Goal: Task Accomplishment & Management: Use online tool/utility

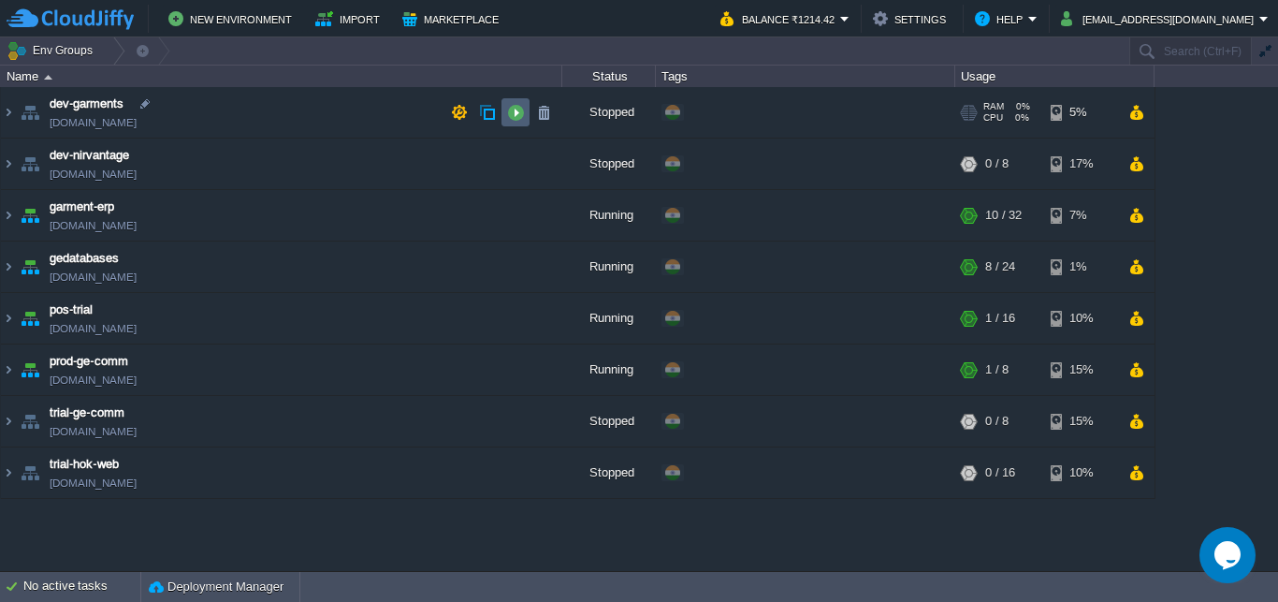
click at [515, 109] on button "button" at bounding box center [515, 112] width 17 height 17
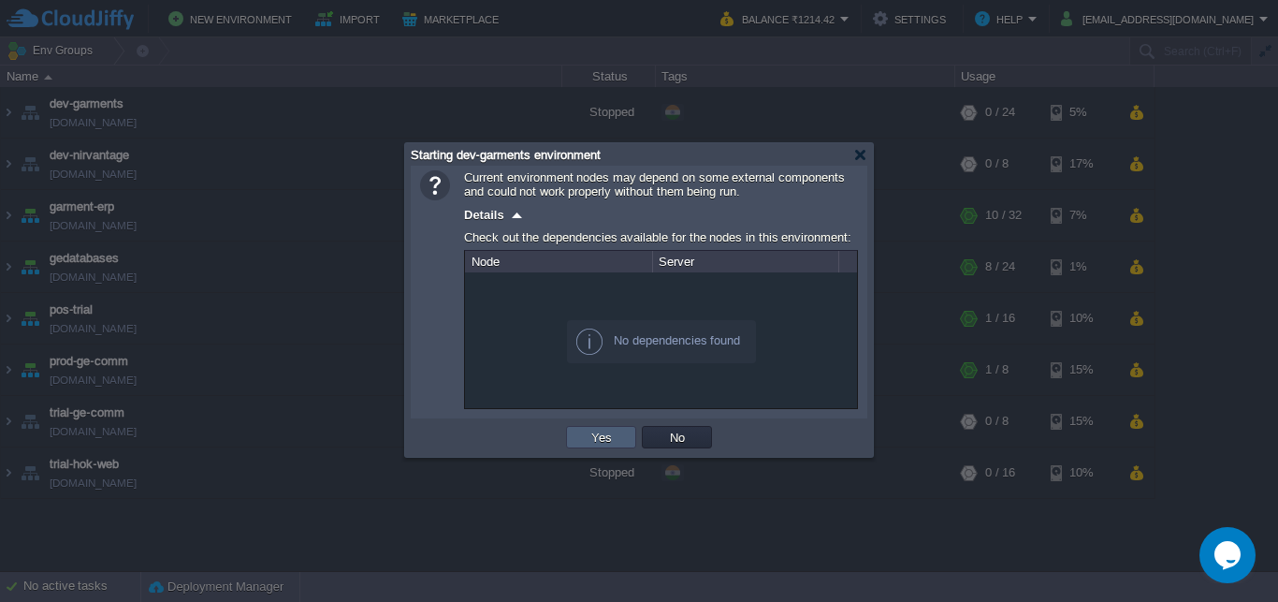
click at [601, 436] on button "Yes" at bounding box center [602, 437] width 32 height 17
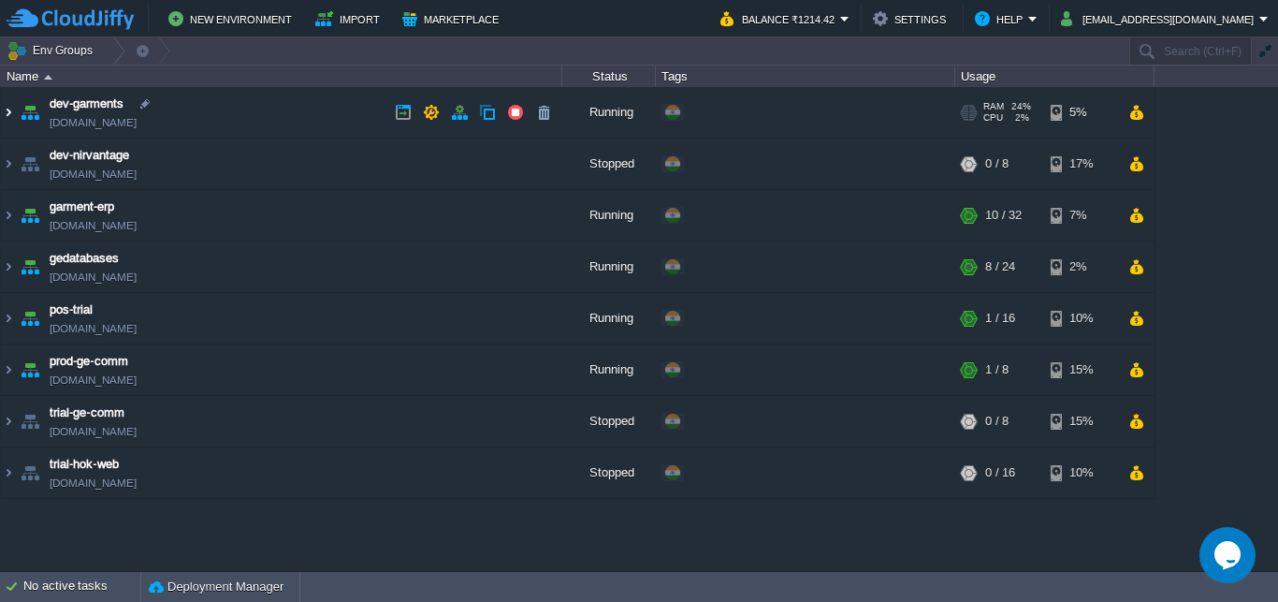
click at [8, 110] on img at bounding box center [8, 112] width 15 height 51
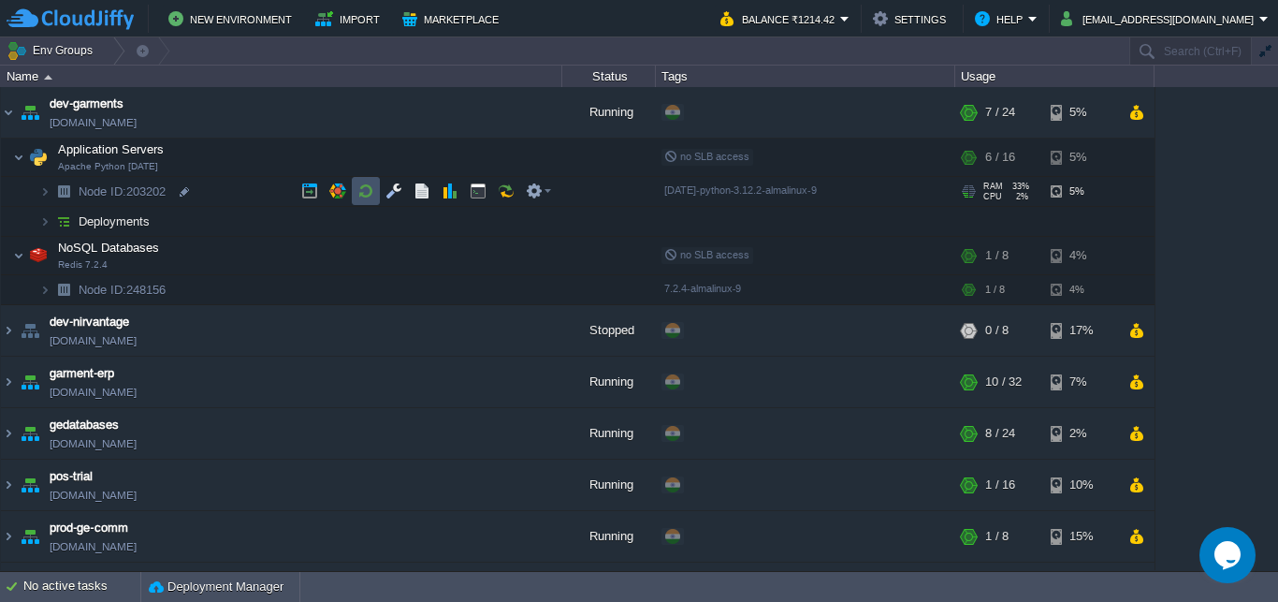
click at [360, 188] on button "button" at bounding box center [366, 190] width 17 height 17
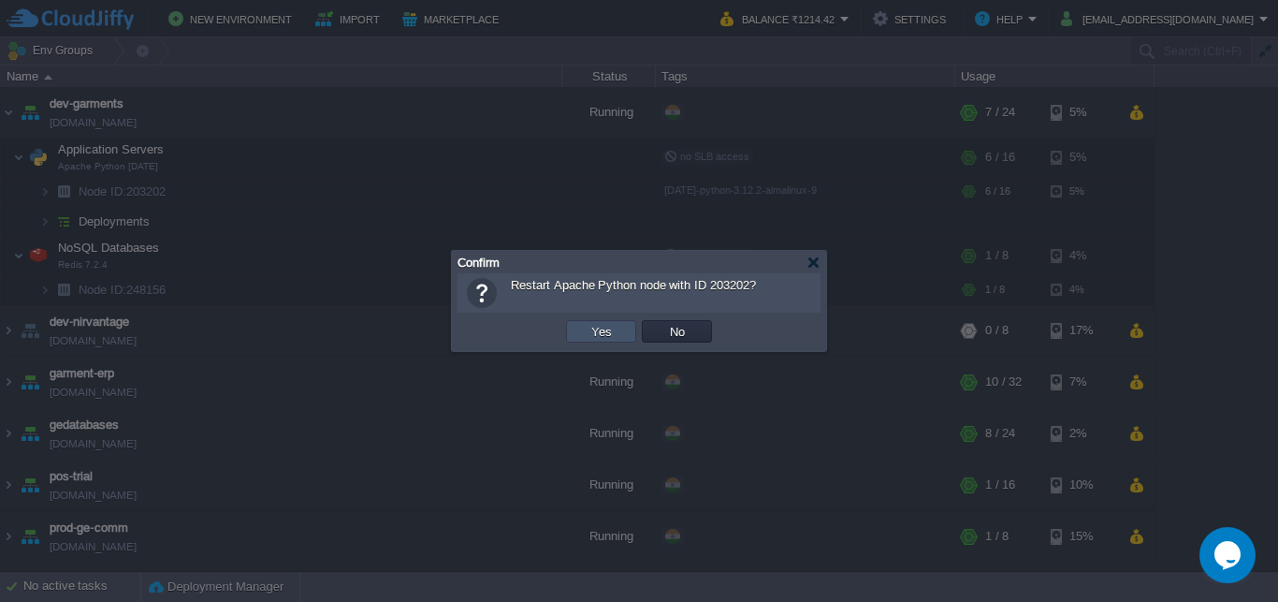
click at [595, 328] on button "Yes" at bounding box center [602, 331] width 32 height 17
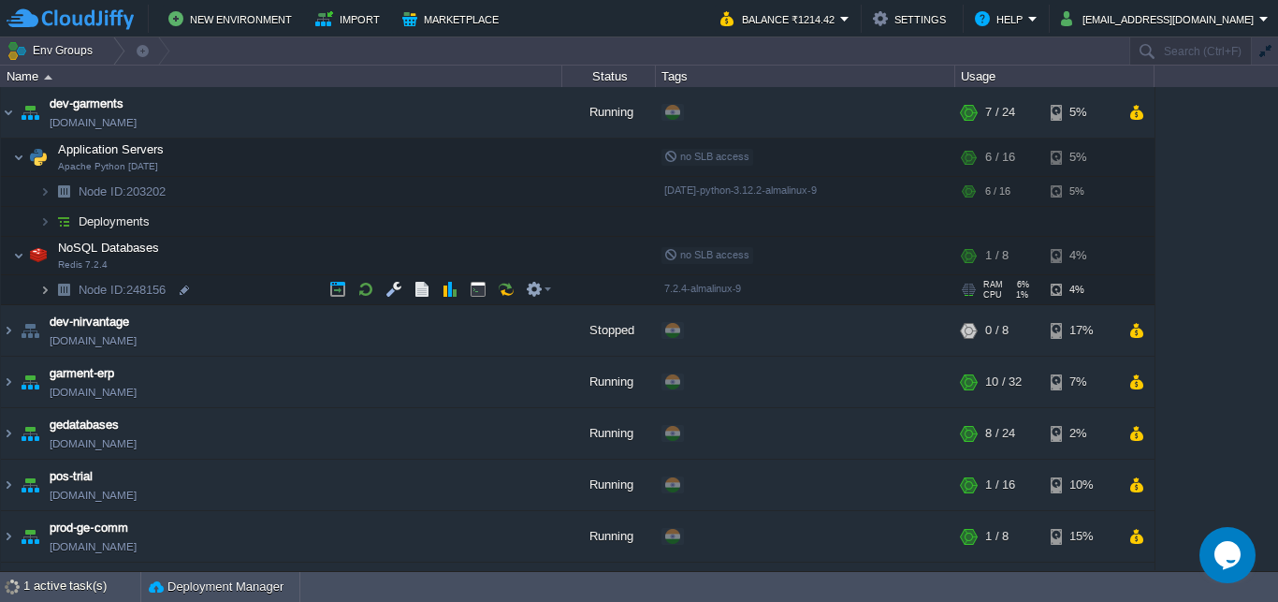
click at [45, 288] on img at bounding box center [44, 289] width 11 height 29
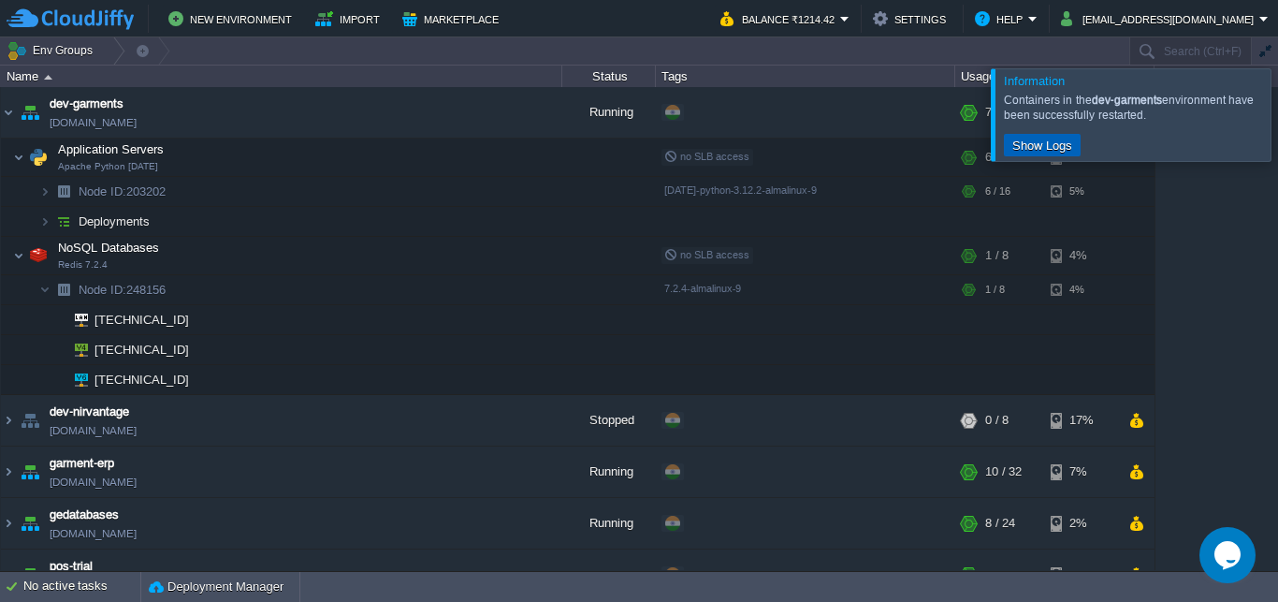
click at [1045, 152] on button "Show Logs" at bounding box center [1042, 145] width 71 height 17
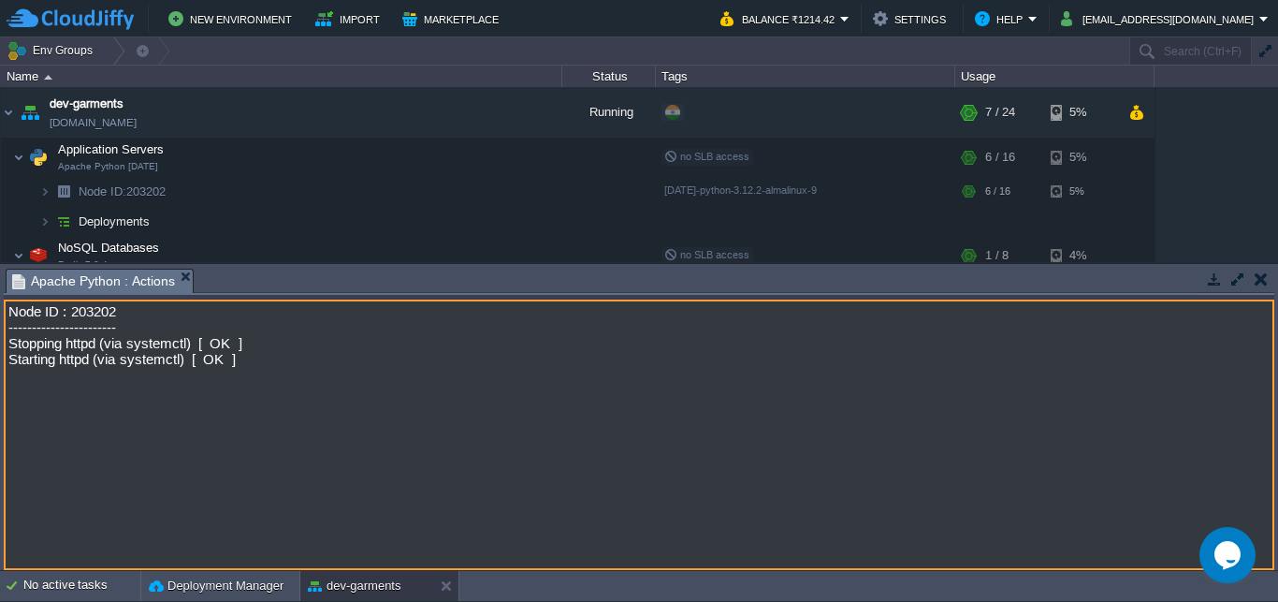
click at [1265, 279] on button "button" at bounding box center [1261, 278] width 13 height 17
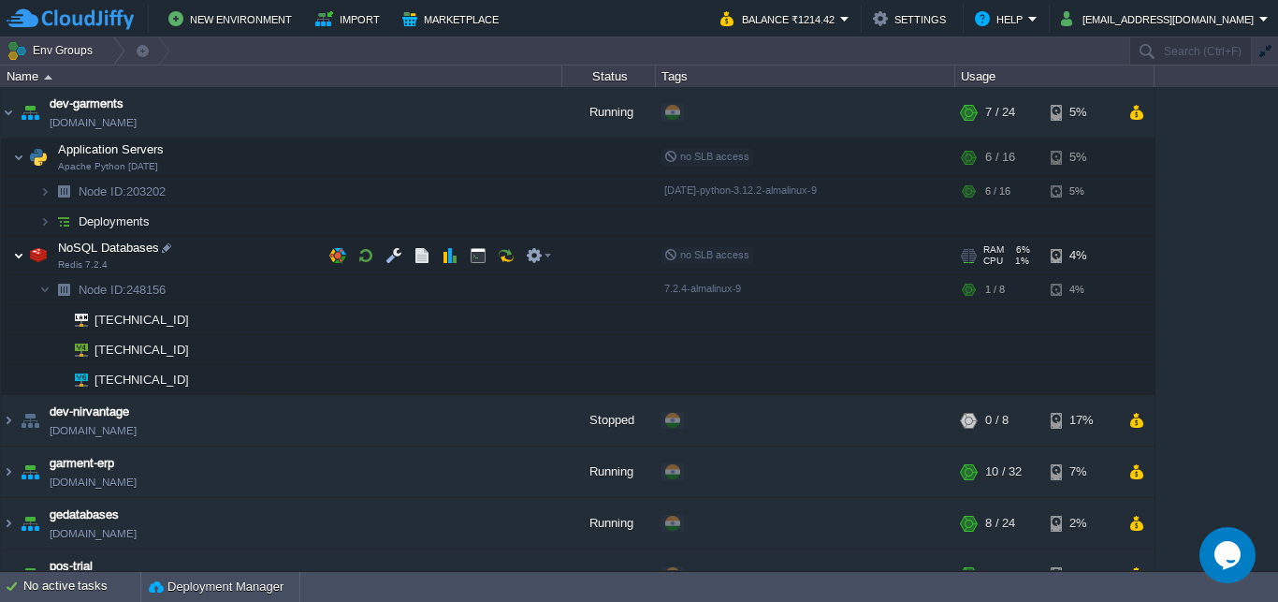
click at [19, 256] on img at bounding box center [18, 255] width 11 height 37
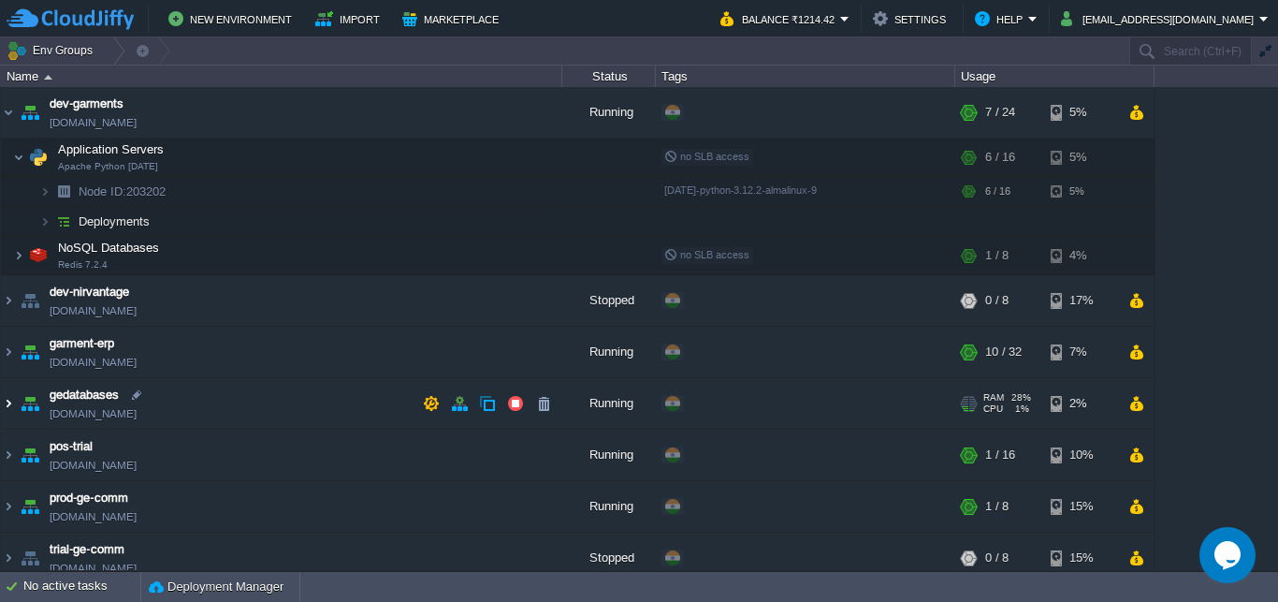
click at [14, 401] on img at bounding box center [8, 403] width 15 height 51
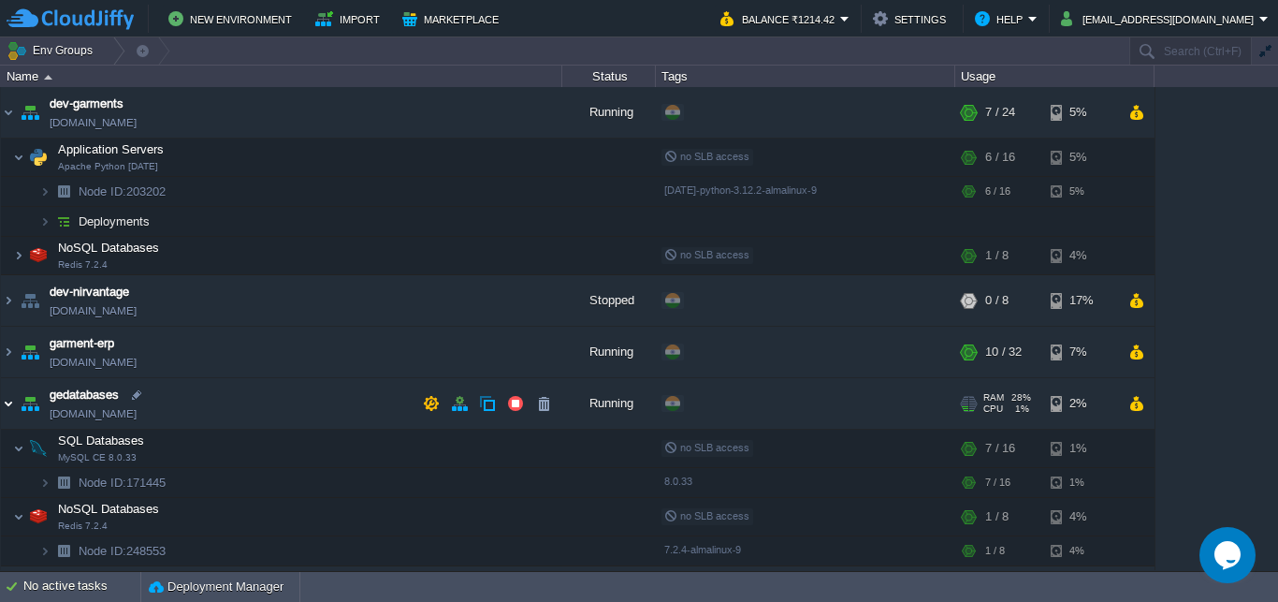
click at [14, 401] on img at bounding box center [8, 403] width 15 height 51
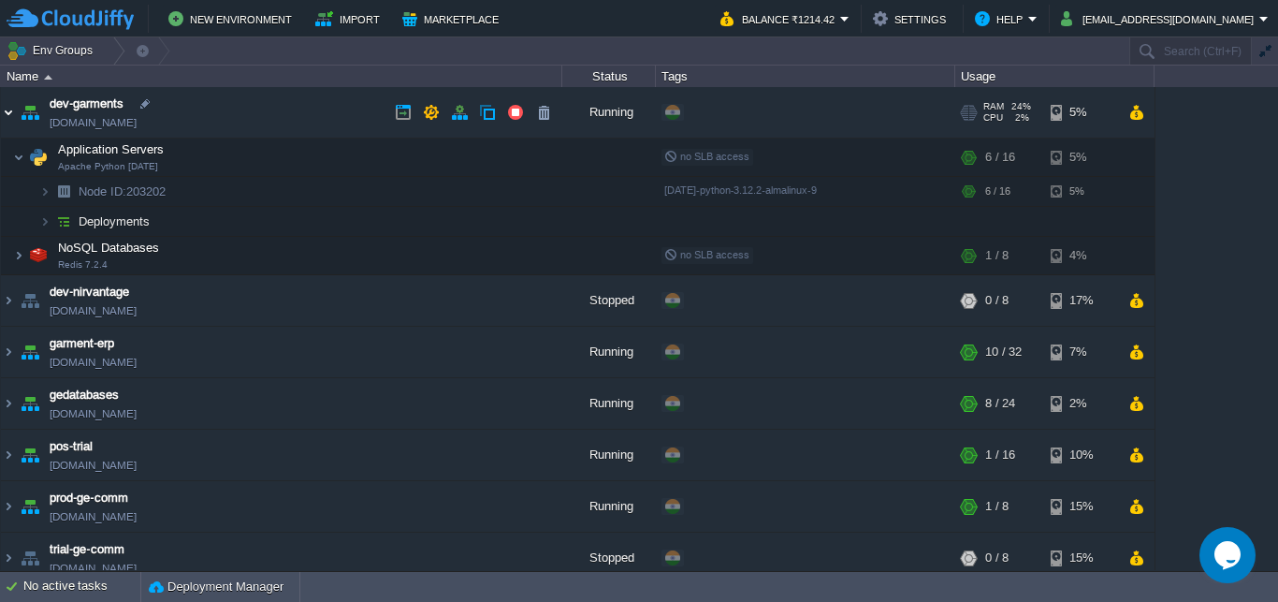
click at [12, 113] on img at bounding box center [8, 112] width 15 height 51
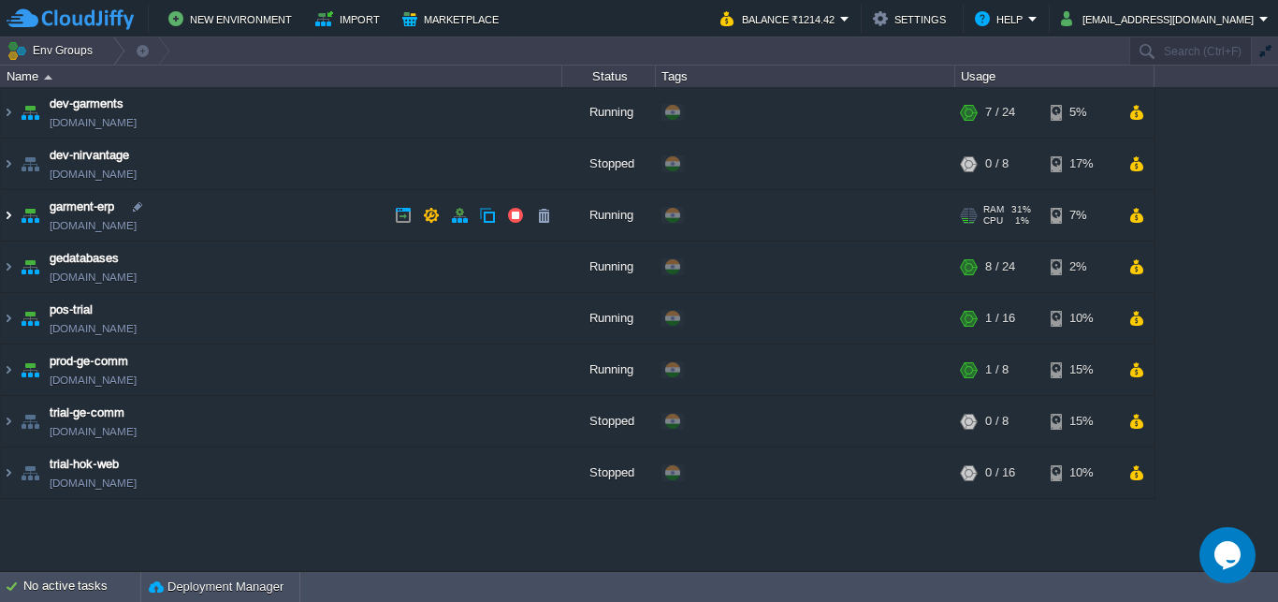
click at [6, 215] on img at bounding box center [8, 215] width 15 height 51
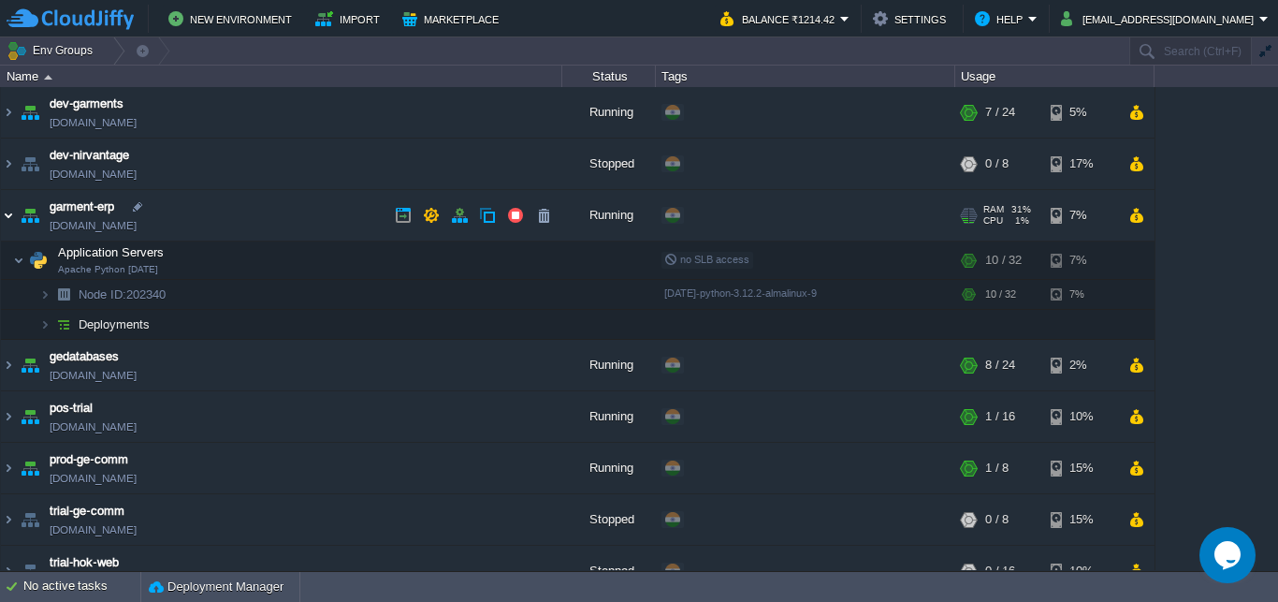
click at [6, 215] on img at bounding box center [8, 215] width 15 height 51
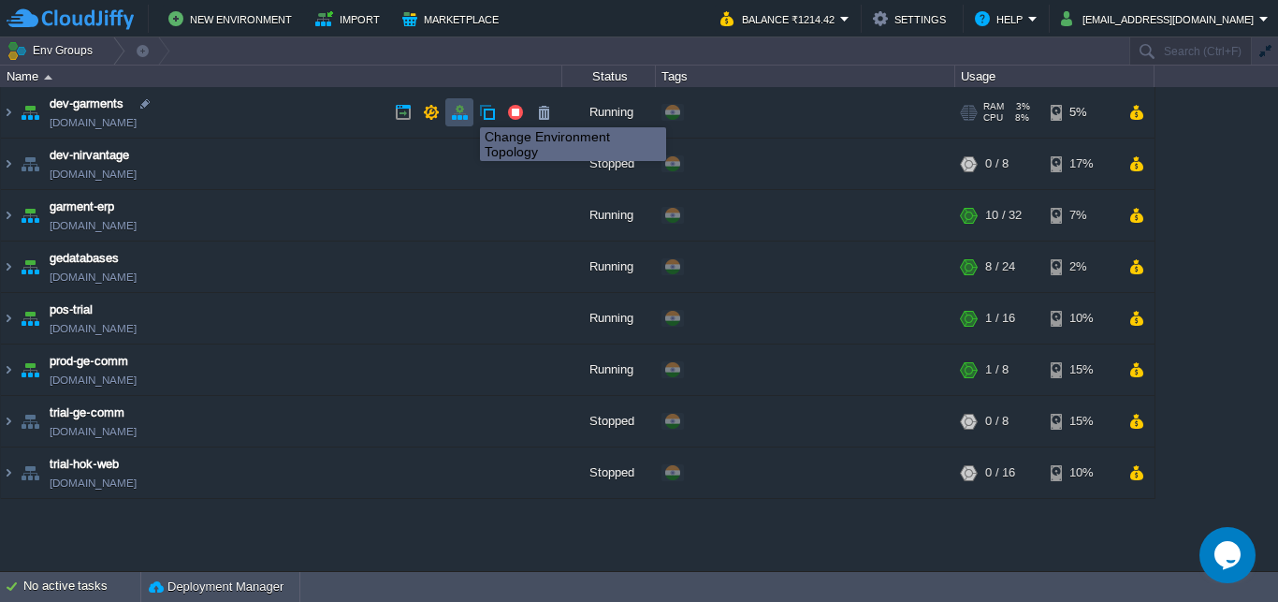
click at [461, 110] on button "button" at bounding box center [459, 112] width 17 height 17
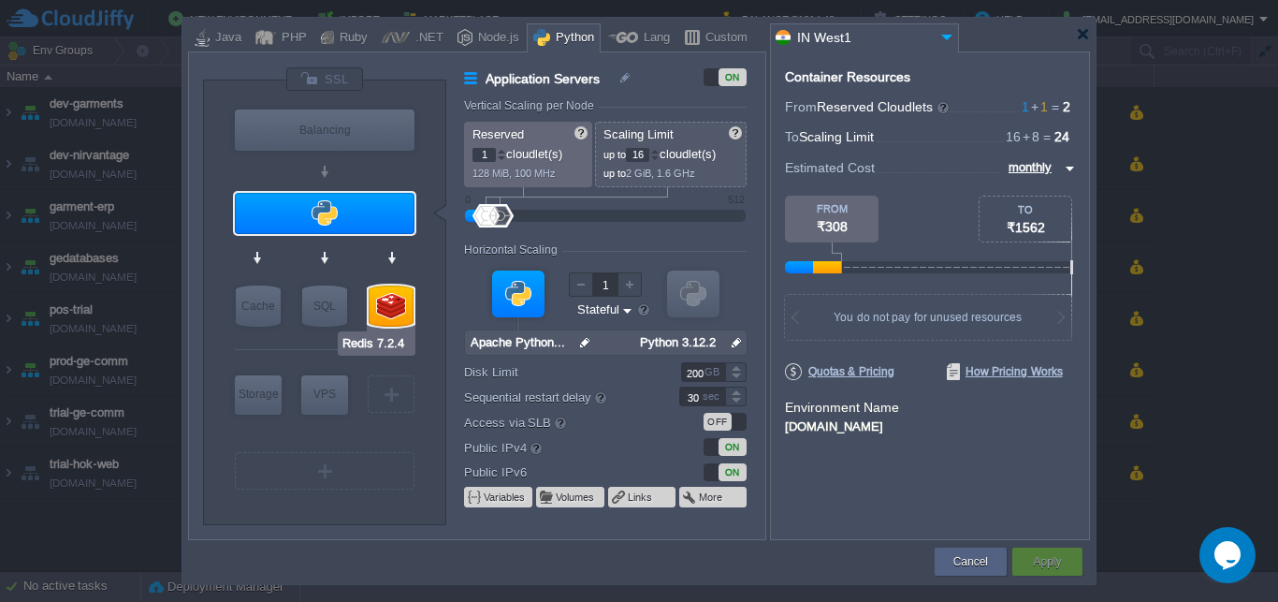
click at [394, 303] on div at bounding box center [391, 305] width 45 height 41
type input "NoSQL Databases"
type input "8"
type input "Redis 7.2.4"
type input "null"
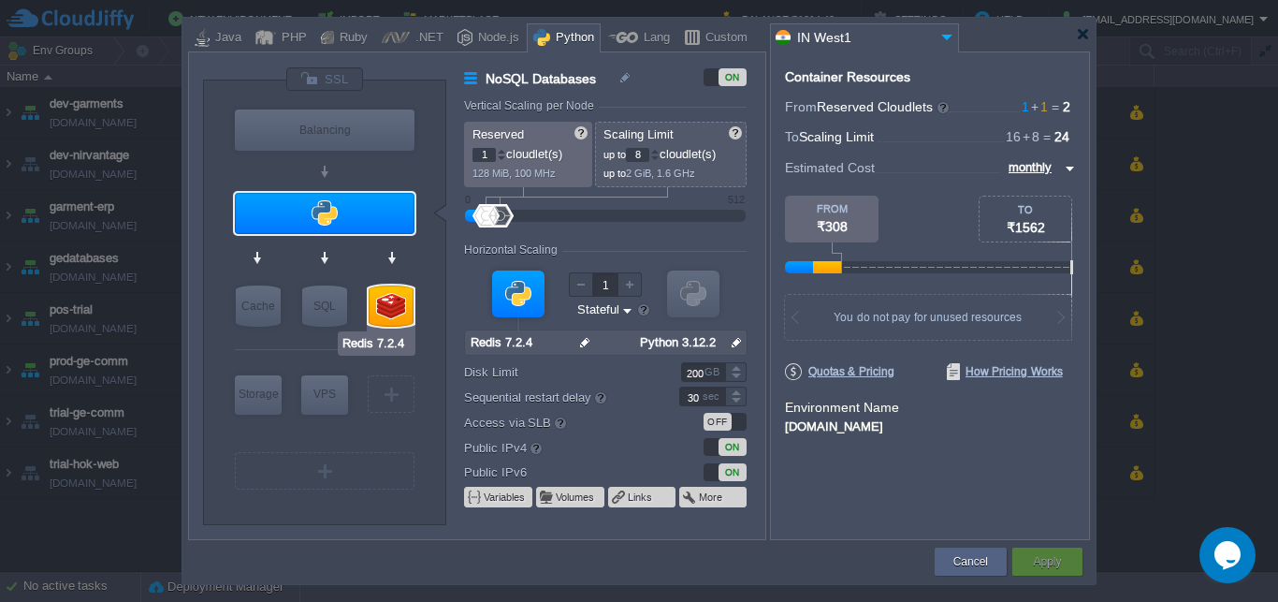
type input "7.2.4-almalinux-9"
type input "Stateless"
type input "20"
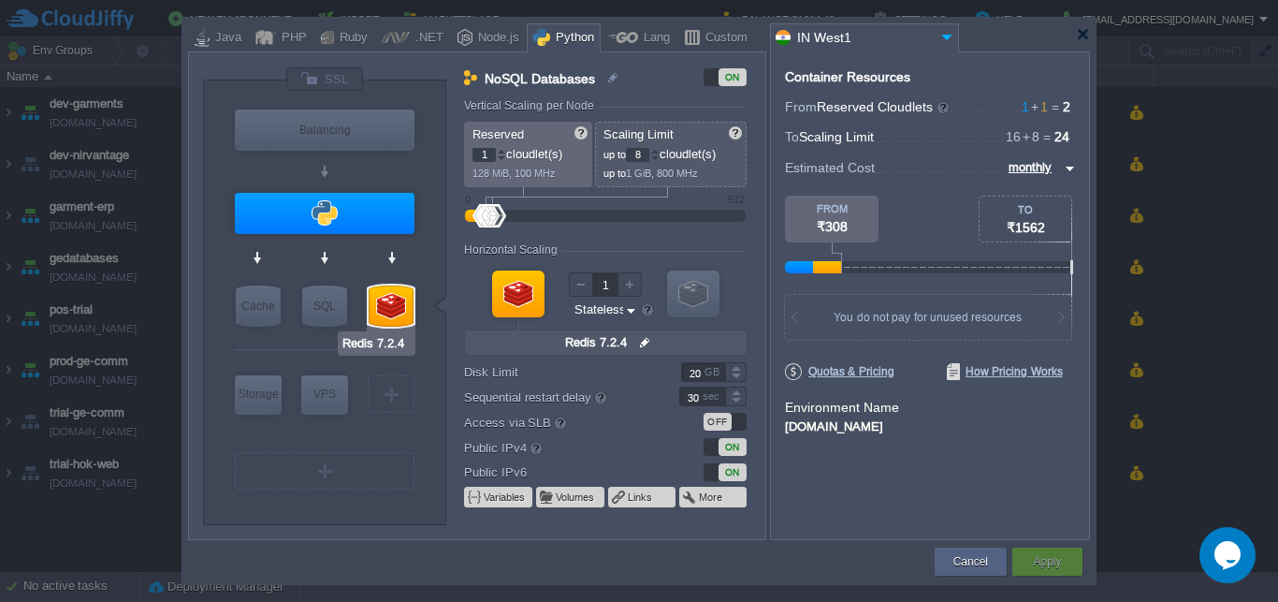
click at [399, 309] on div at bounding box center [391, 305] width 45 height 41
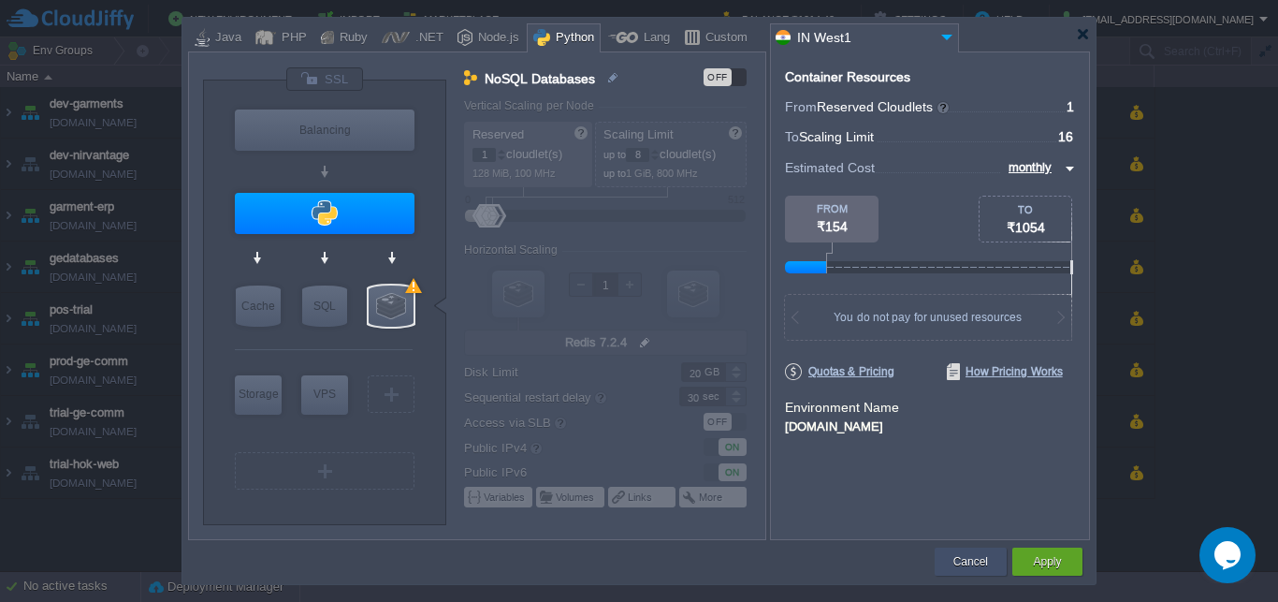
click at [970, 556] on button "Cancel" at bounding box center [971, 561] width 35 height 19
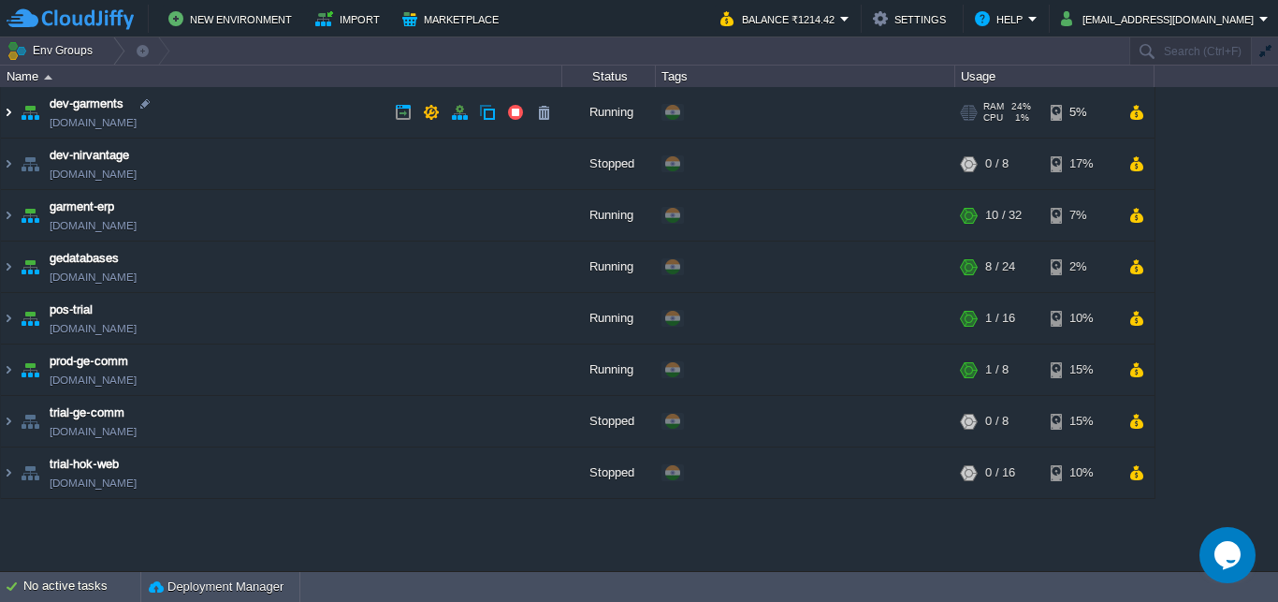
click at [7, 109] on img at bounding box center [8, 112] width 15 height 51
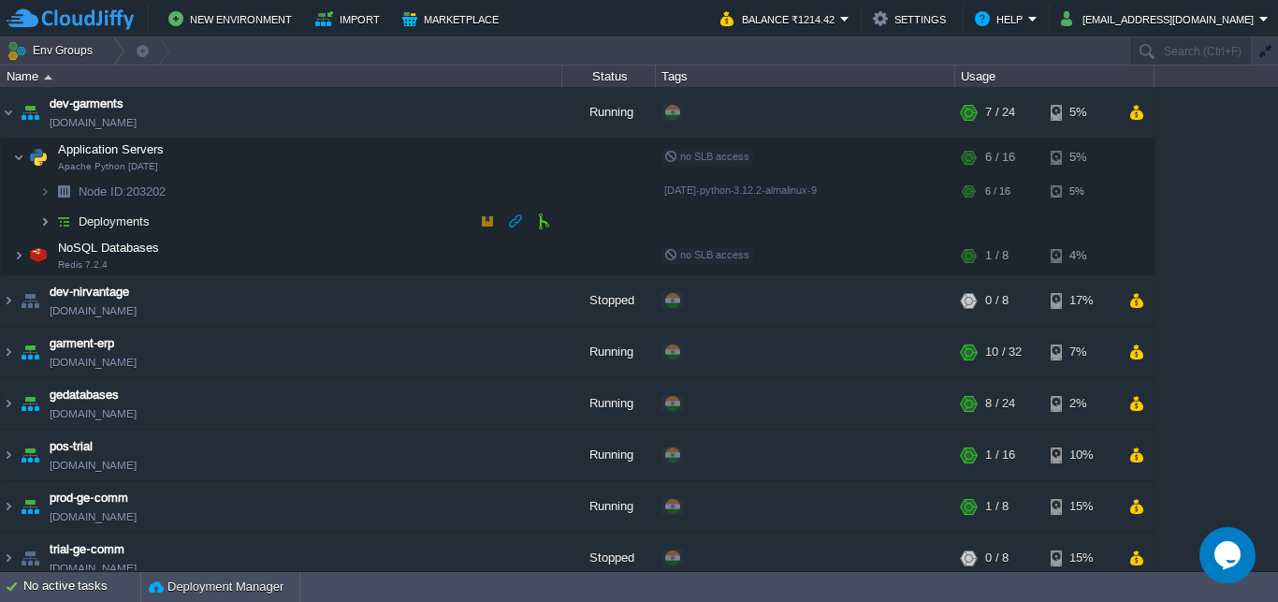
click at [45, 220] on img at bounding box center [44, 221] width 11 height 29
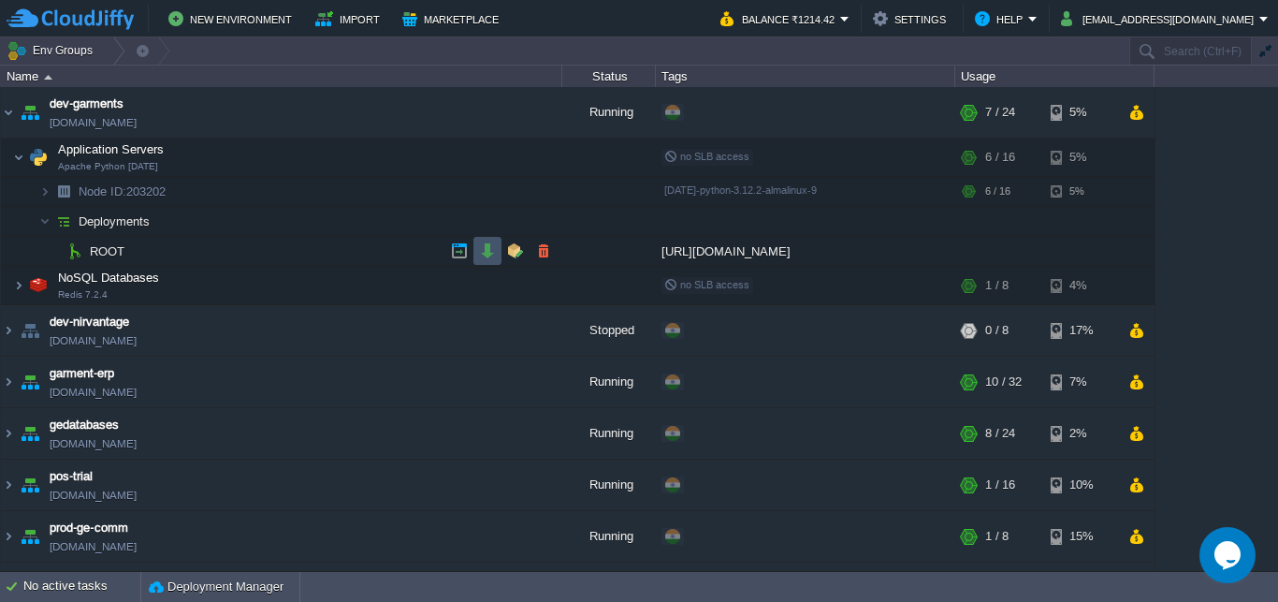
click at [483, 247] on button "button" at bounding box center [487, 250] width 17 height 17
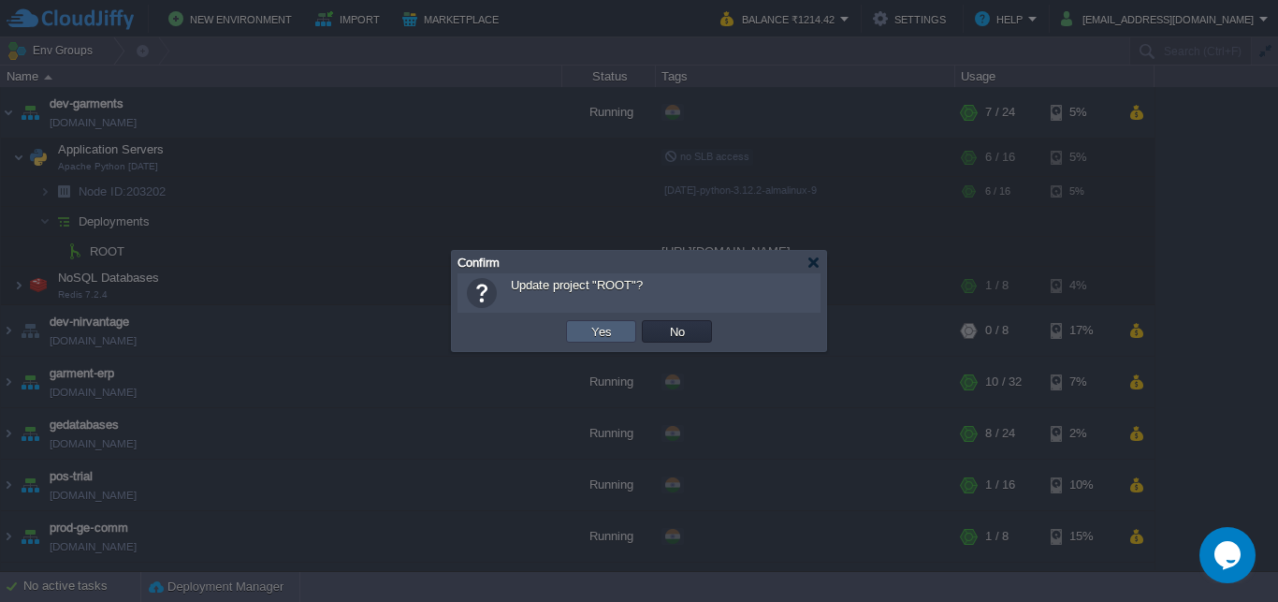
click at [601, 329] on button "Yes" at bounding box center [602, 331] width 32 height 17
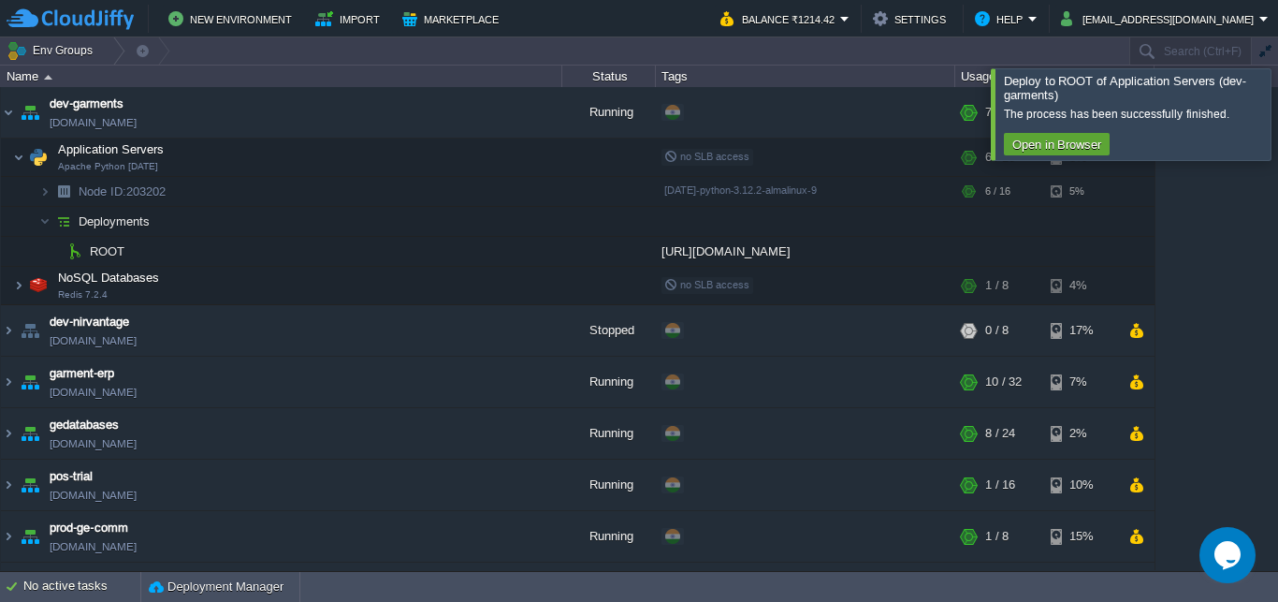
click at [1277, 117] on div at bounding box center [1301, 113] width 0 height 91
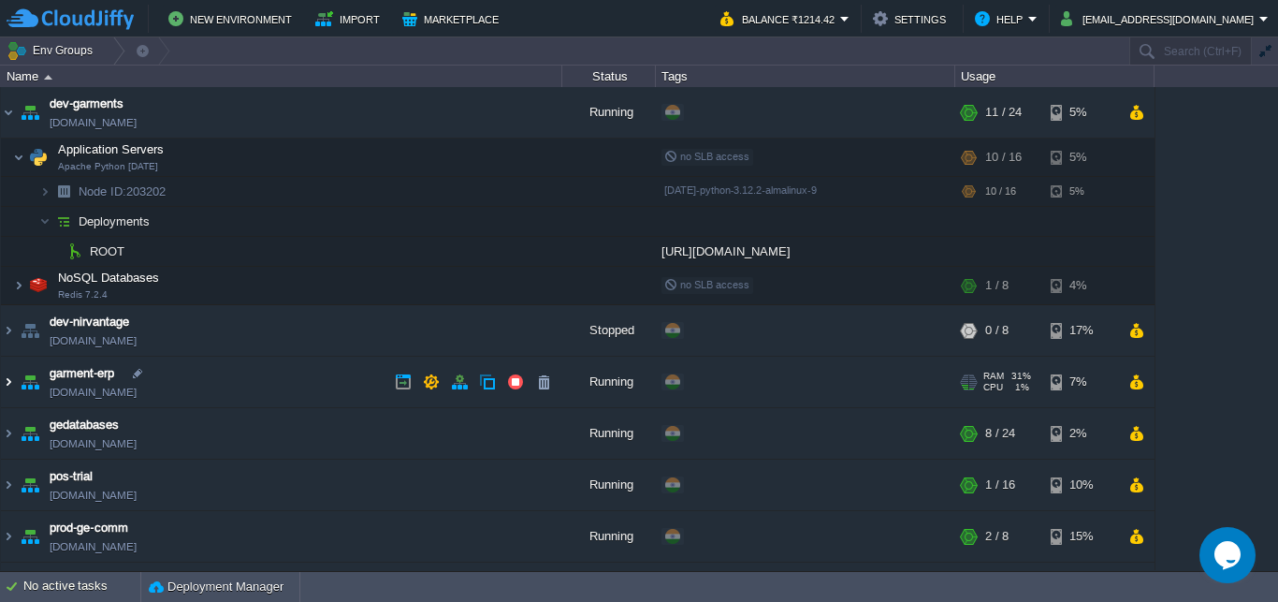
click at [7, 380] on img at bounding box center [8, 382] width 15 height 51
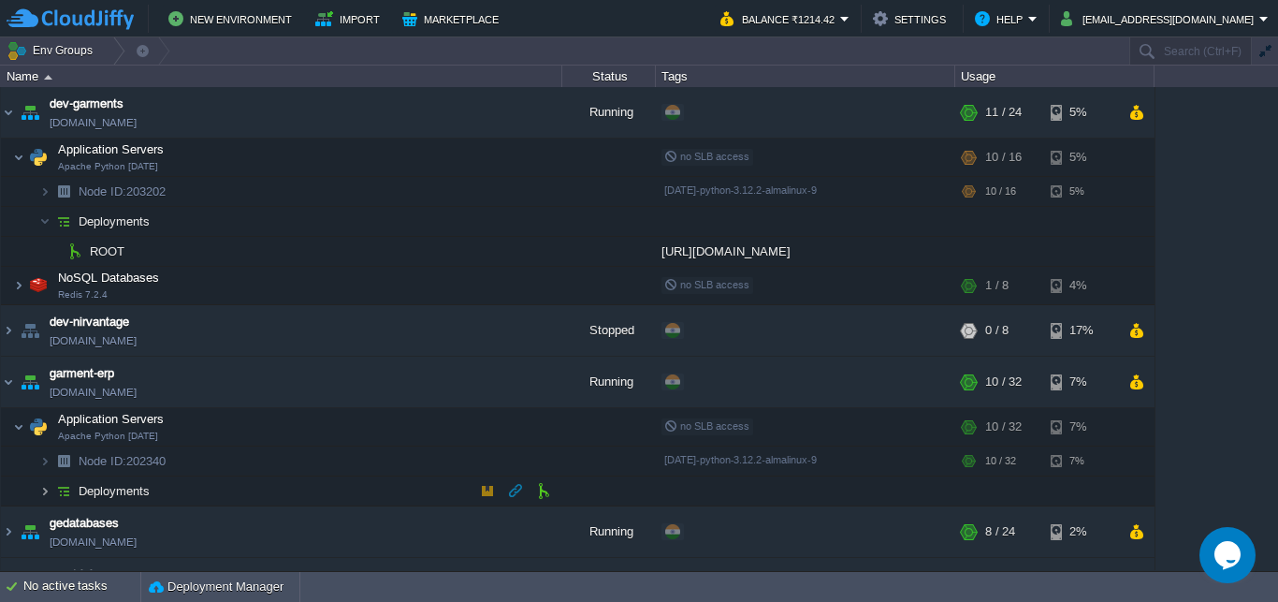
click at [40, 489] on img at bounding box center [44, 490] width 11 height 29
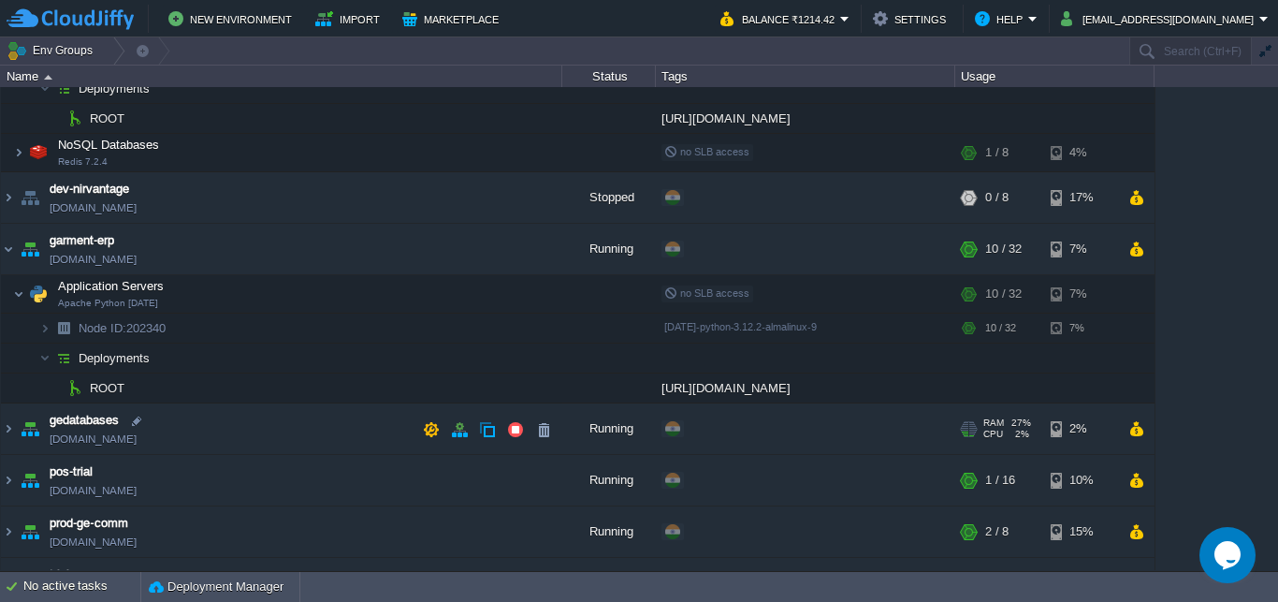
scroll to position [180, 0]
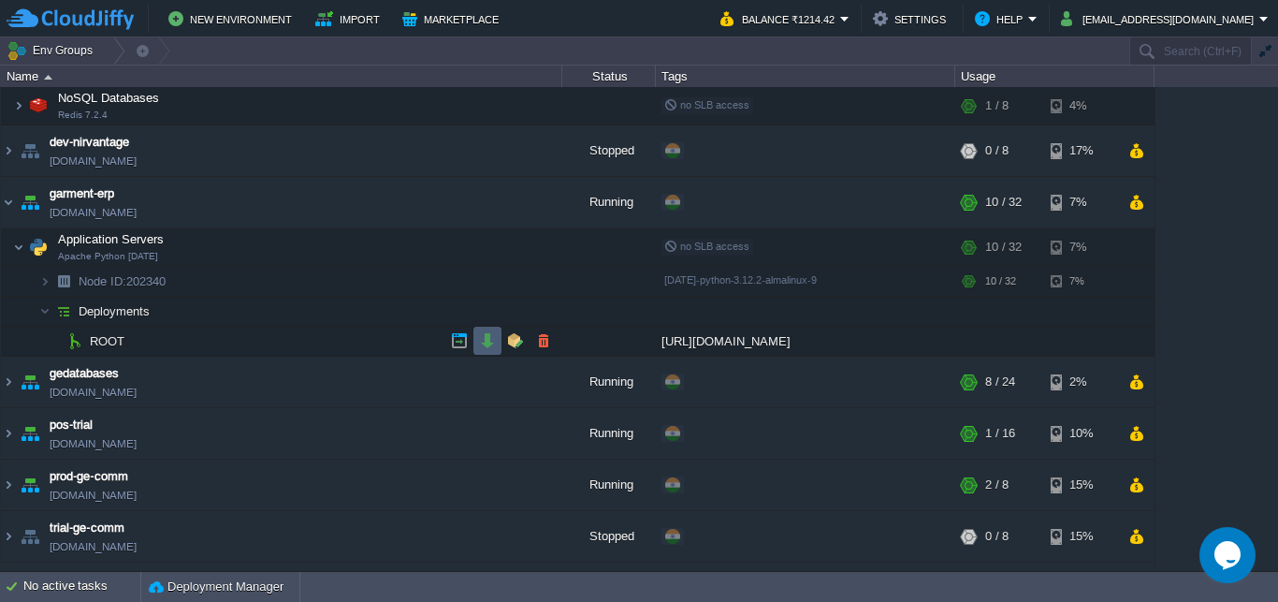
click at [488, 338] on button "button" at bounding box center [487, 340] width 17 height 17
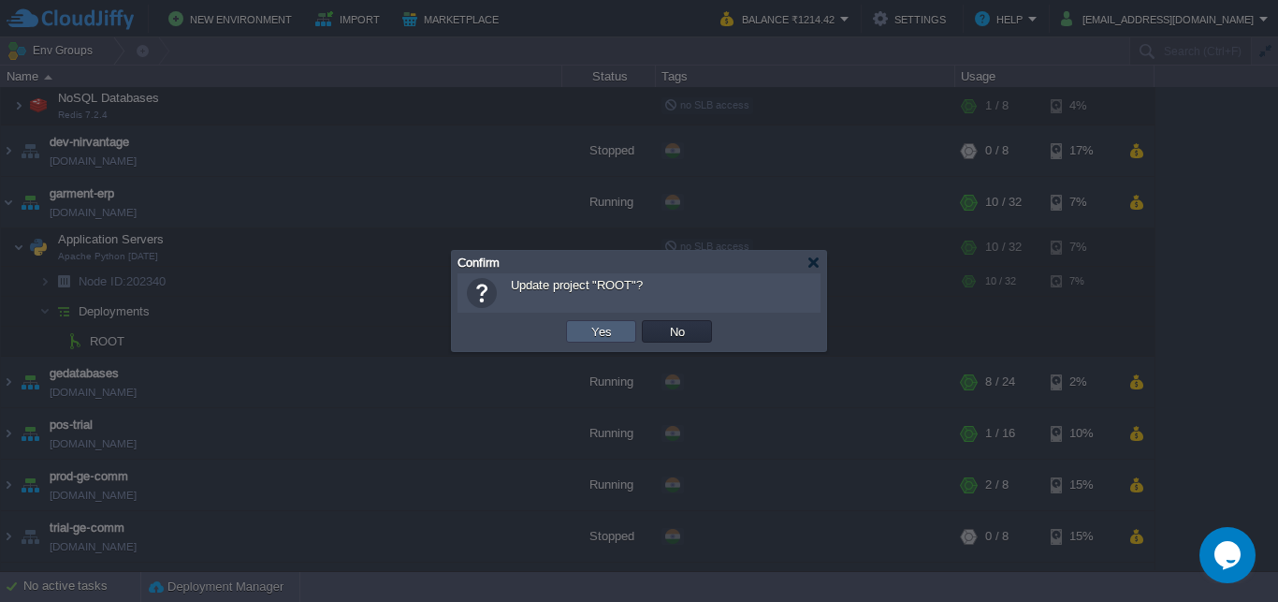
click at [581, 333] on td "Yes" at bounding box center [601, 331] width 70 height 22
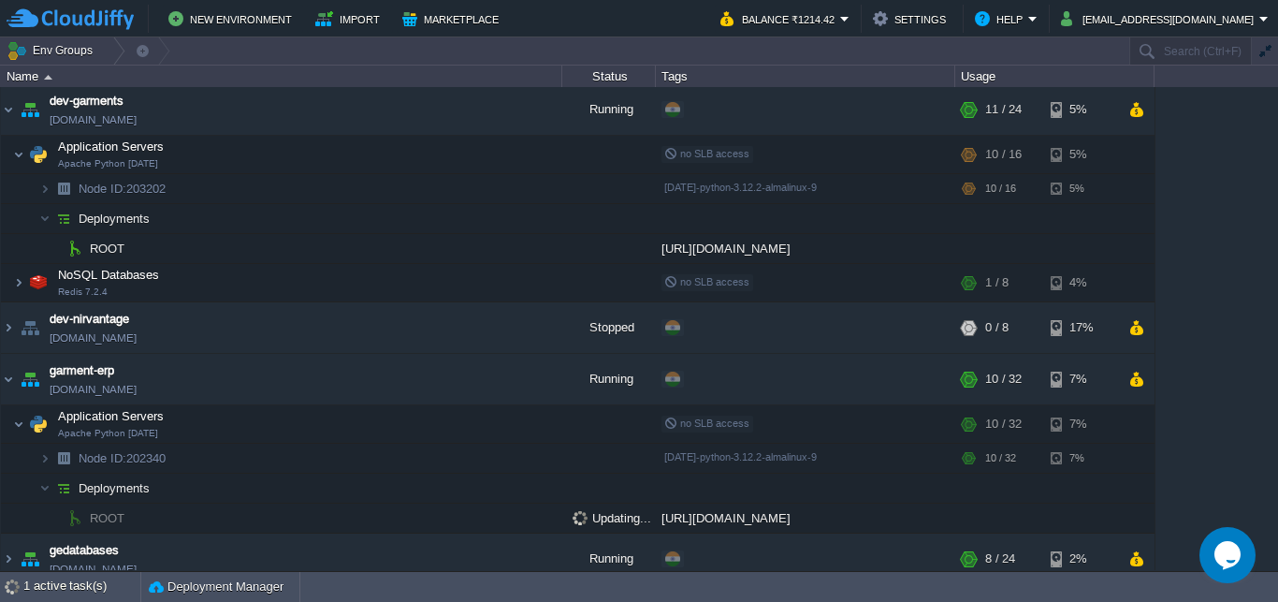
scroll to position [0, 0]
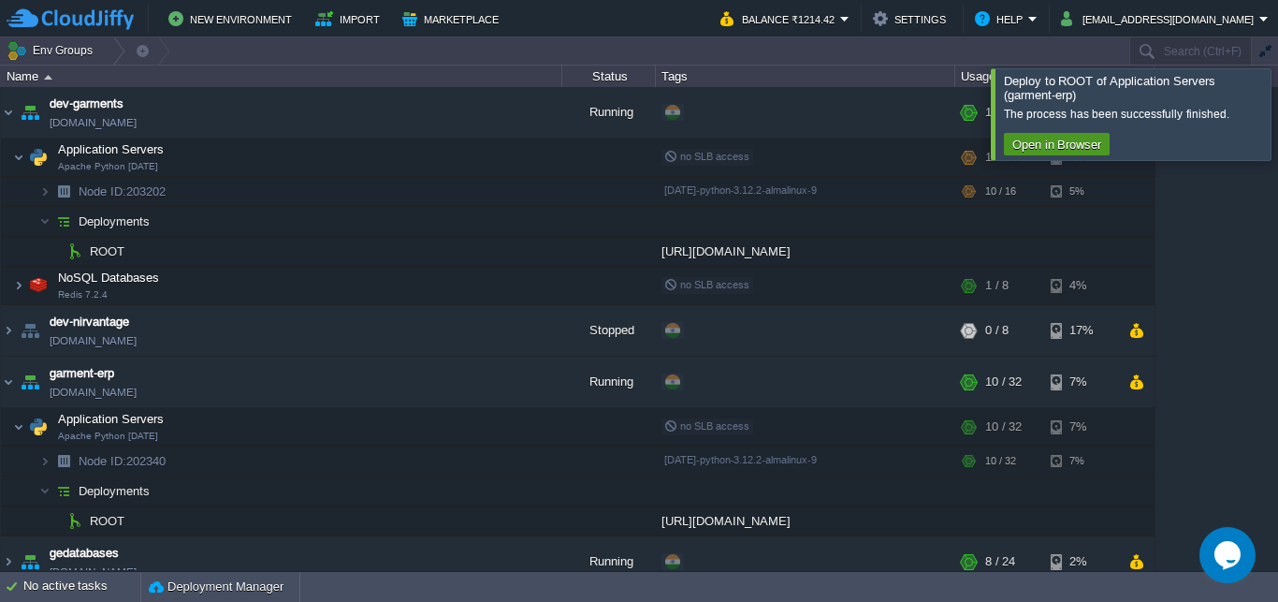
click at [1082, 140] on button "Open in Browser" at bounding box center [1057, 144] width 100 height 17
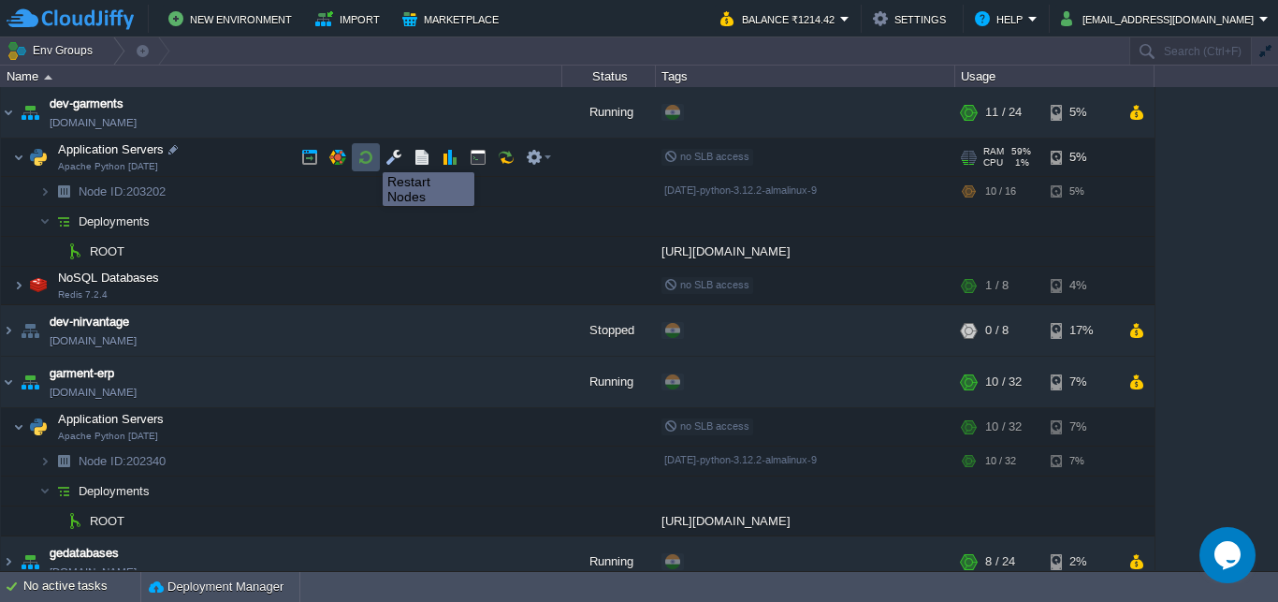
click at [369, 155] on button "button" at bounding box center [366, 157] width 17 height 17
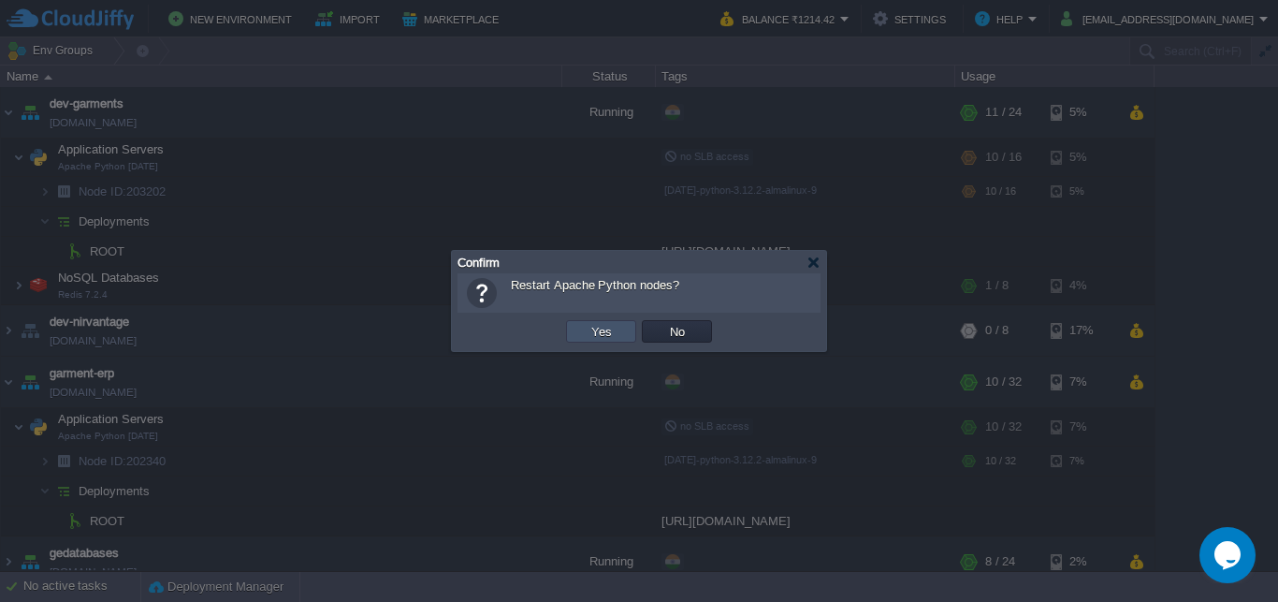
click at [591, 331] on button "Yes" at bounding box center [602, 331] width 32 height 17
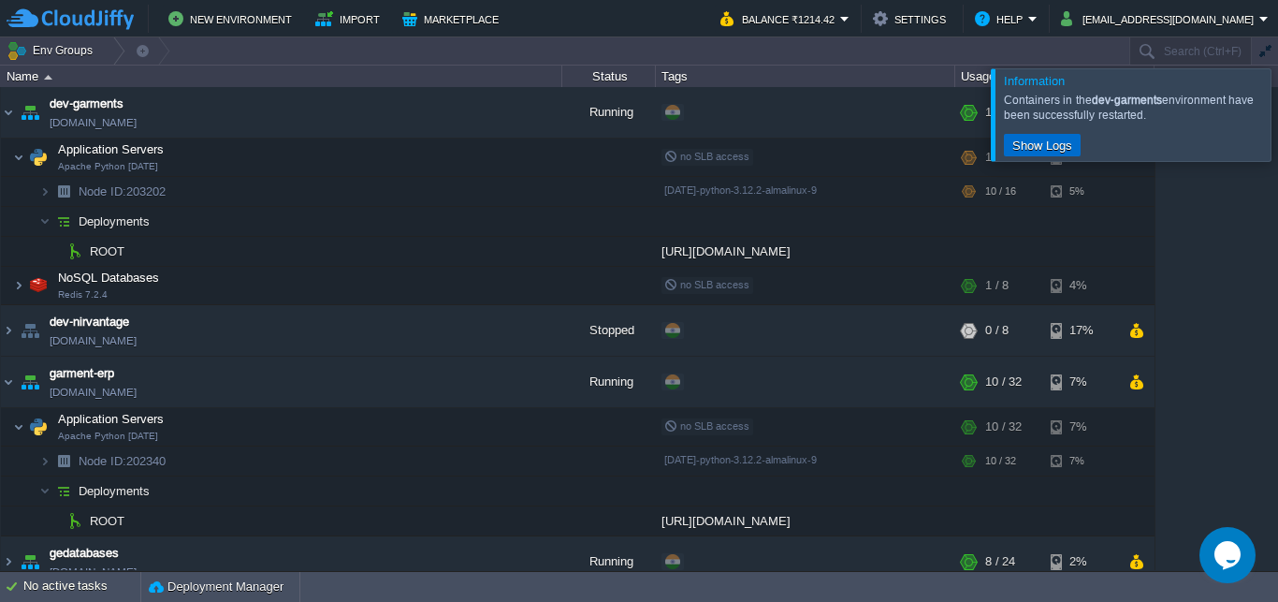
click at [1035, 140] on button "Show Logs" at bounding box center [1042, 145] width 71 height 17
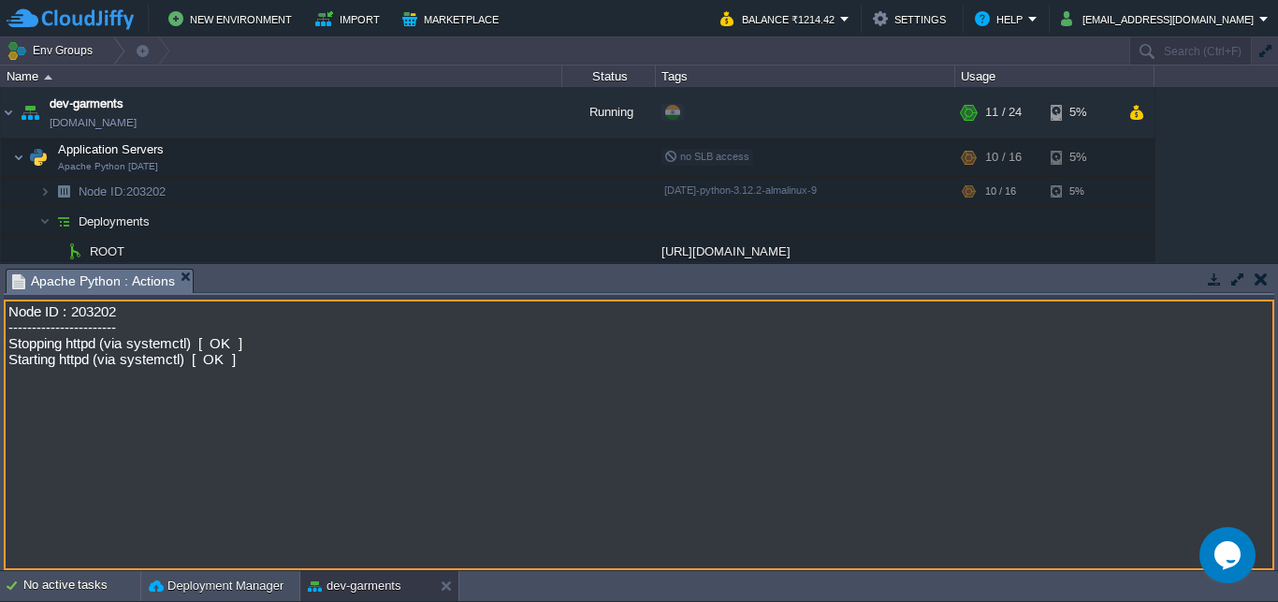
click at [1259, 279] on button "button" at bounding box center [1261, 278] width 13 height 17
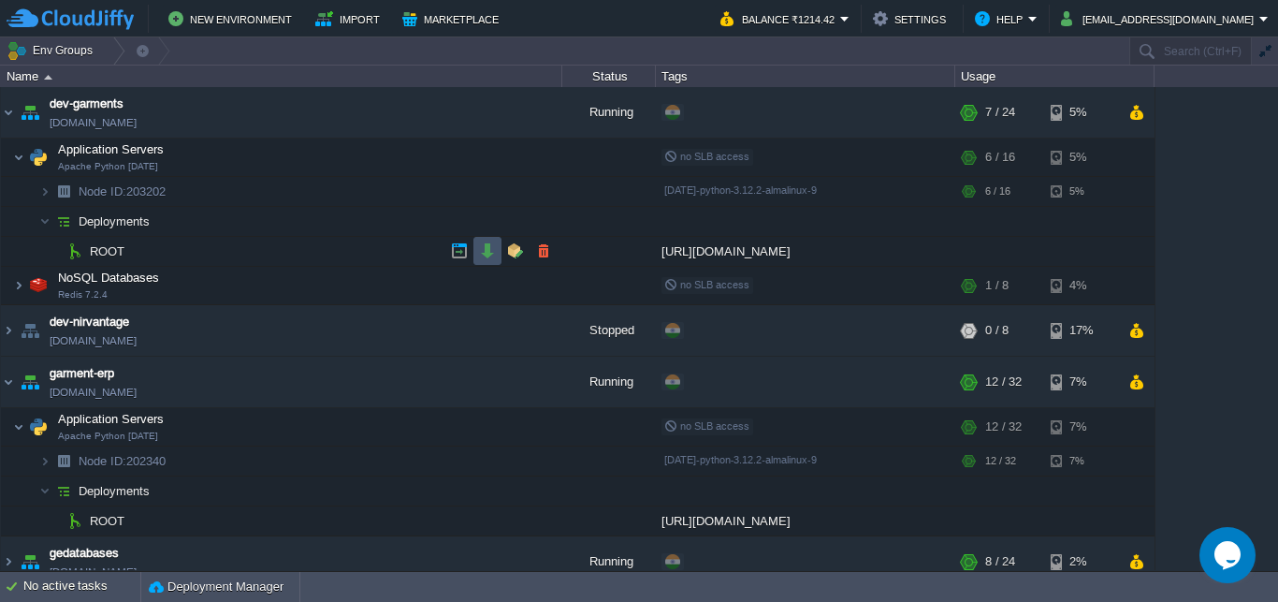
click at [488, 251] on button "button" at bounding box center [487, 250] width 17 height 17
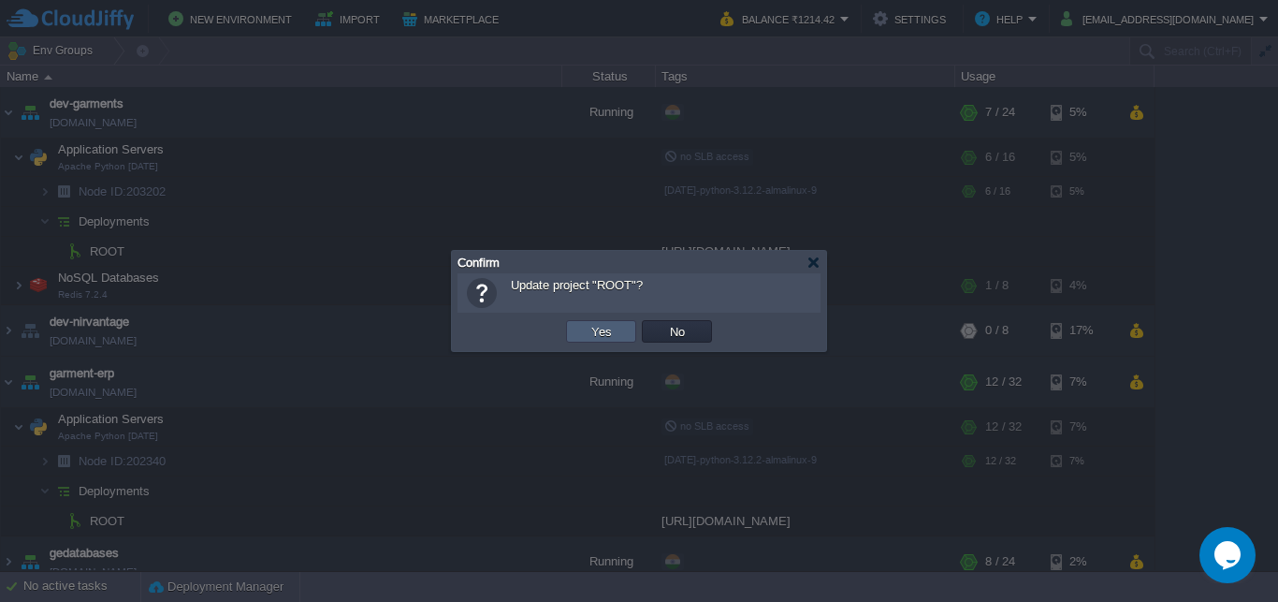
click at [599, 327] on button "Yes" at bounding box center [602, 331] width 32 height 17
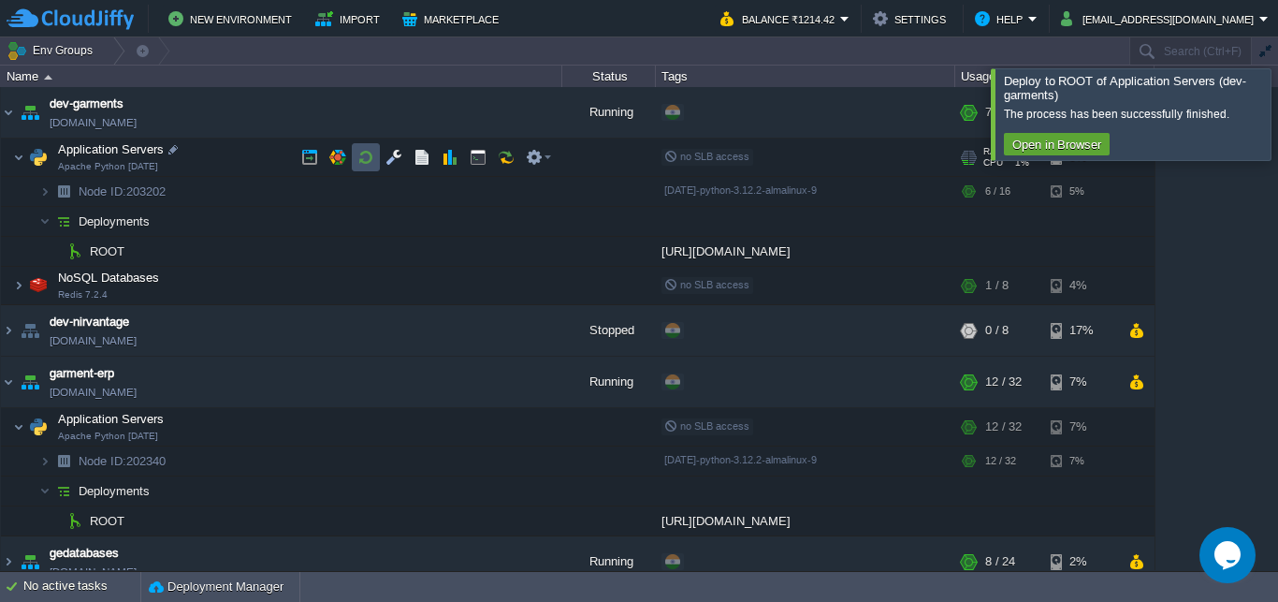
click at [368, 155] on button "button" at bounding box center [366, 157] width 17 height 17
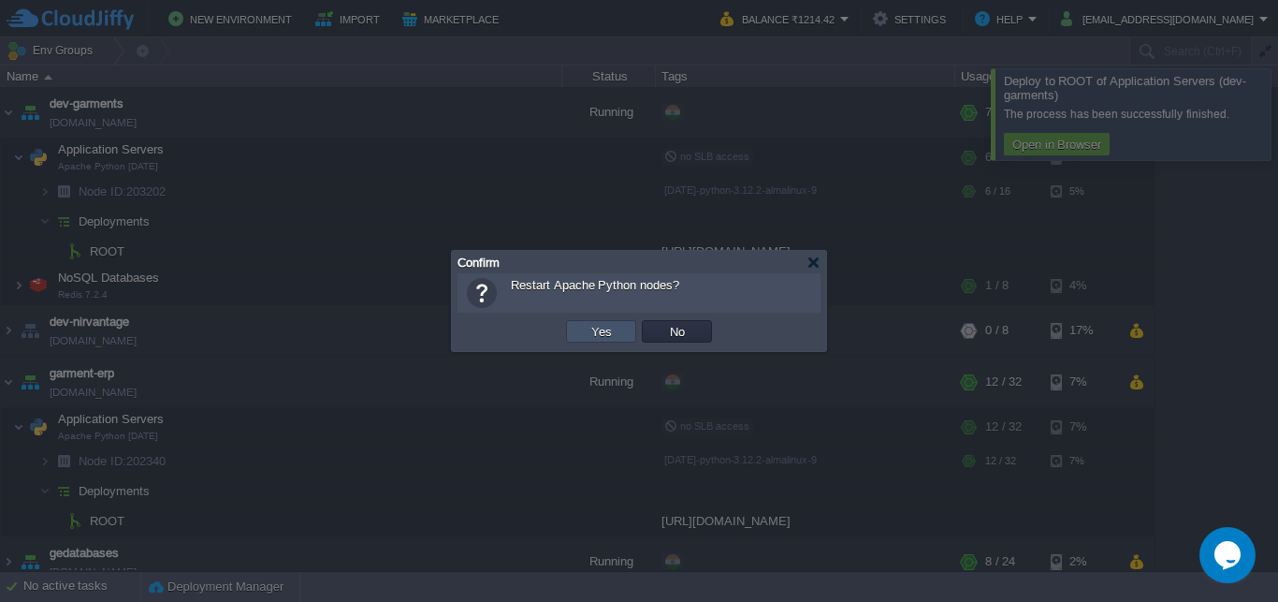
click at [591, 328] on button "Yes" at bounding box center [602, 331] width 32 height 17
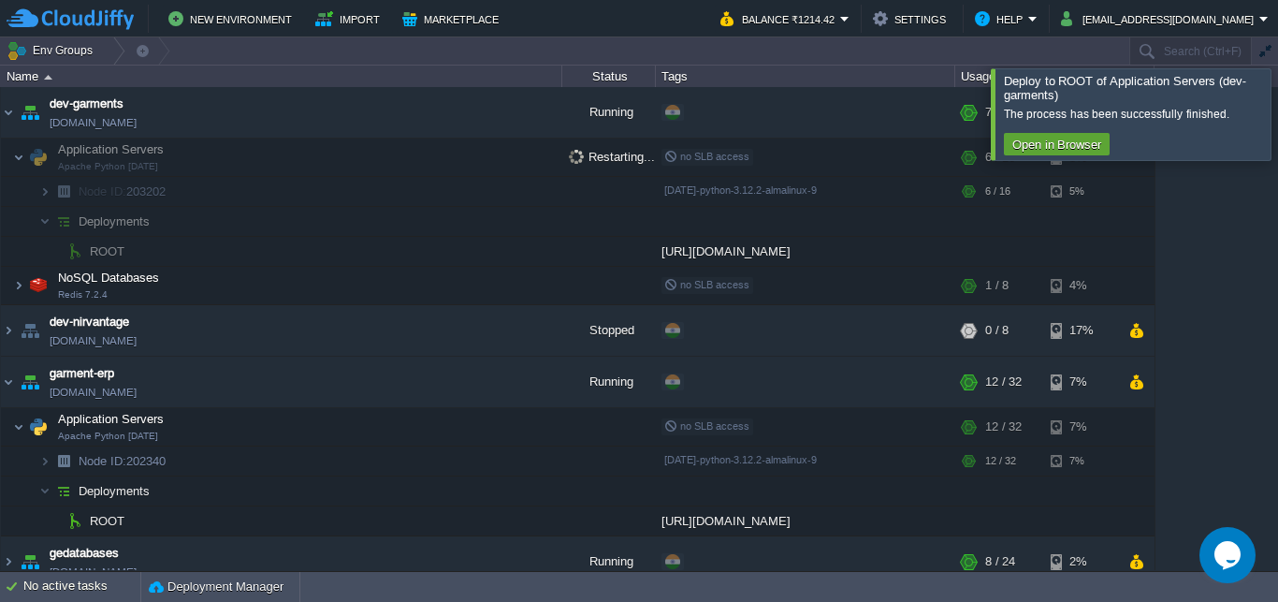
click at [1277, 112] on div at bounding box center [1301, 113] width 0 height 91
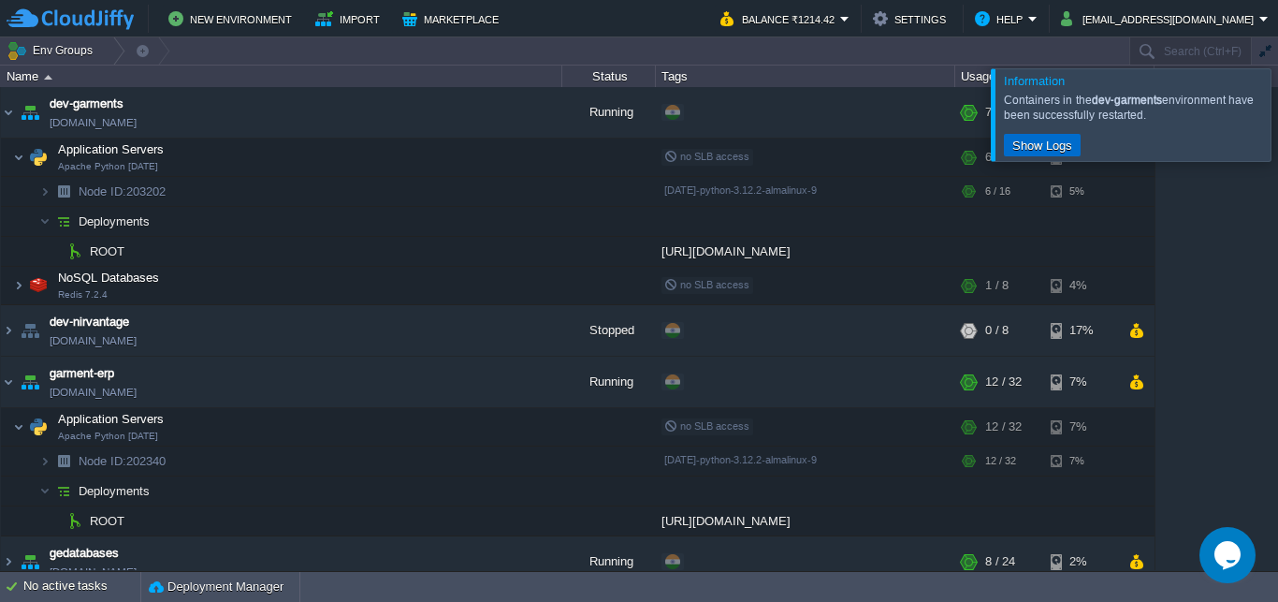
click at [1048, 140] on button "Show Logs" at bounding box center [1042, 145] width 71 height 17
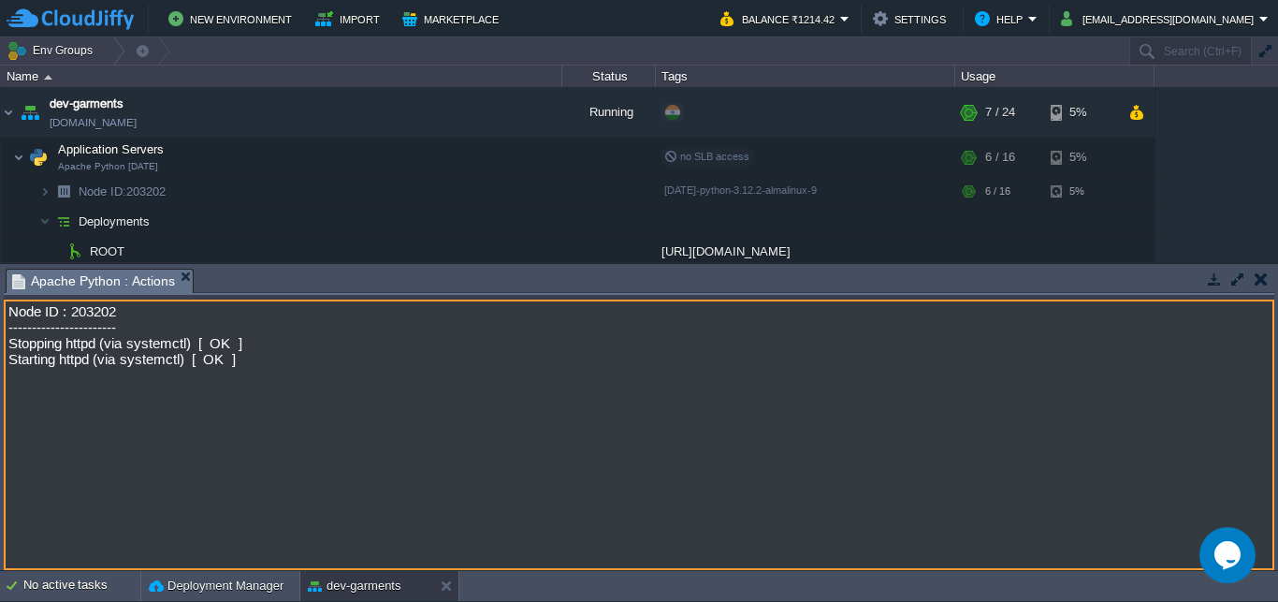
click at [1265, 278] on button "button" at bounding box center [1261, 278] width 13 height 17
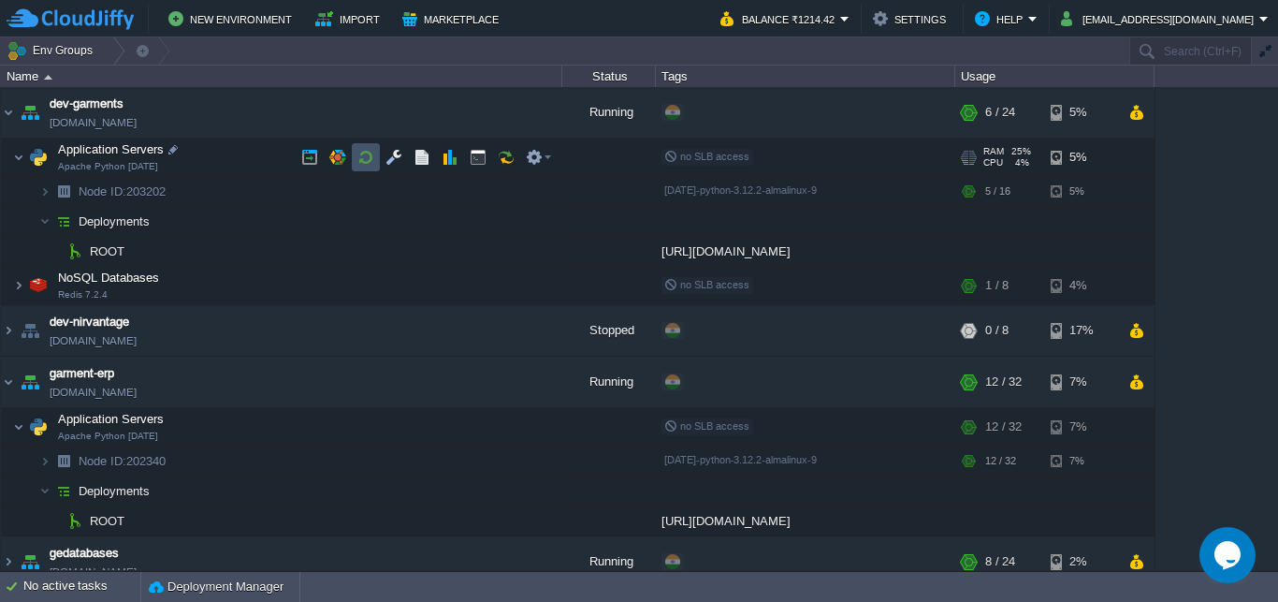
click at [368, 160] on button "button" at bounding box center [366, 157] width 17 height 17
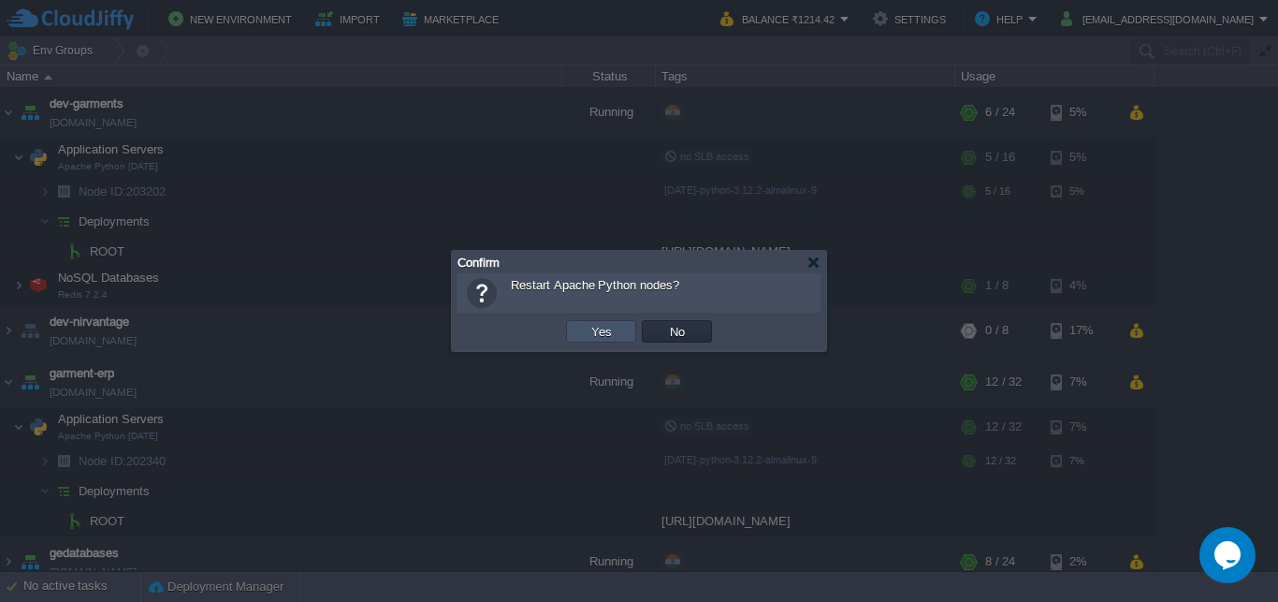
click at [600, 332] on button "Yes" at bounding box center [602, 331] width 32 height 17
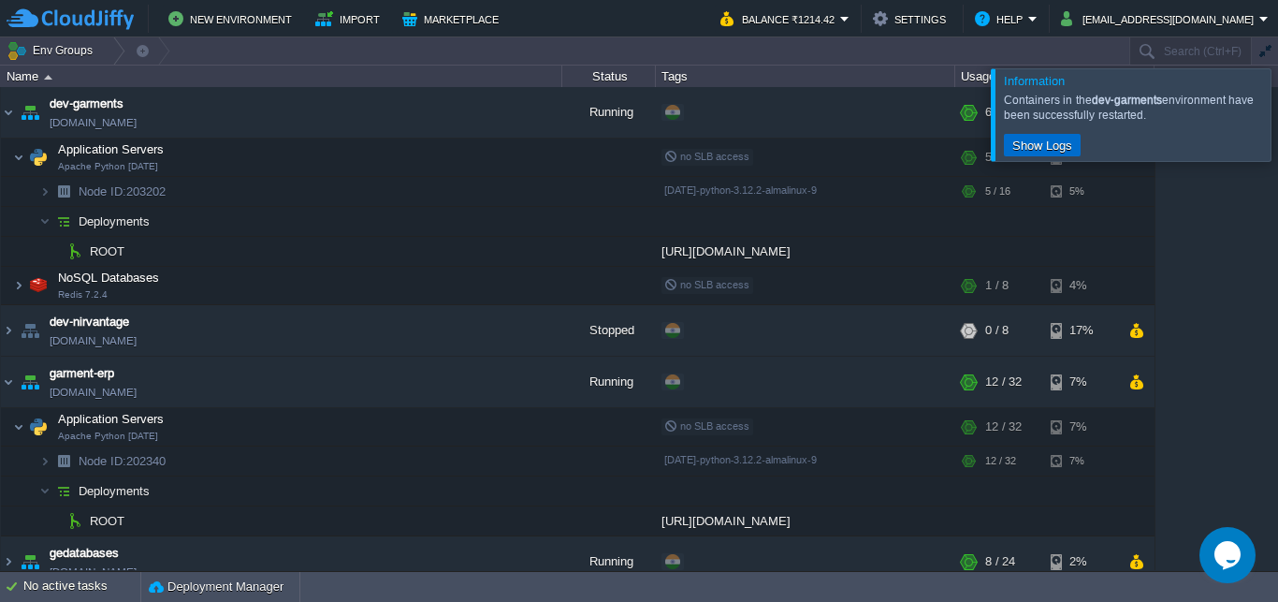
click at [1059, 149] on button "Show Logs" at bounding box center [1042, 145] width 71 height 17
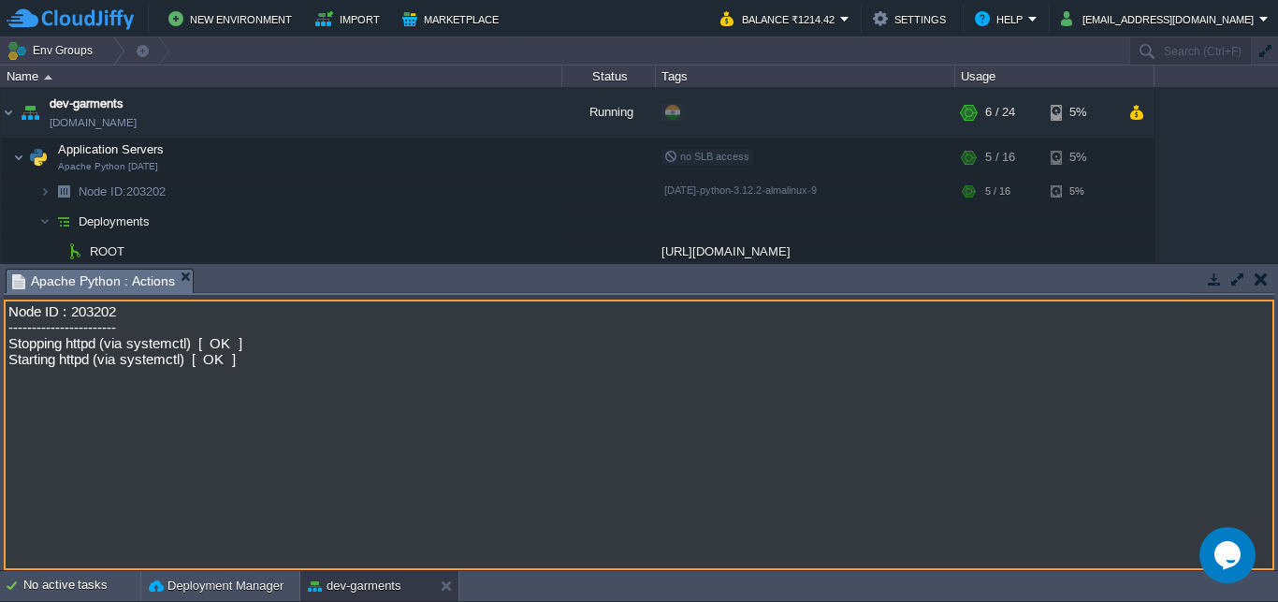
click at [1256, 279] on button "button" at bounding box center [1261, 278] width 13 height 17
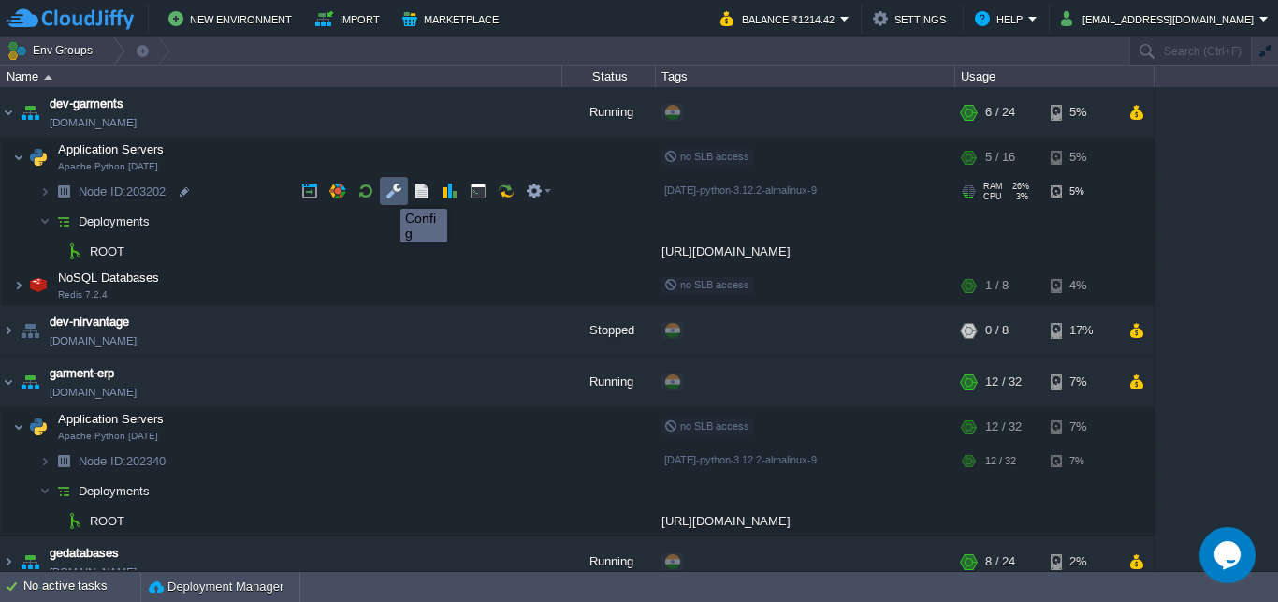
click at [387, 192] on button "button" at bounding box center [394, 190] width 17 height 17
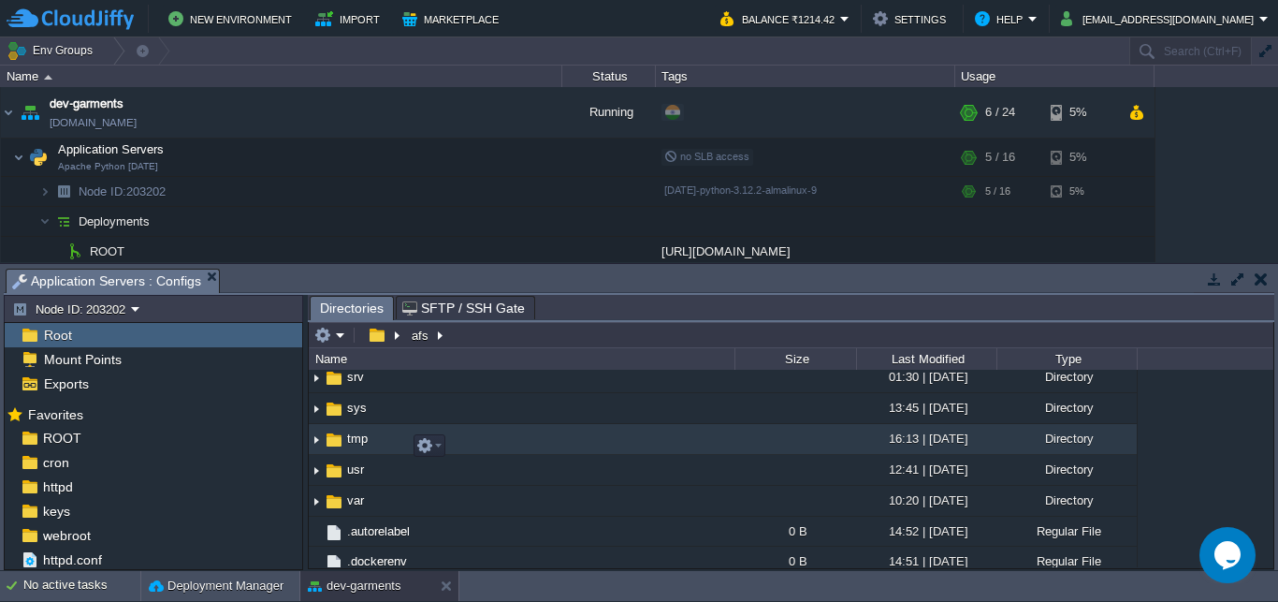
scroll to position [449, 0]
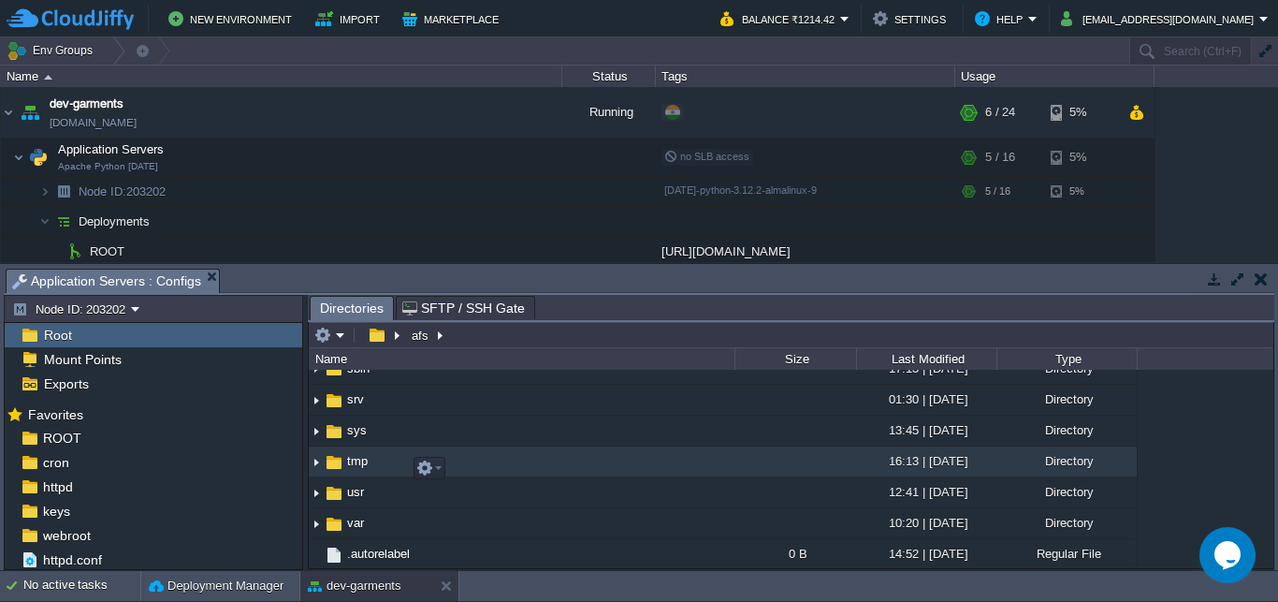
click at [338, 469] on img at bounding box center [334, 462] width 21 height 21
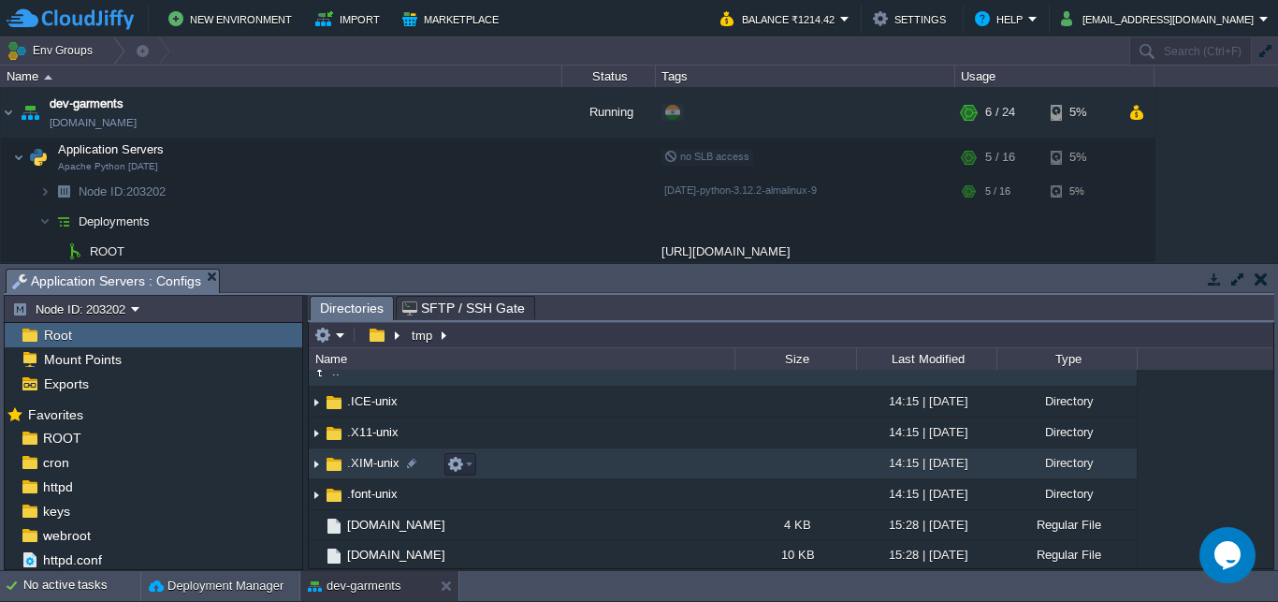
scroll to position [0, 0]
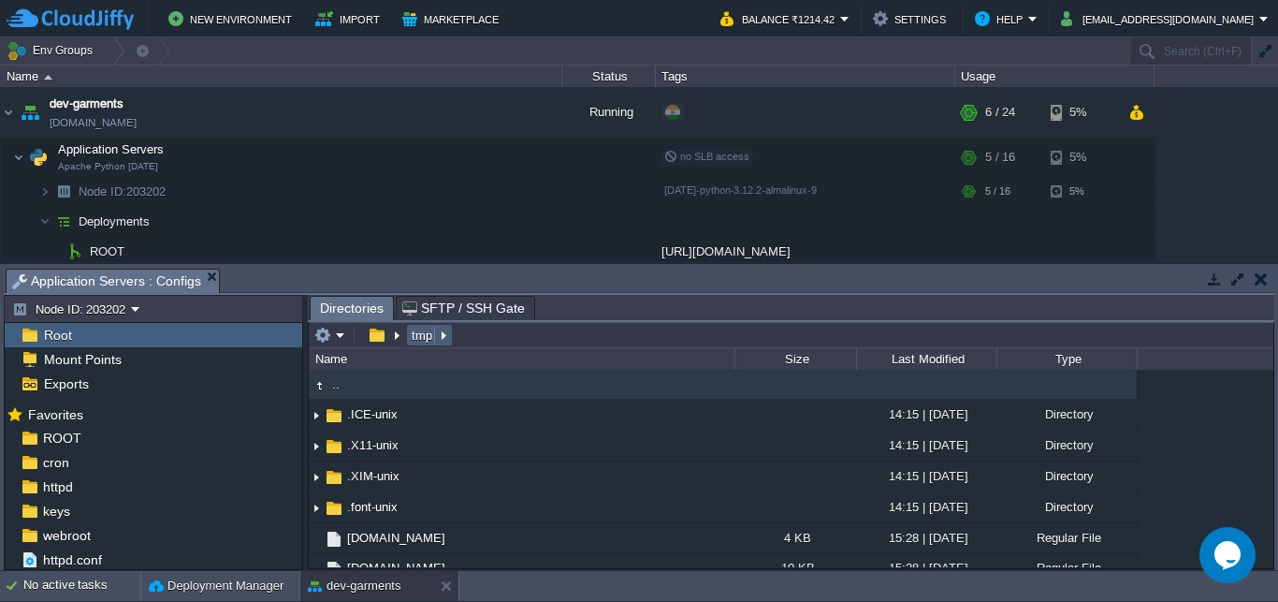
click at [418, 335] on button "tmp" at bounding box center [423, 335] width 28 height 17
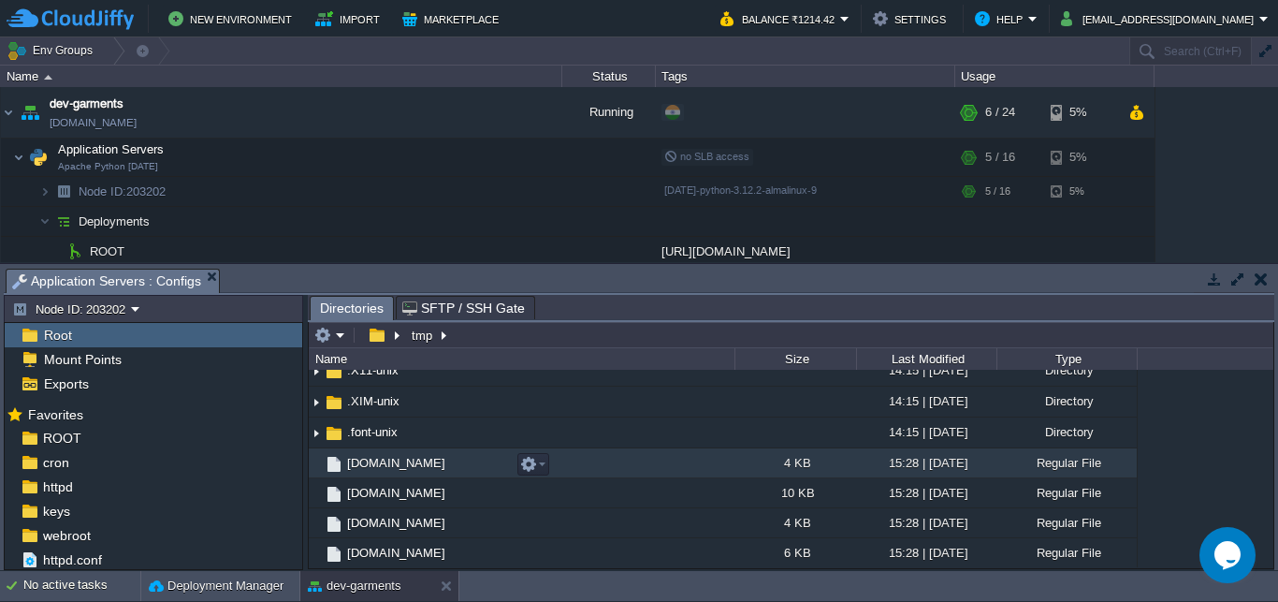
scroll to position [78, 0]
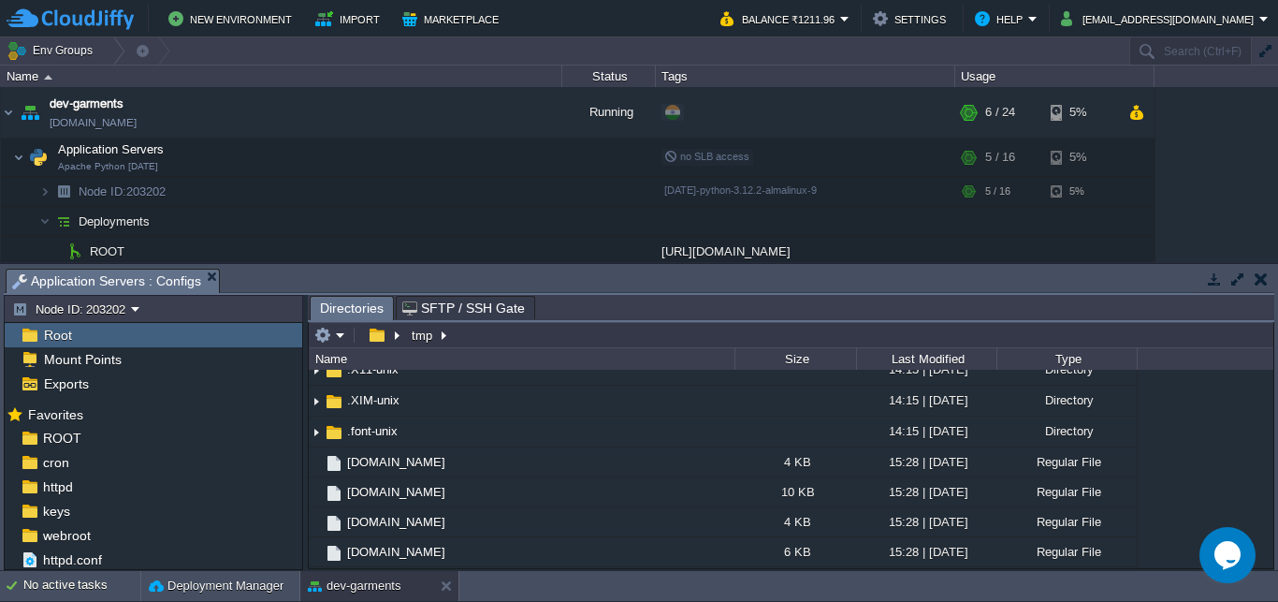
click at [1262, 275] on button "button" at bounding box center [1261, 278] width 13 height 17
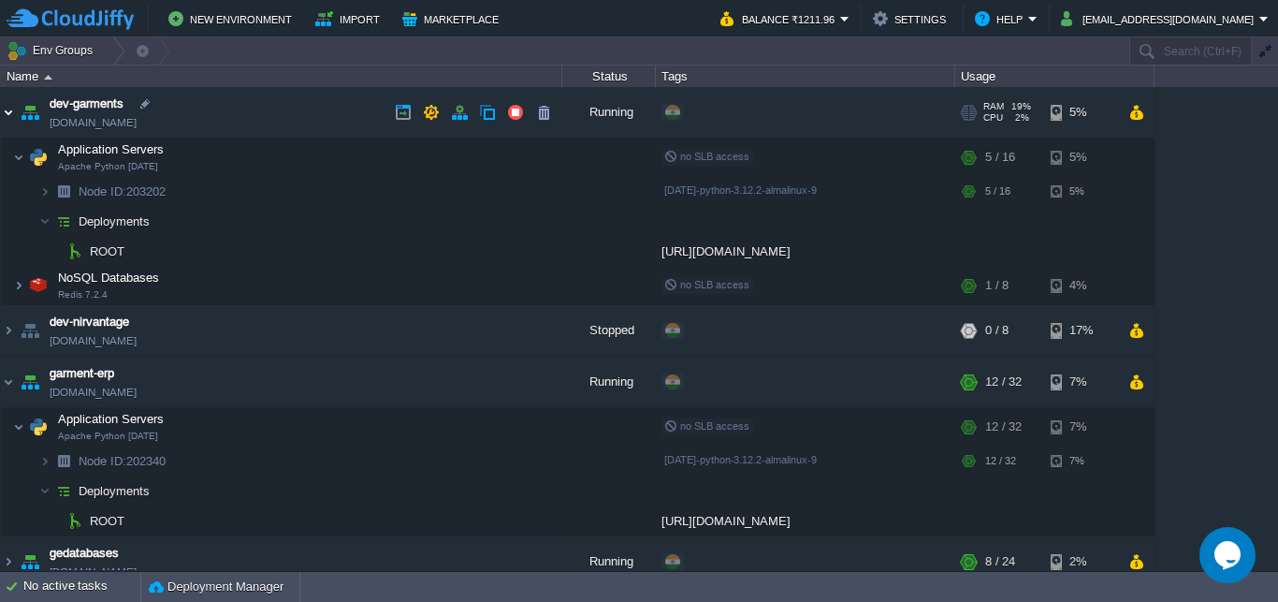
click at [8, 116] on img at bounding box center [8, 112] width 15 height 51
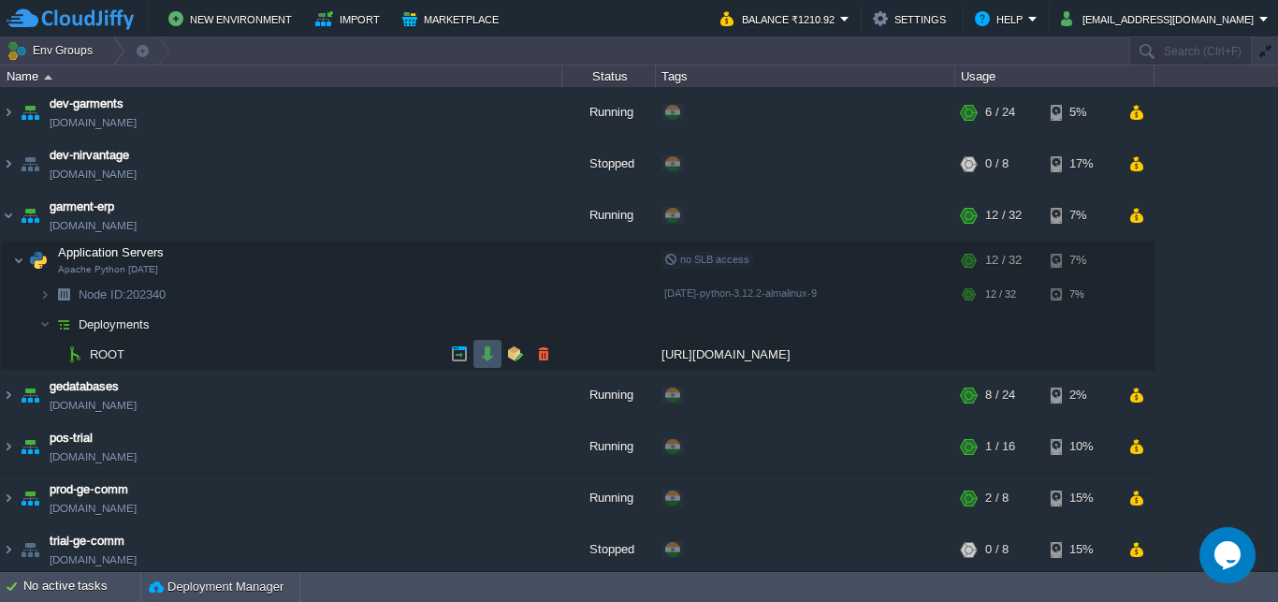
click at [486, 354] on button "button" at bounding box center [487, 353] width 17 height 17
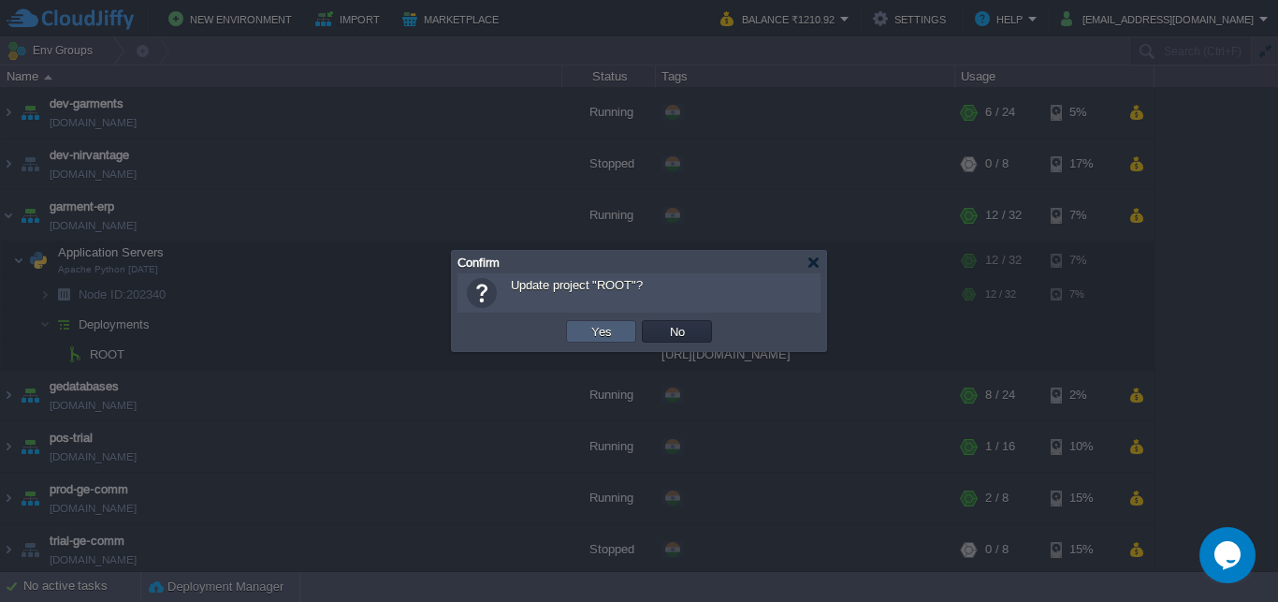
click at [603, 332] on button "Yes" at bounding box center [602, 331] width 32 height 17
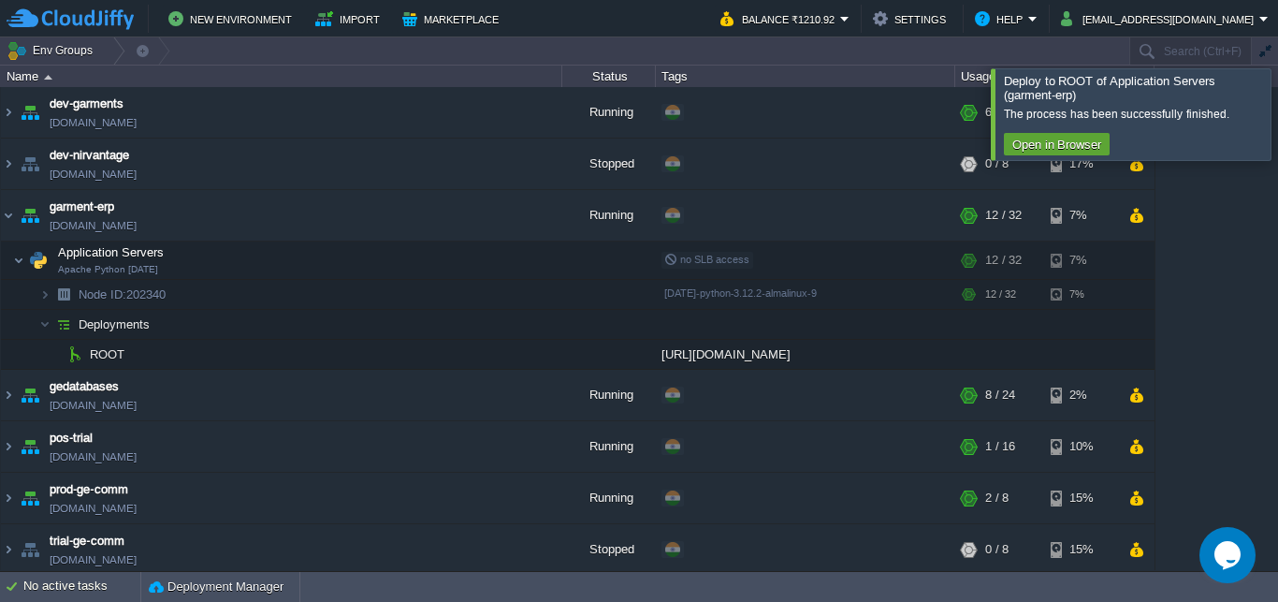
click at [1277, 109] on div at bounding box center [1301, 113] width 0 height 91
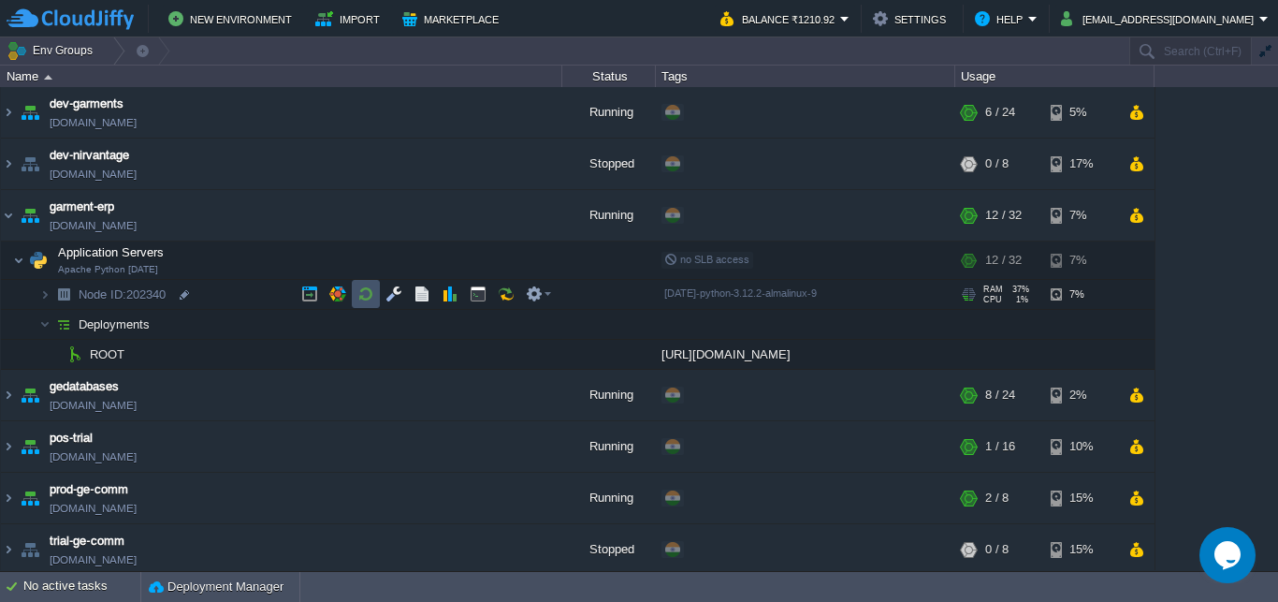
click at [367, 287] on button "button" at bounding box center [366, 293] width 17 height 17
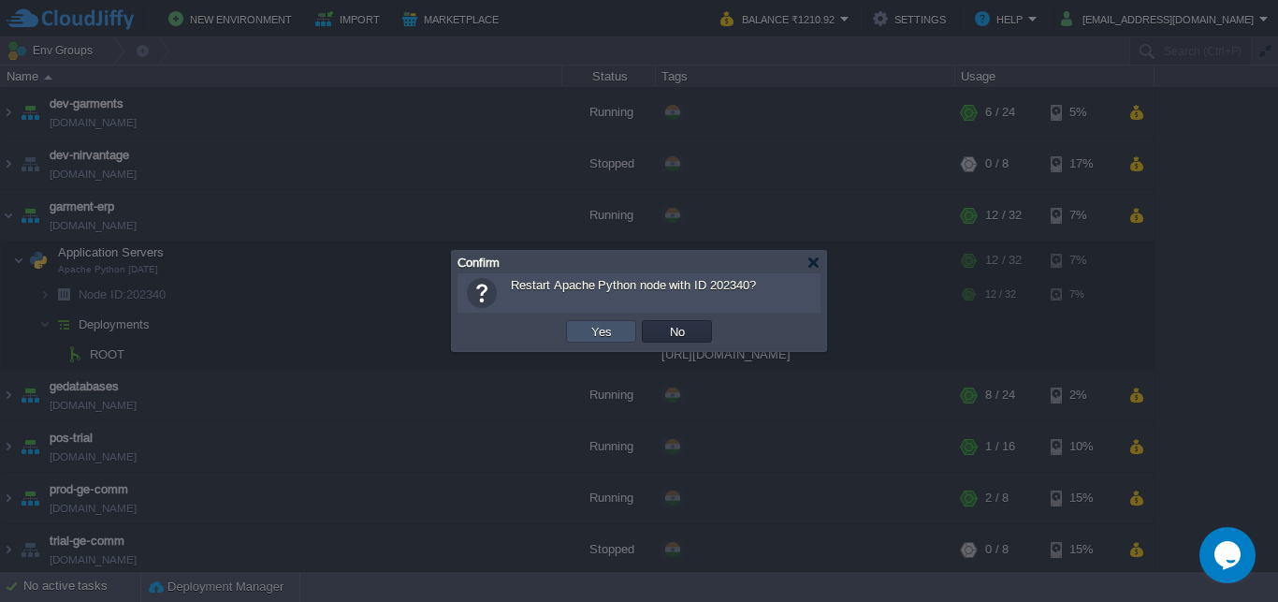
click at [610, 336] on button "Yes" at bounding box center [602, 331] width 32 height 17
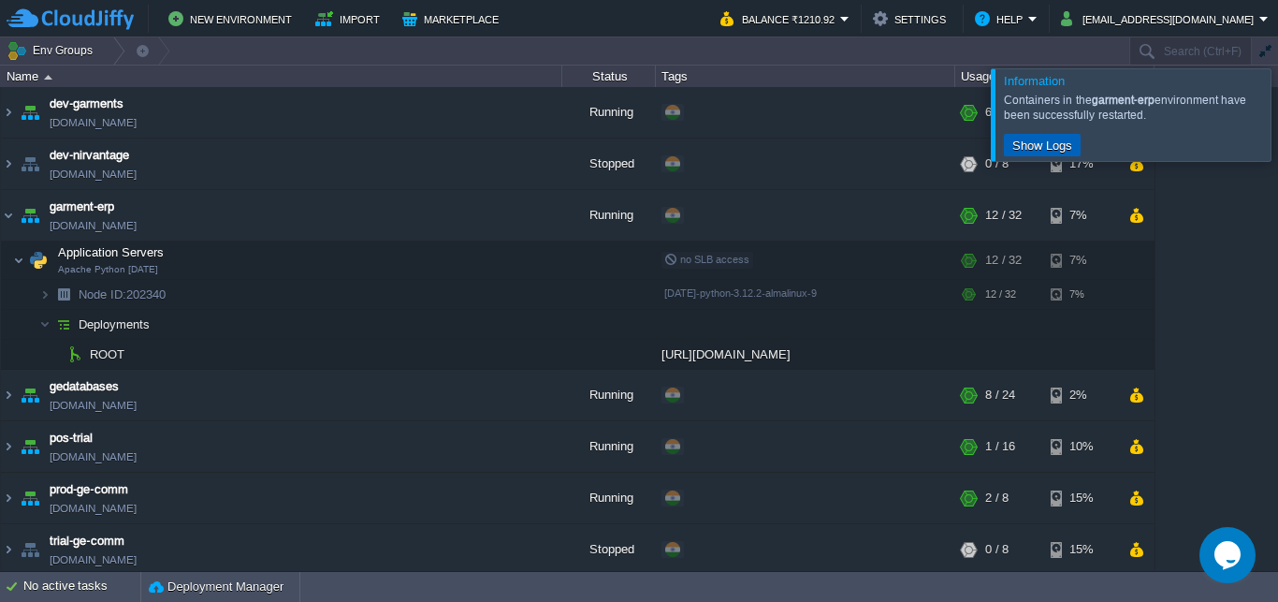
click at [1041, 138] on button "Show Logs" at bounding box center [1042, 145] width 71 height 17
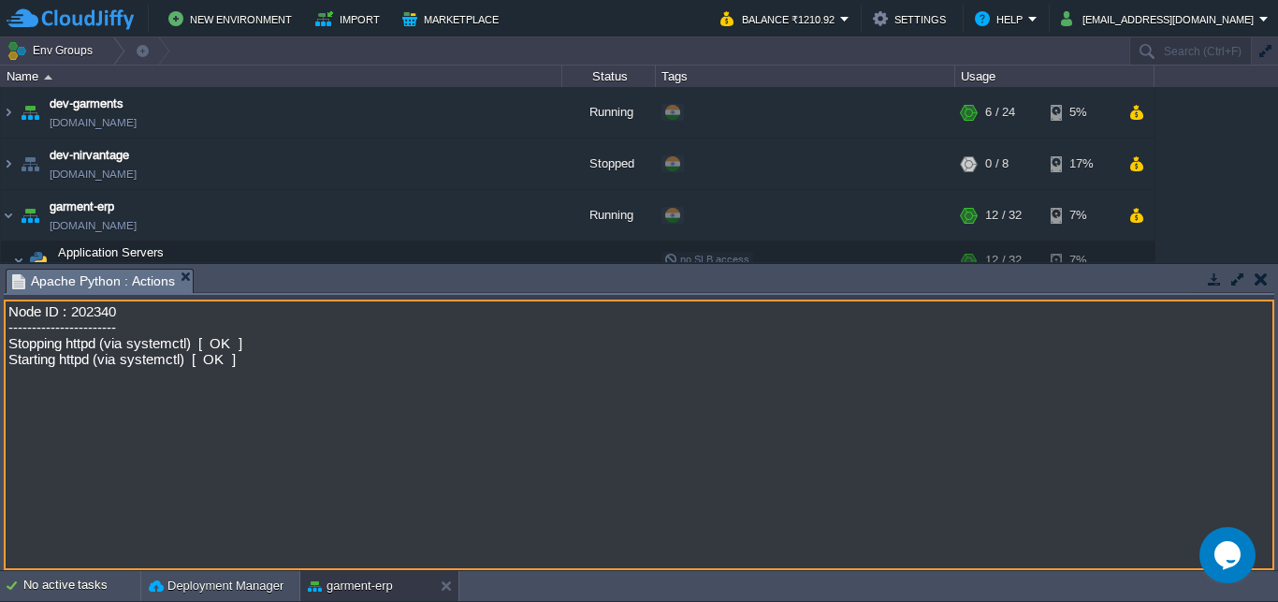
click at [1257, 278] on button "button" at bounding box center [1261, 278] width 13 height 17
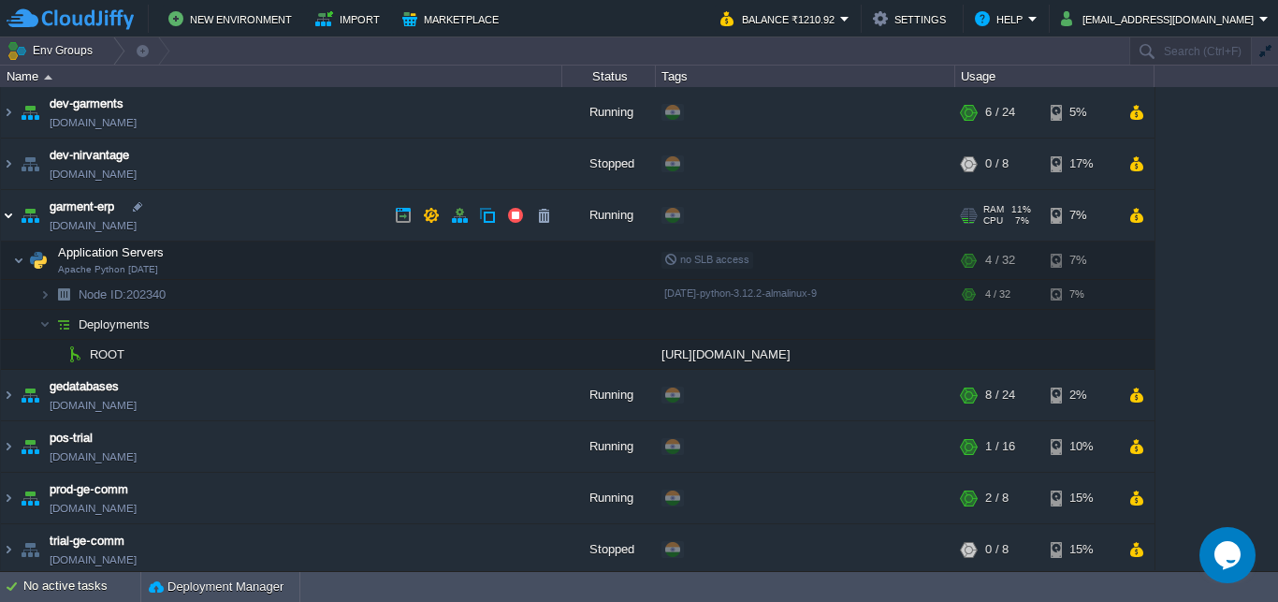
click at [7, 214] on img at bounding box center [8, 215] width 15 height 51
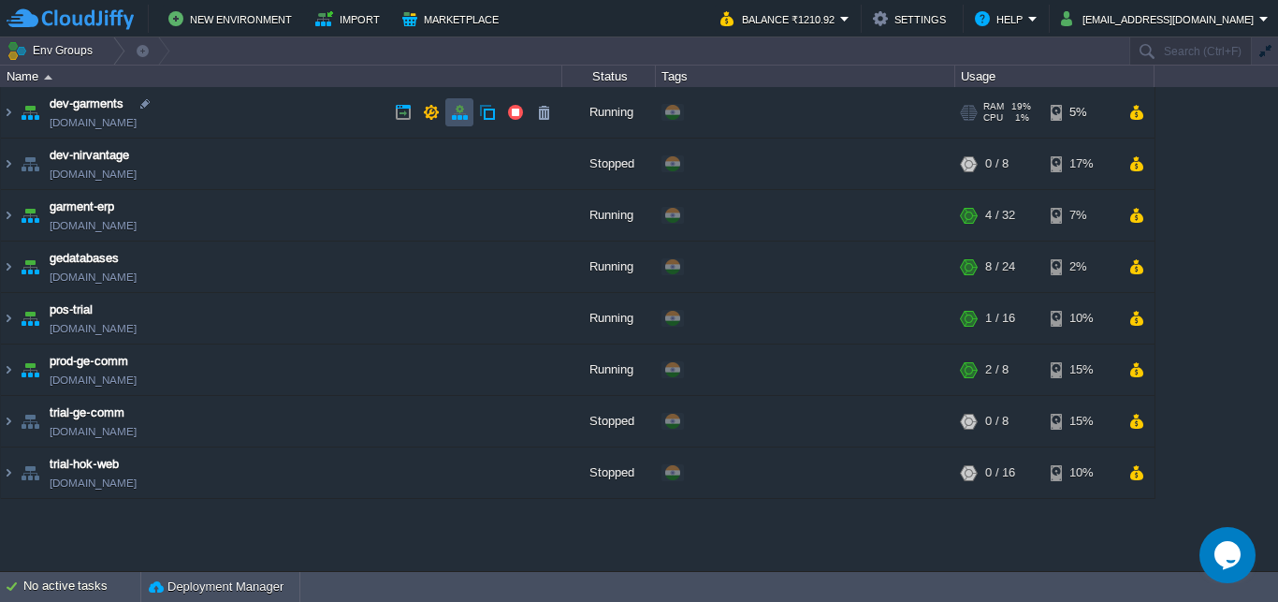
click at [456, 109] on button "button" at bounding box center [459, 112] width 17 height 17
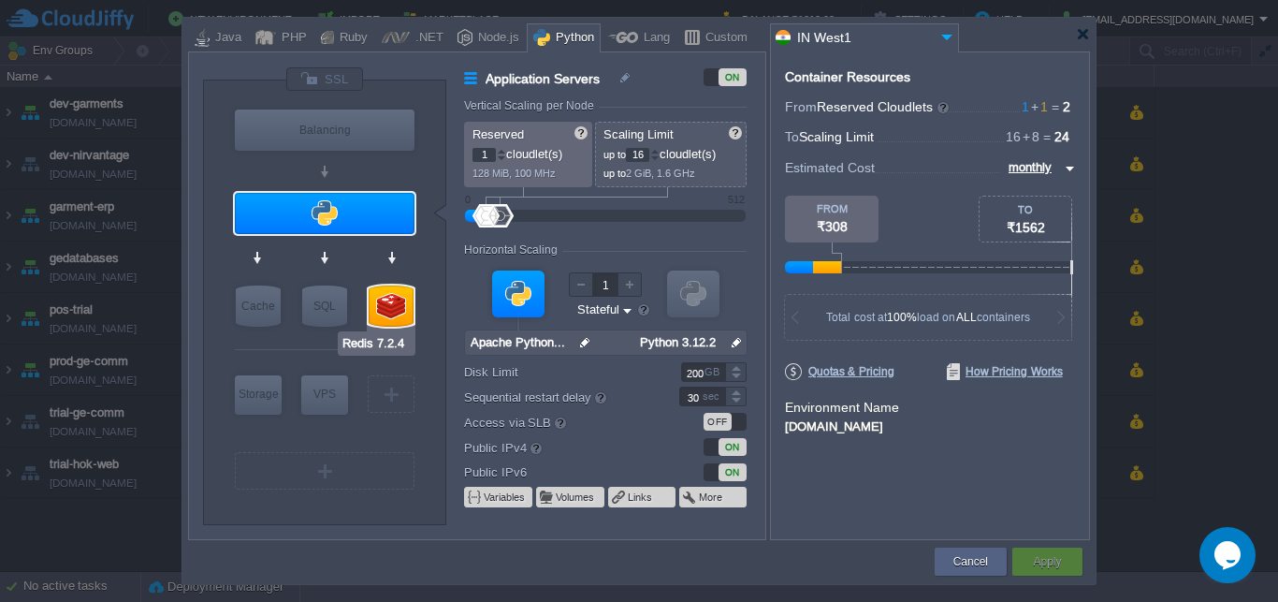
click at [393, 306] on div at bounding box center [391, 305] width 45 height 41
type input "NoSQL Databases"
type input "8"
type input "Redis 7.2.4"
type input "null"
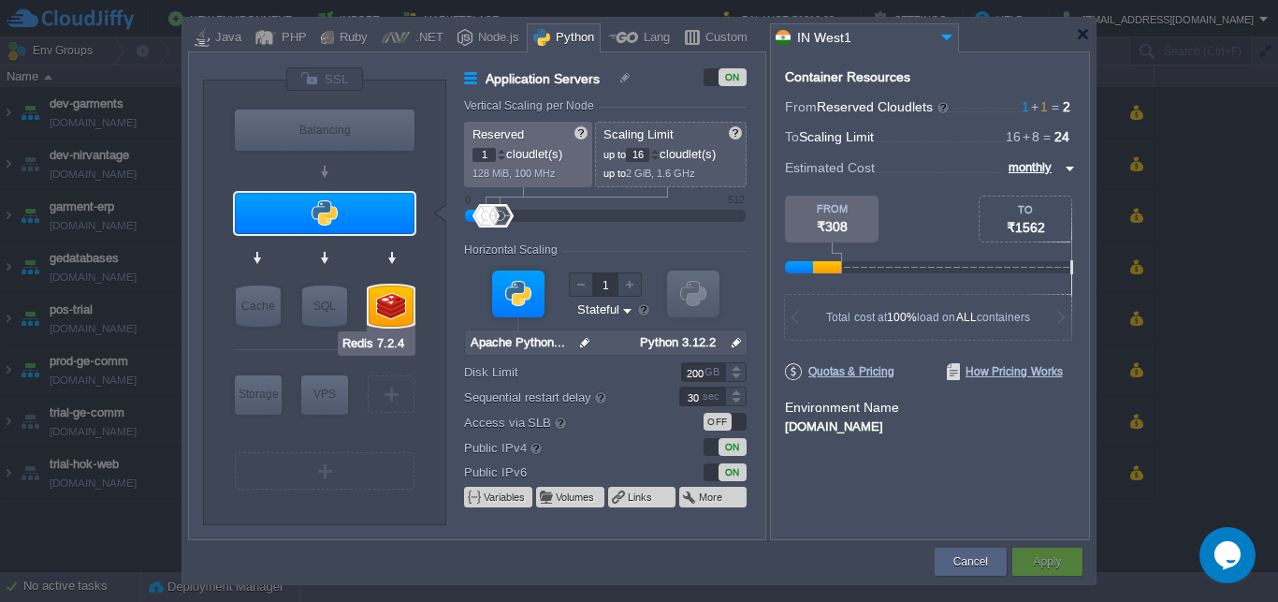
type input "7.2.4-almalinux-9"
type input "Stateless"
type input "20"
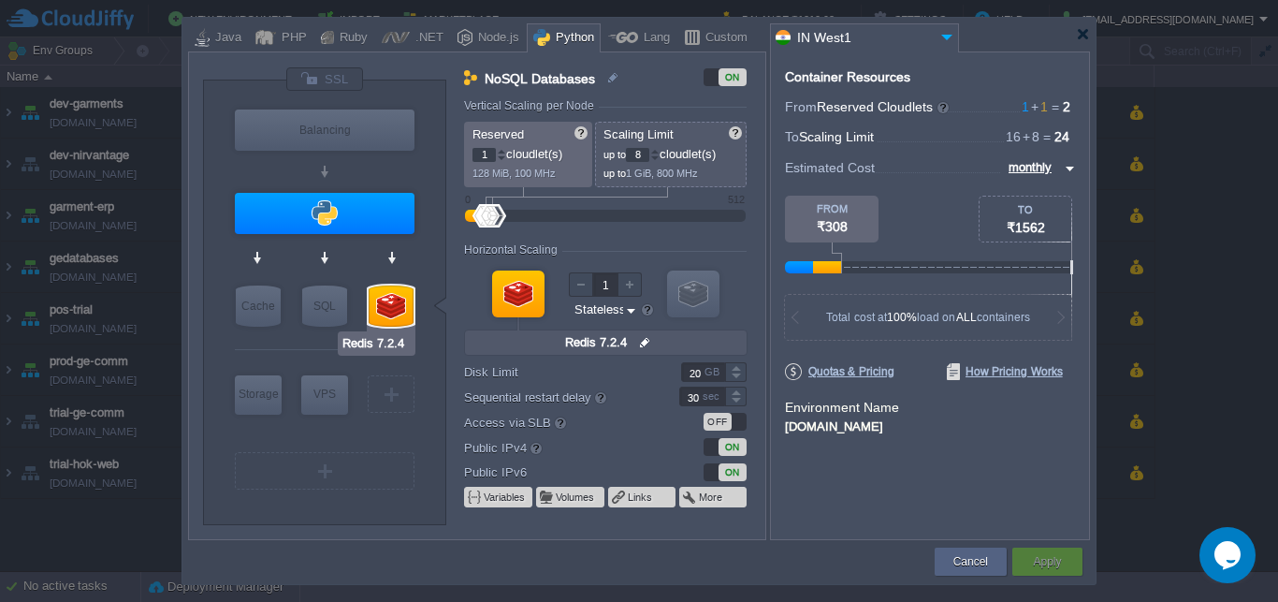
click at [387, 307] on div at bounding box center [391, 305] width 45 height 41
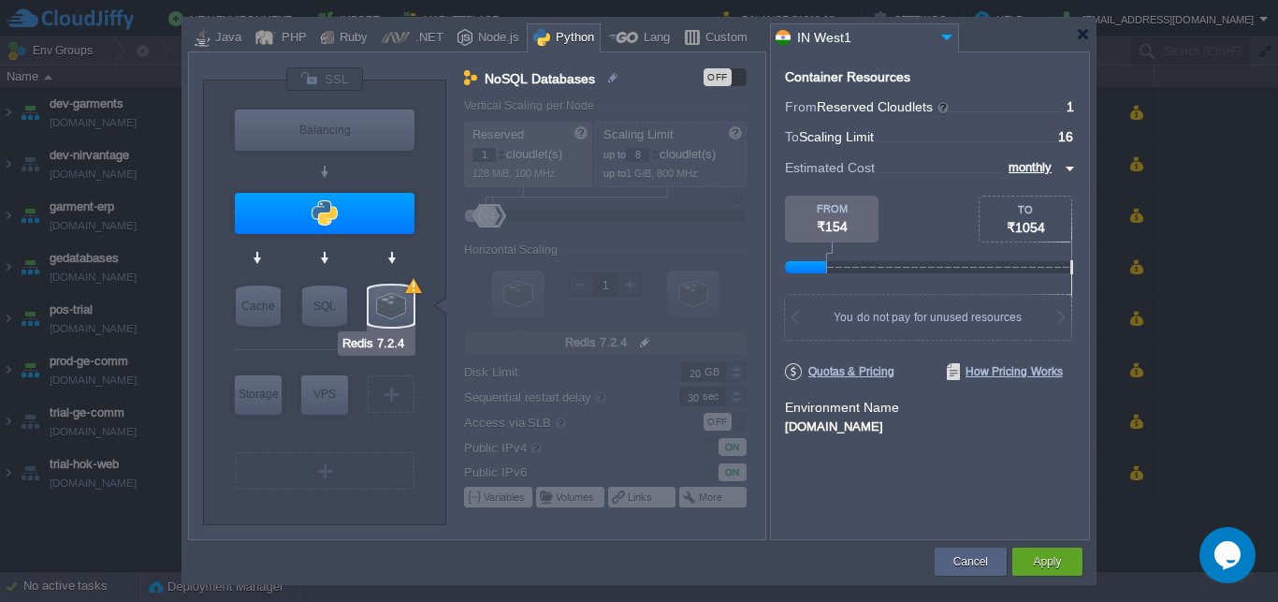
type input "Apache Python [DATE]"
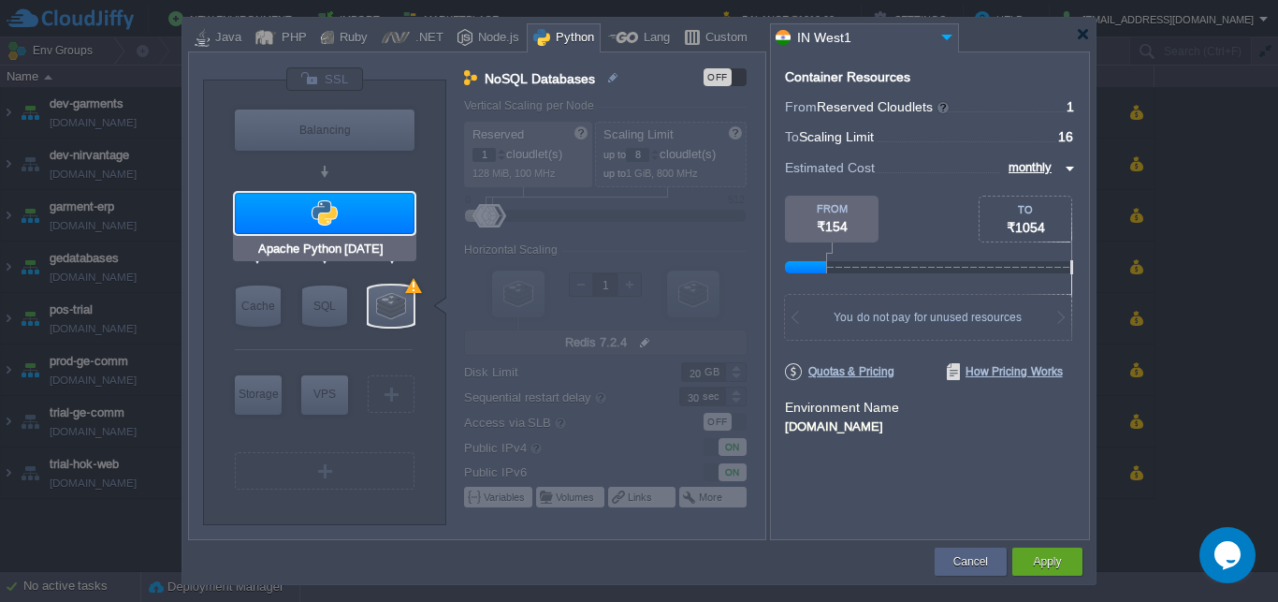
click at [354, 213] on div at bounding box center [325, 213] width 180 height 41
type input "Application Servers"
type input "16"
type input "Apache Python..."
type input "null"
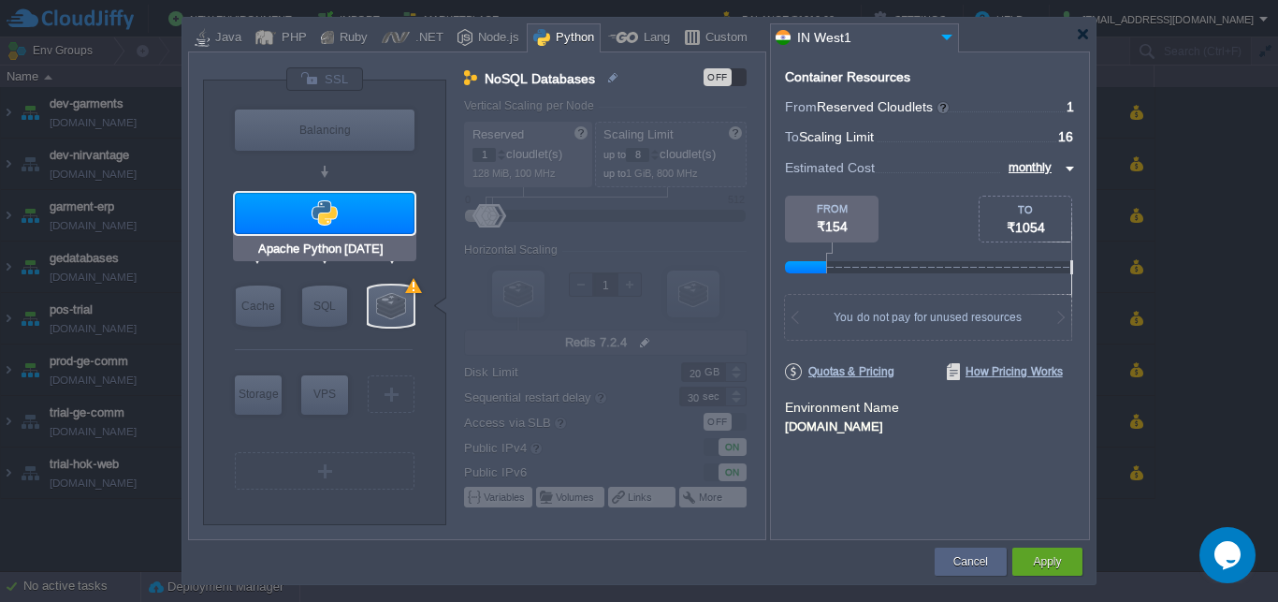
type input "Python 3.12.2"
type input "Stateful"
type input "200"
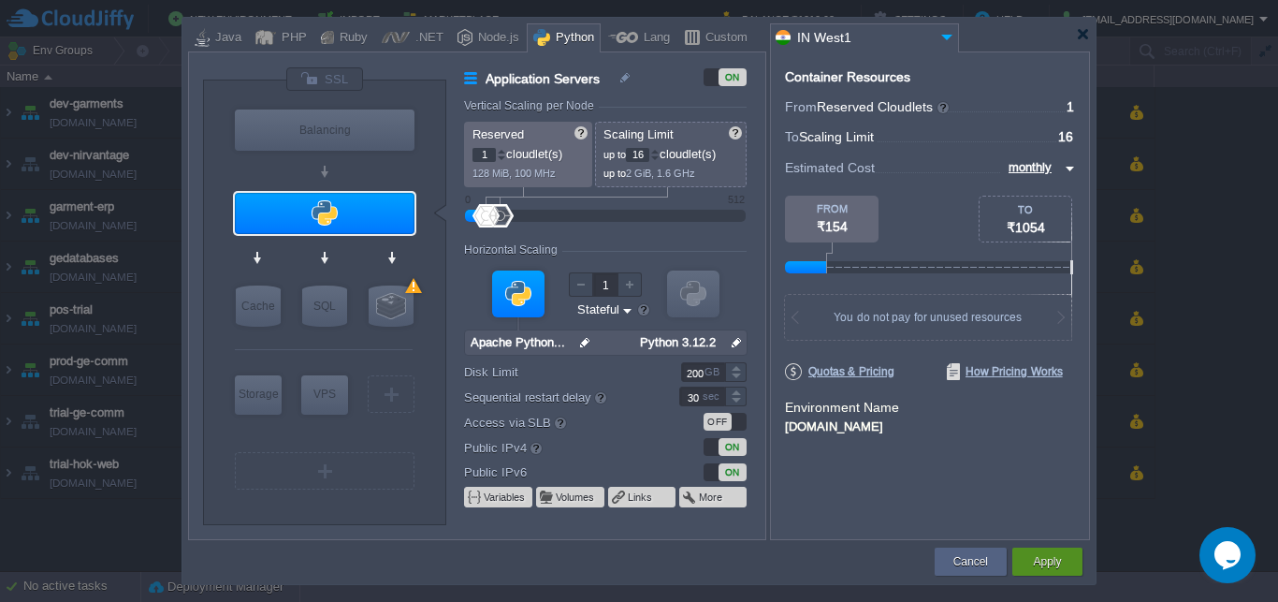
click at [1046, 559] on button "Apply" at bounding box center [1047, 561] width 28 height 19
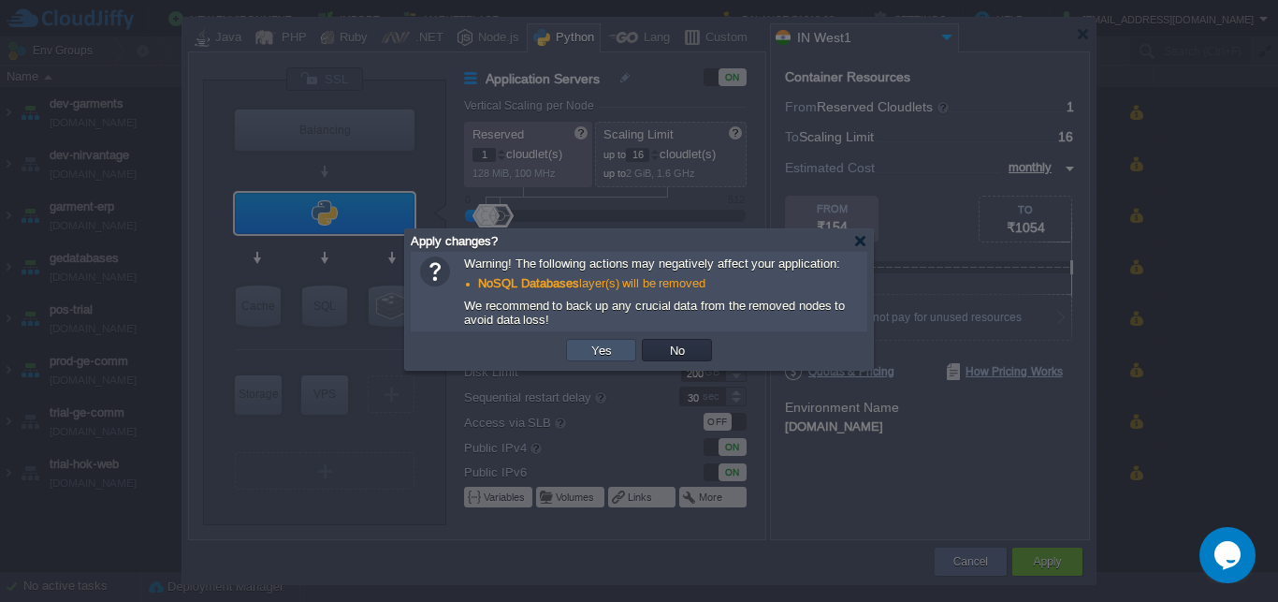
click at [598, 347] on button "Yes" at bounding box center [602, 350] width 32 height 17
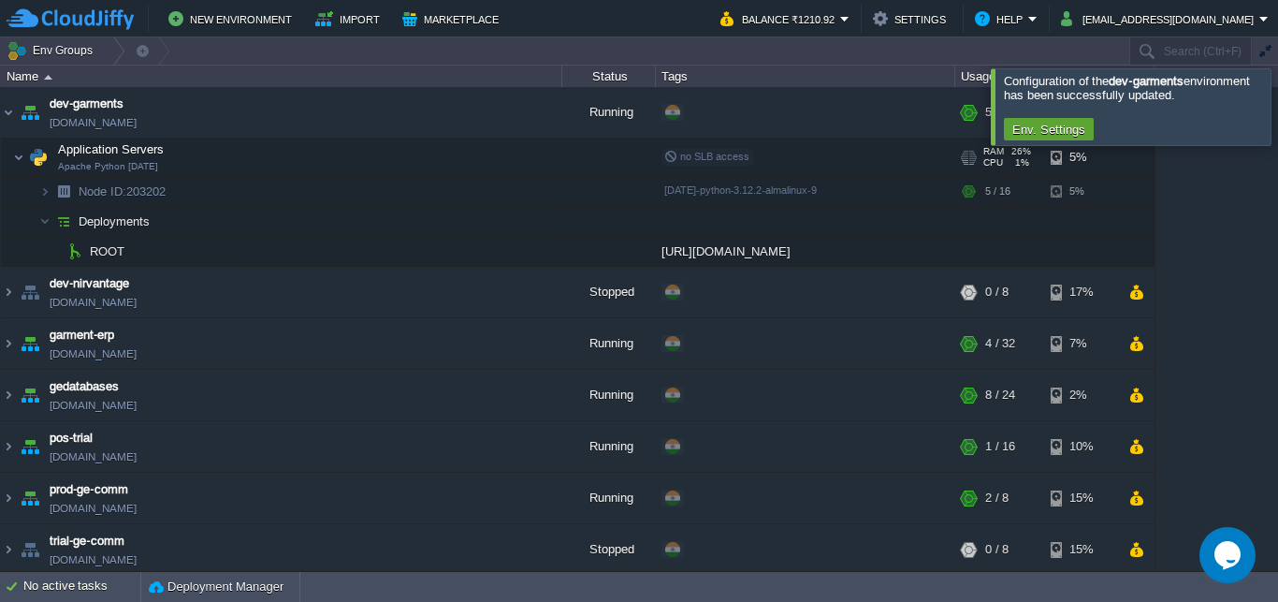
click at [1277, 104] on div at bounding box center [1301, 106] width 0 height 76
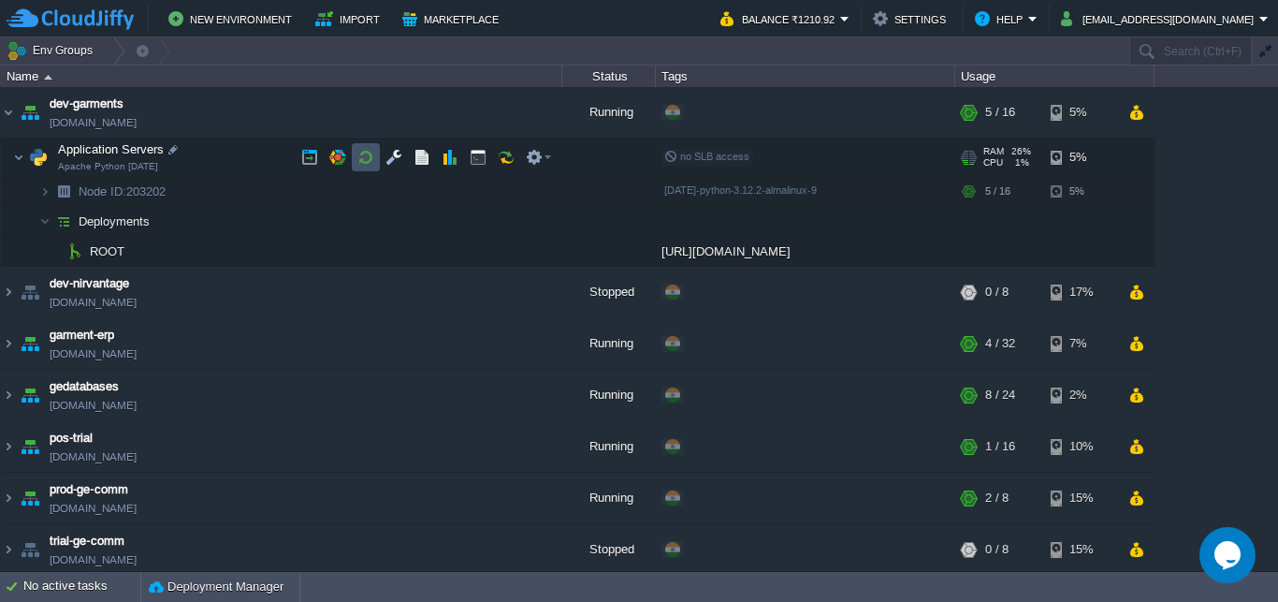
click at [368, 158] on button "button" at bounding box center [366, 157] width 17 height 17
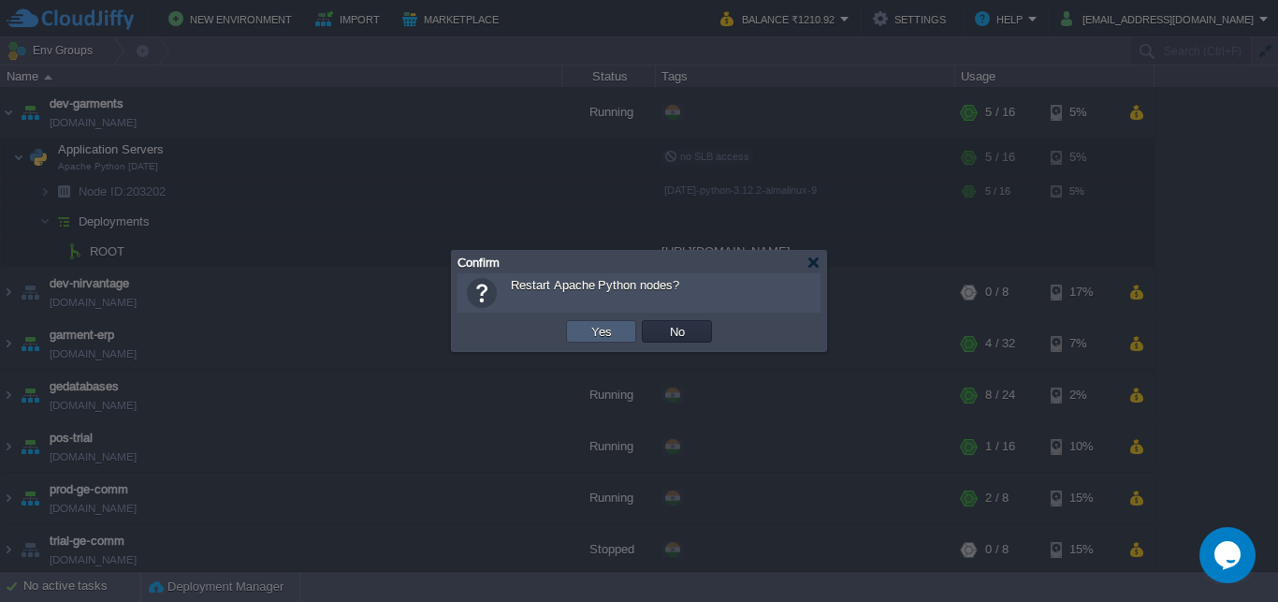
click at [594, 334] on button "Yes" at bounding box center [602, 331] width 32 height 17
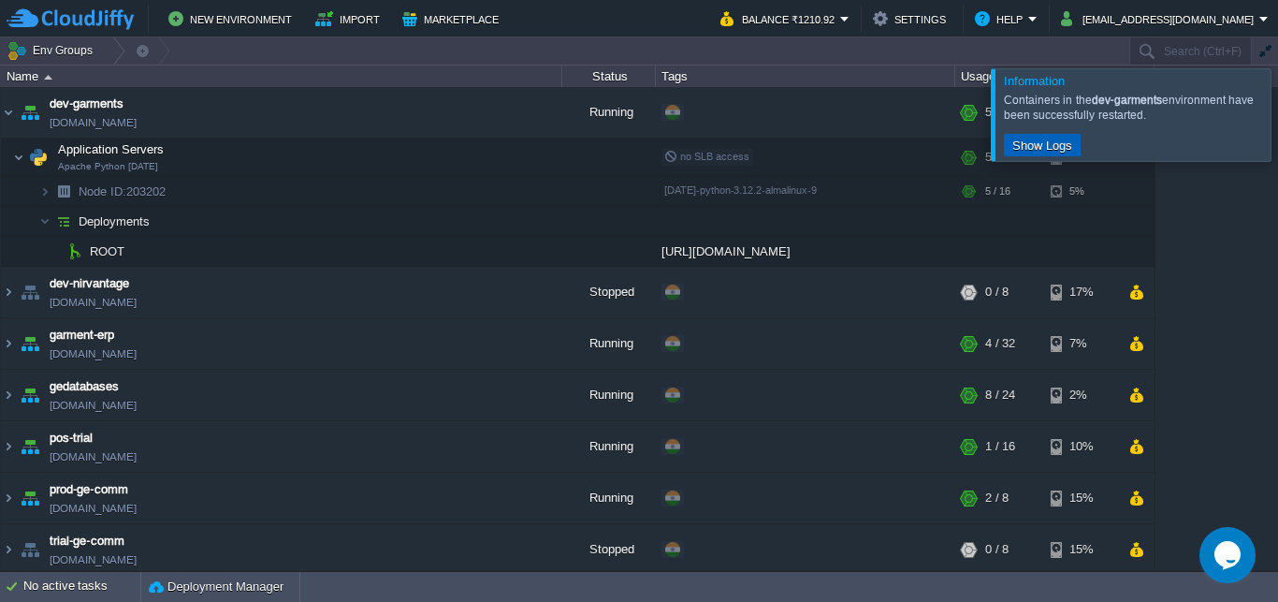
click at [1057, 140] on button "Show Logs" at bounding box center [1042, 145] width 71 height 17
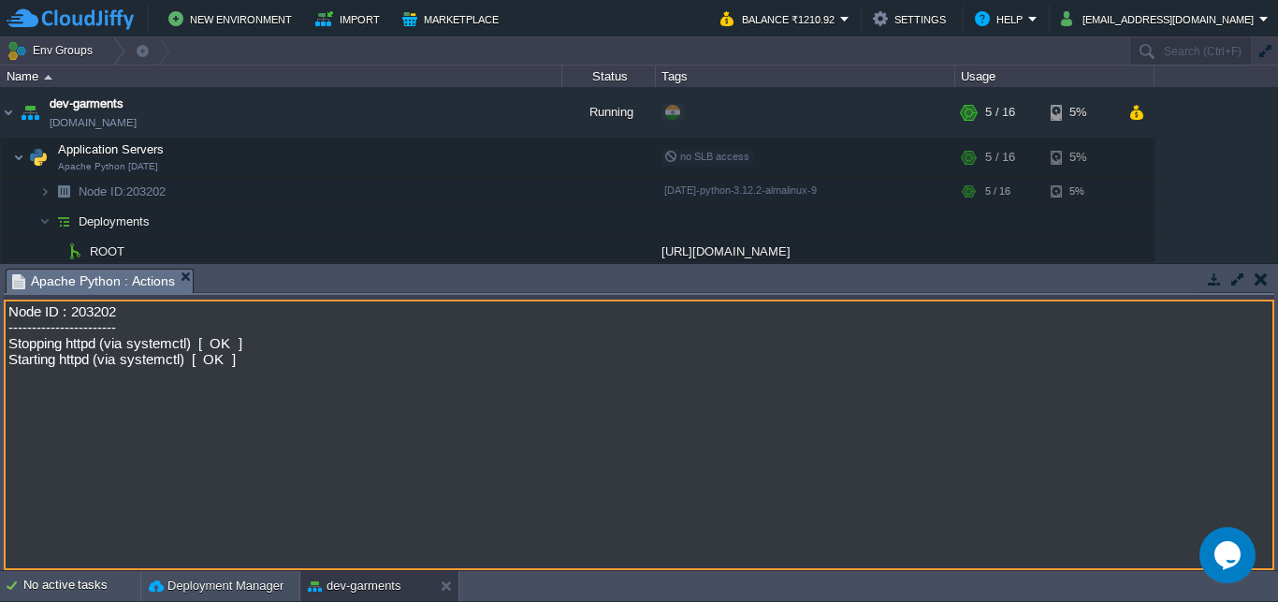
click at [1260, 282] on button "button" at bounding box center [1261, 278] width 13 height 17
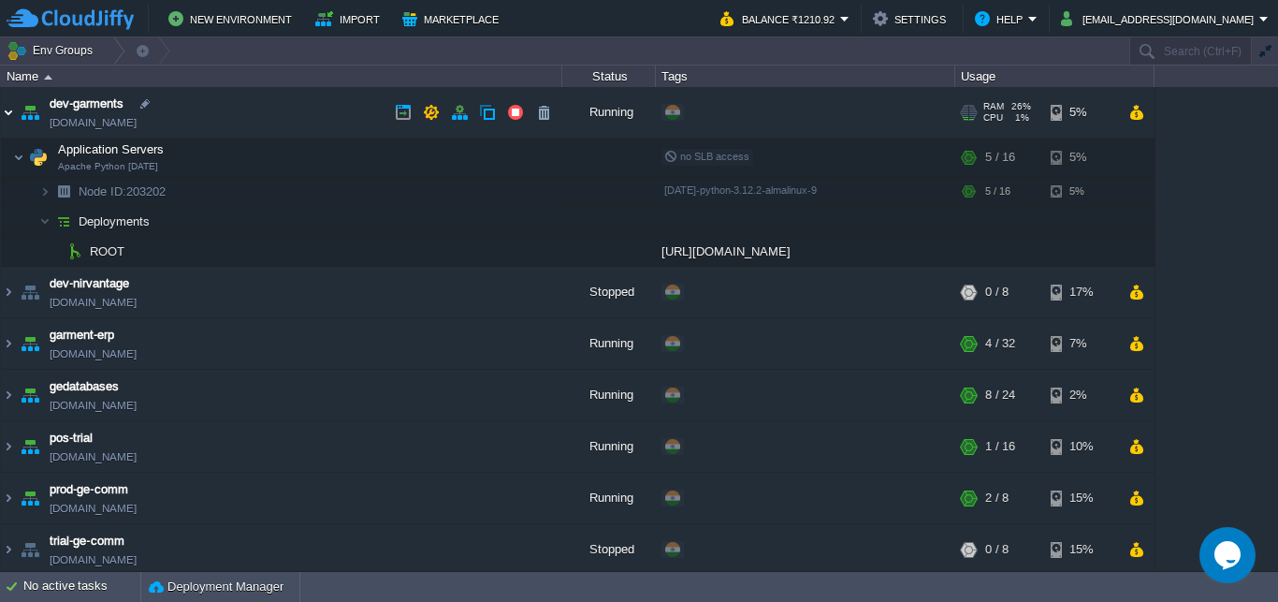
click at [7, 110] on img at bounding box center [8, 112] width 15 height 51
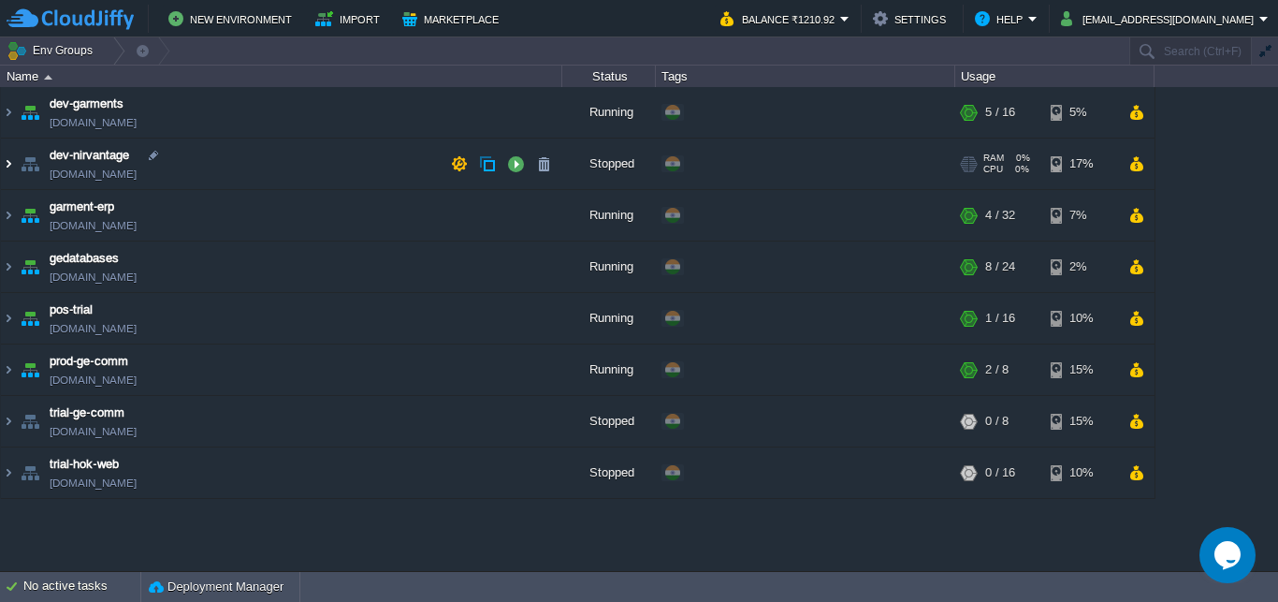
click at [10, 160] on img at bounding box center [8, 164] width 15 height 51
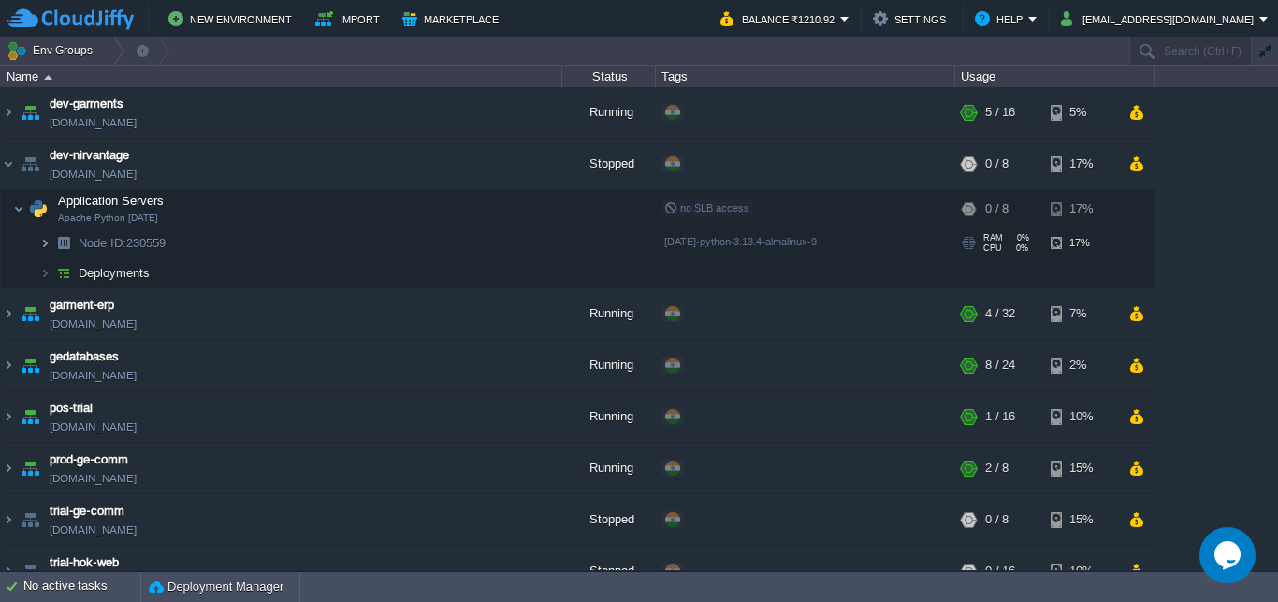
click at [41, 242] on img at bounding box center [44, 242] width 11 height 29
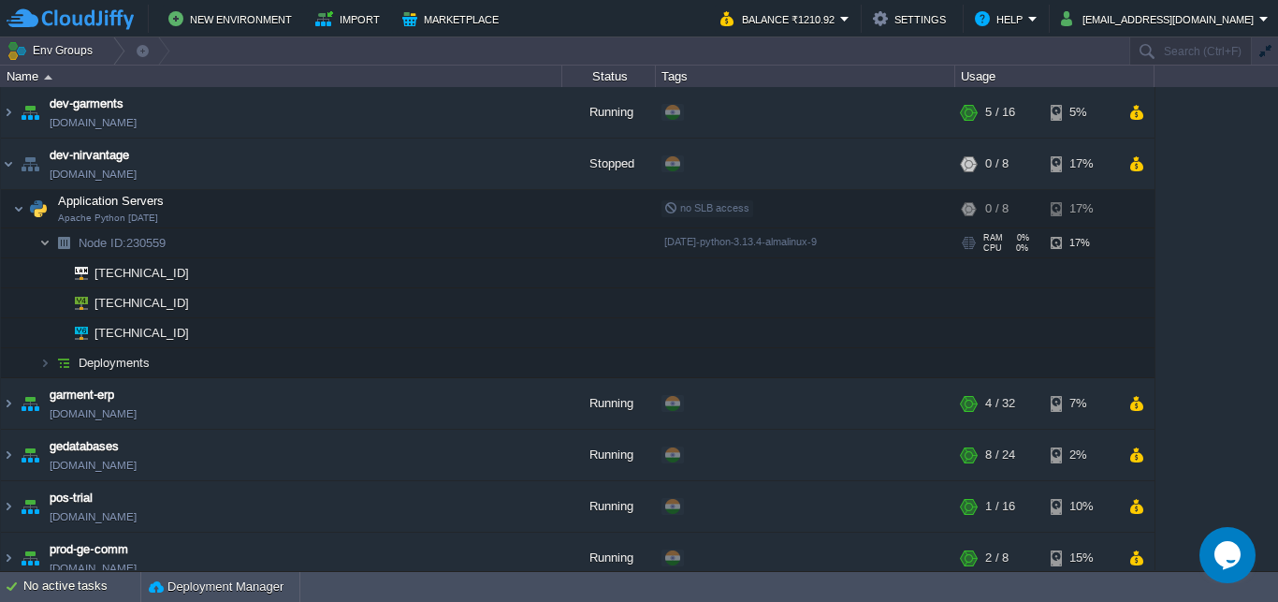
drag, startPoint x: 41, startPoint y: 242, endPoint x: 17, endPoint y: 178, distance: 69.0
click at [41, 238] on img at bounding box center [44, 242] width 11 height 29
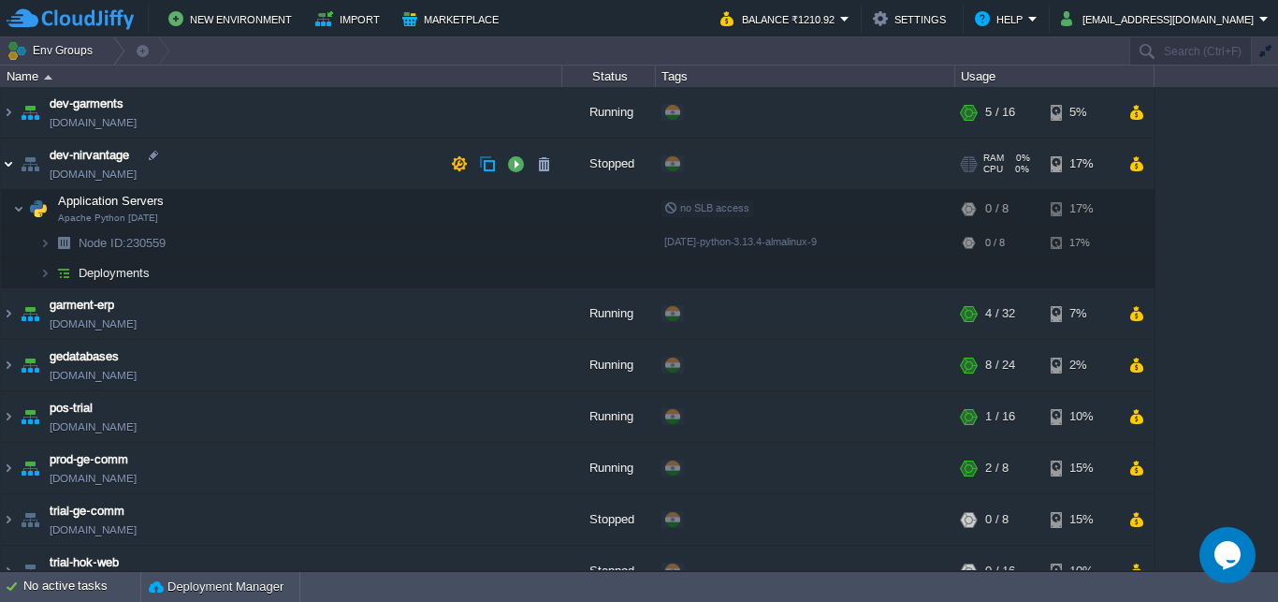
click at [9, 162] on img at bounding box center [8, 164] width 15 height 51
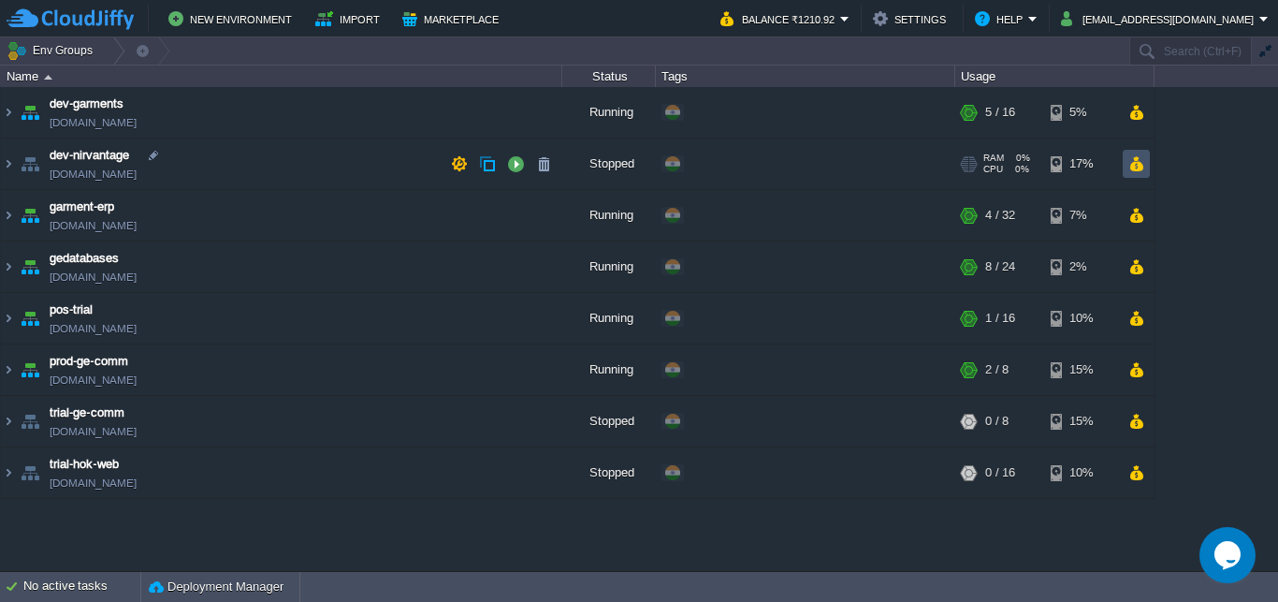
click at [1141, 164] on button "button" at bounding box center [1137, 163] width 16 height 17
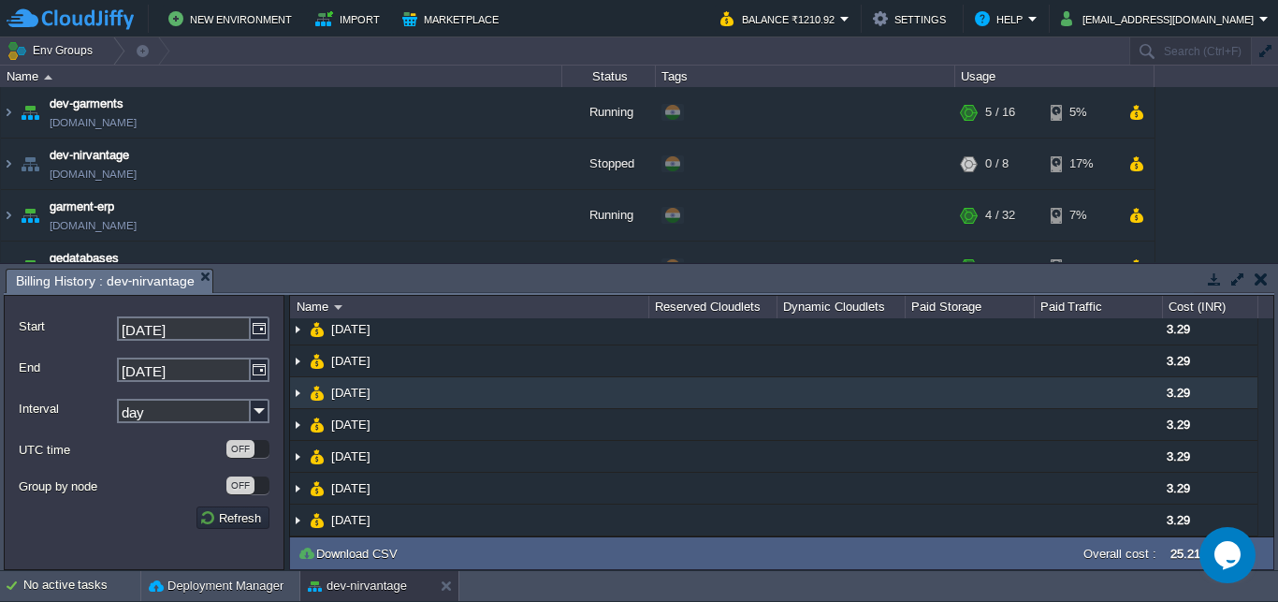
scroll to position [0, 0]
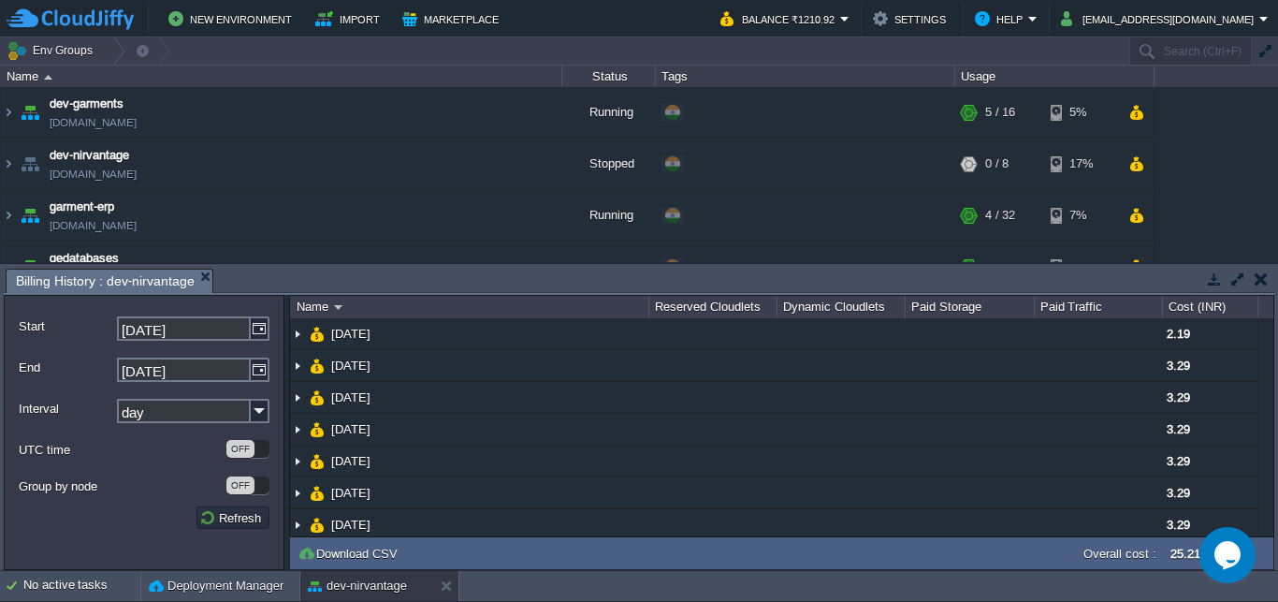
click at [1264, 275] on button "button" at bounding box center [1261, 278] width 13 height 17
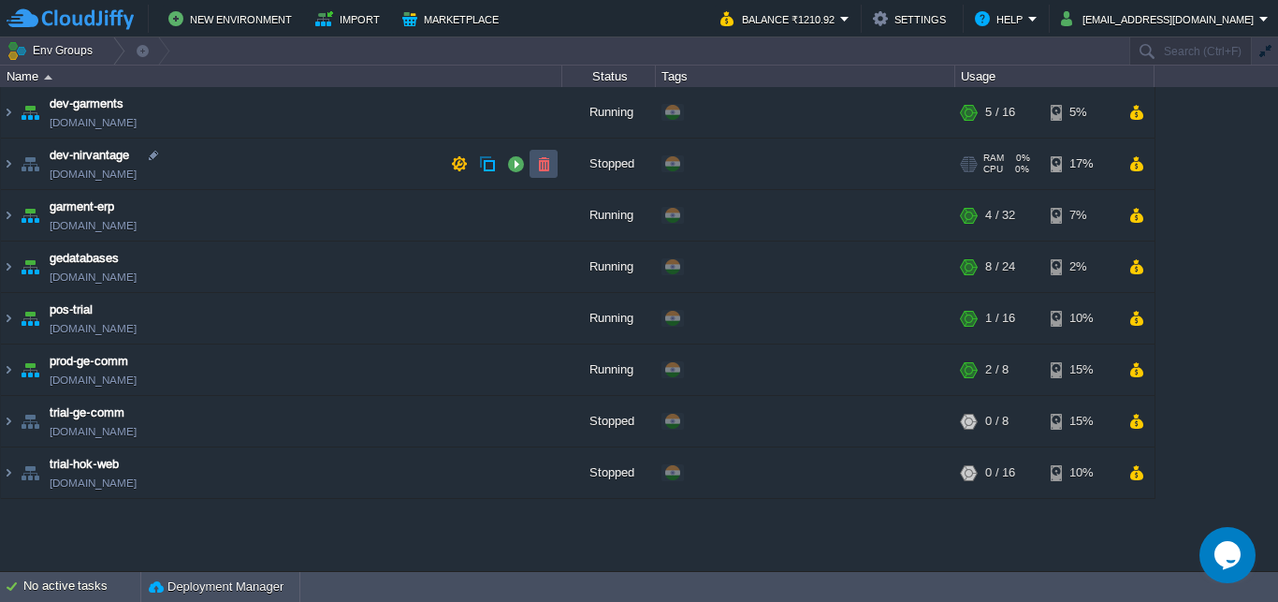
click at [542, 160] on button "button" at bounding box center [543, 163] width 17 height 17
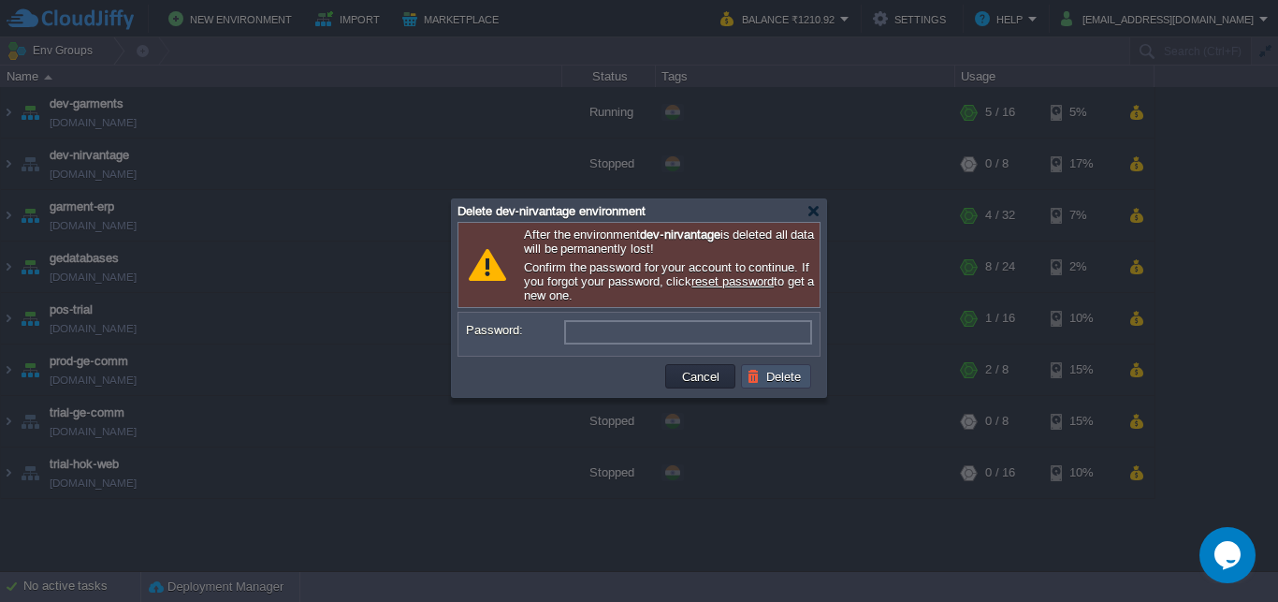
click at [781, 378] on button "Delete" at bounding box center [777, 376] width 60 height 17
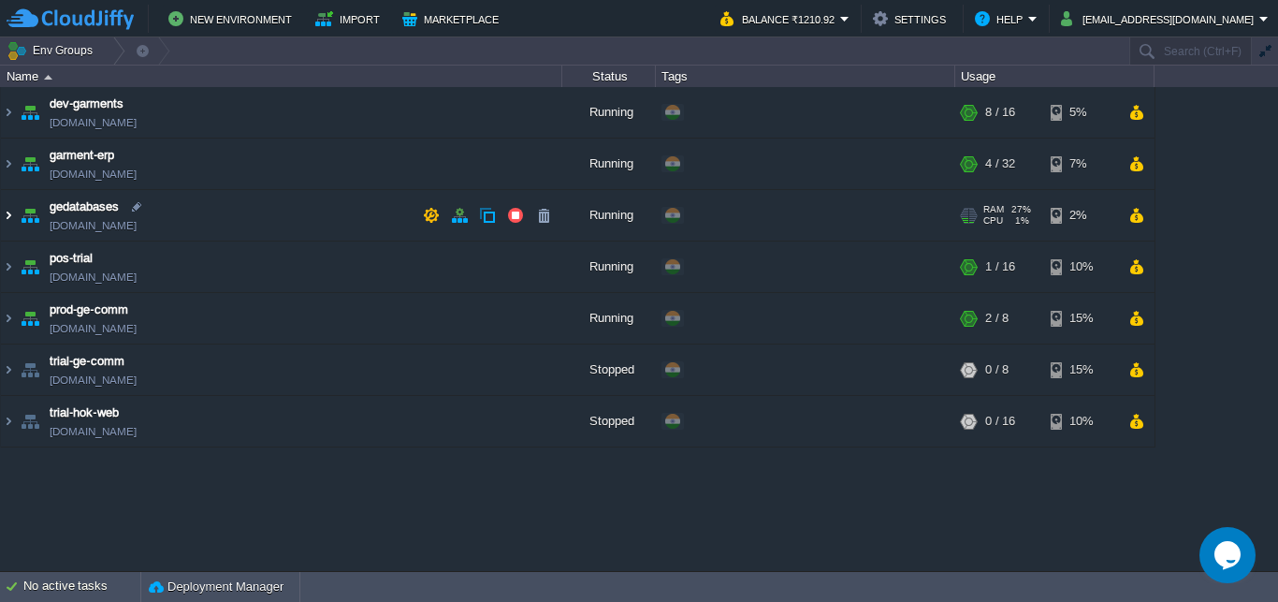
click at [4, 212] on img at bounding box center [8, 215] width 15 height 51
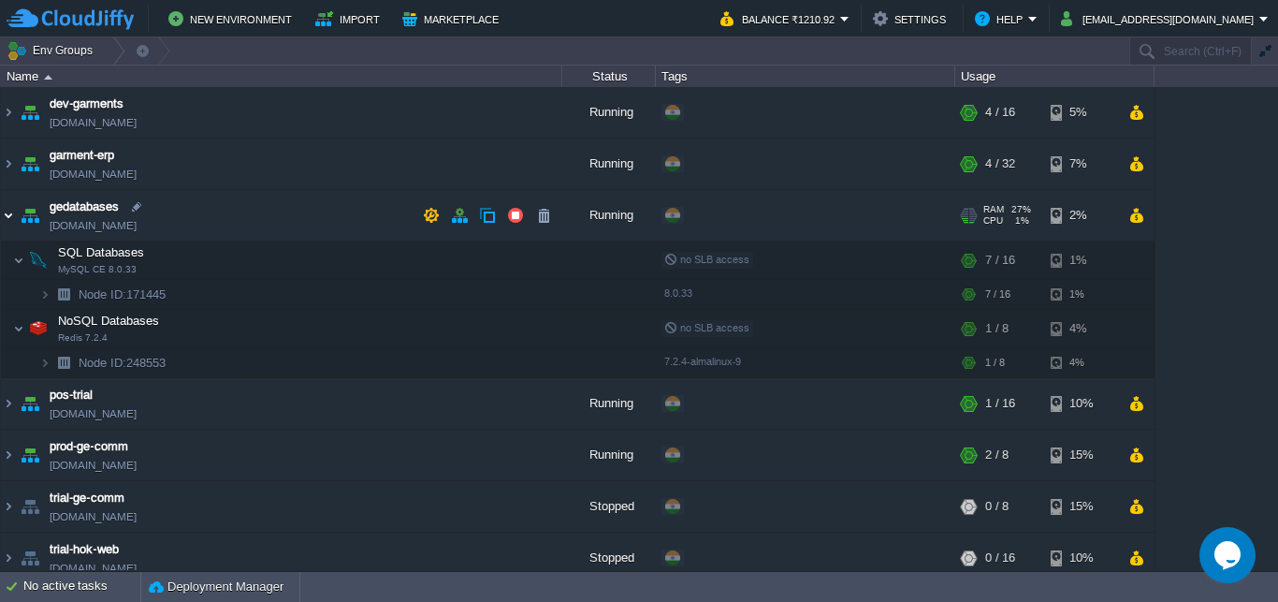
click at [12, 217] on img at bounding box center [8, 215] width 15 height 51
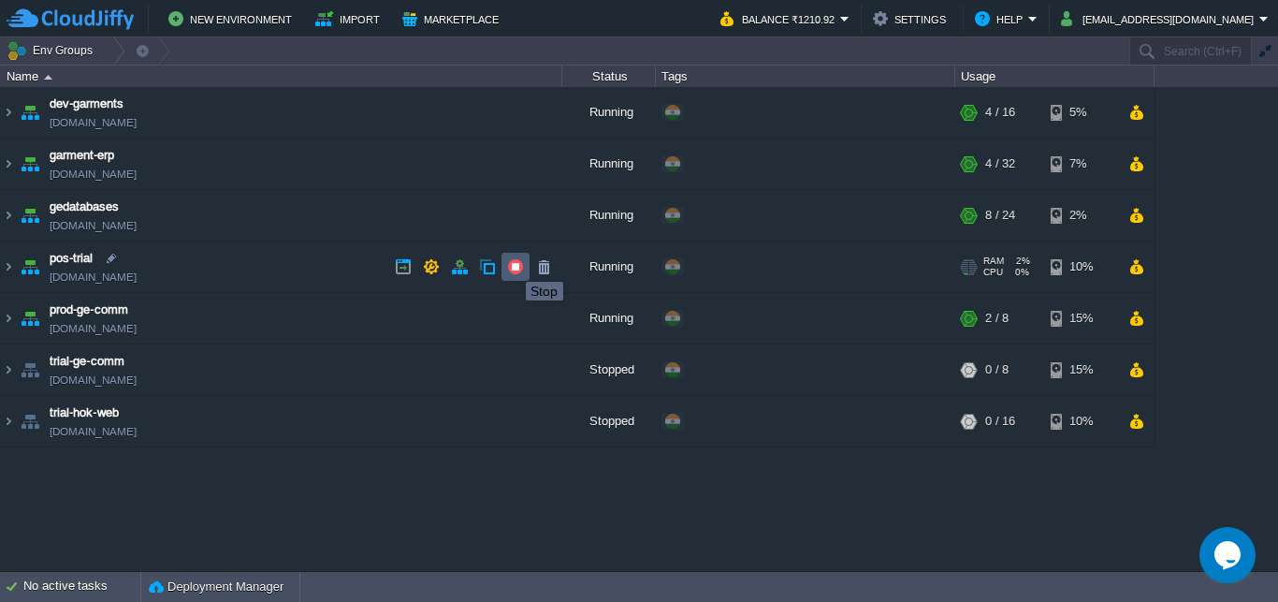
click at [512, 265] on button "button" at bounding box center [515, 266] width 17 height 17
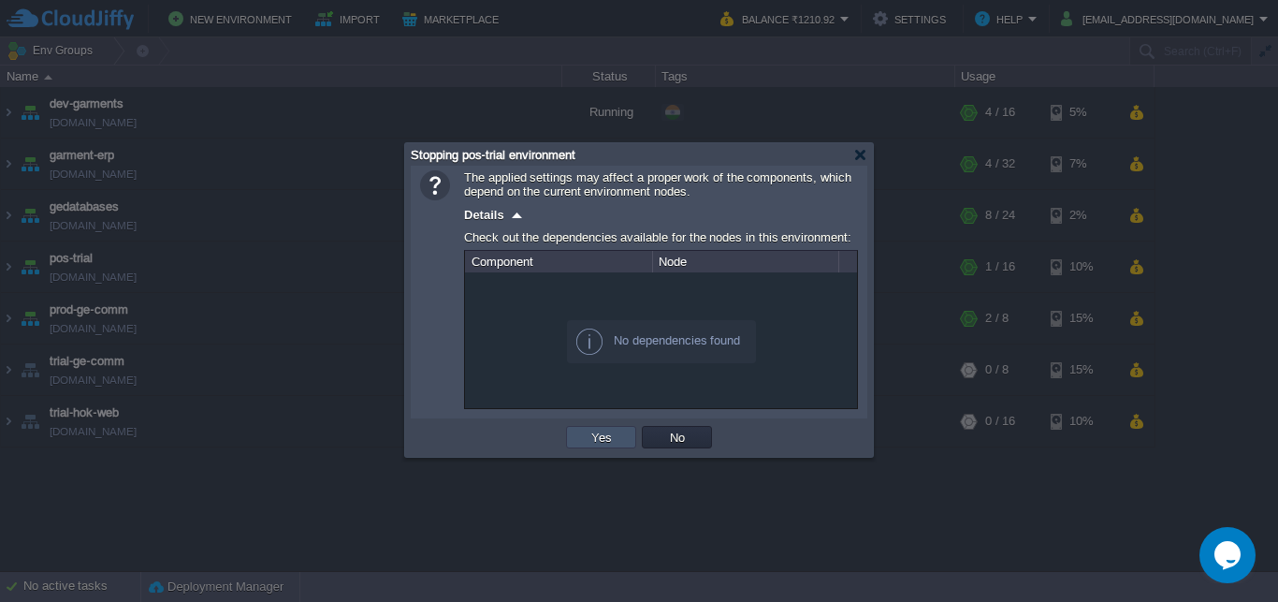
click at [603, 438] on button "Yes" at bounding box center [602, 437] width 32 height 17
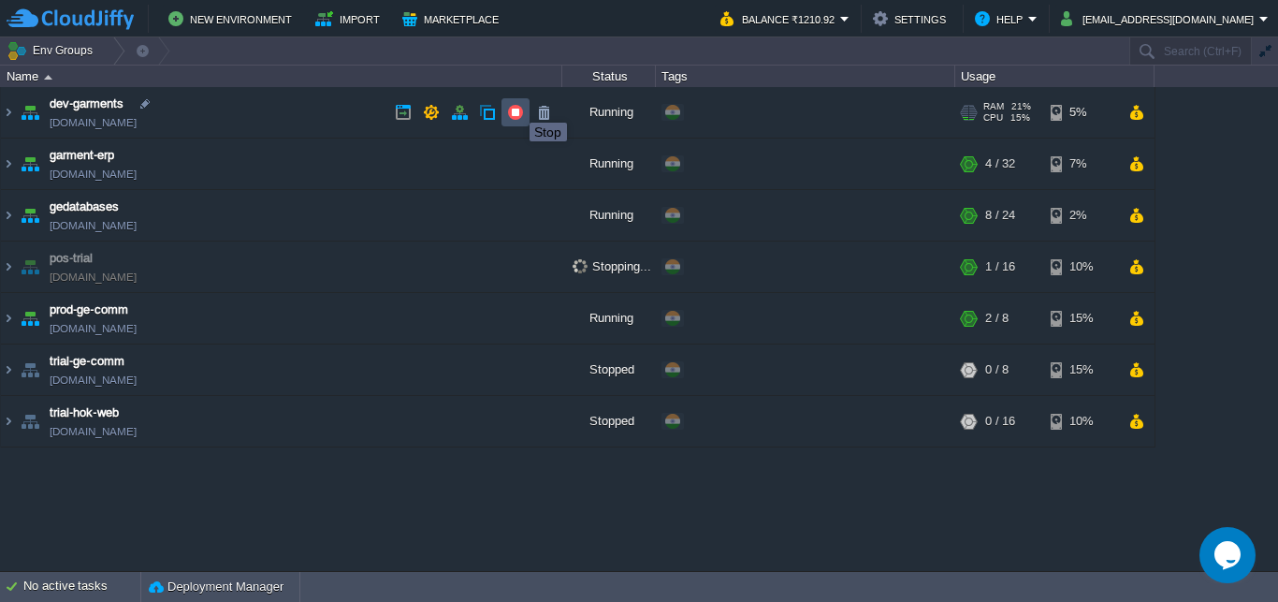
click at [516, 106] on button "button" at bounding box center [515, 112] width 17 height 17
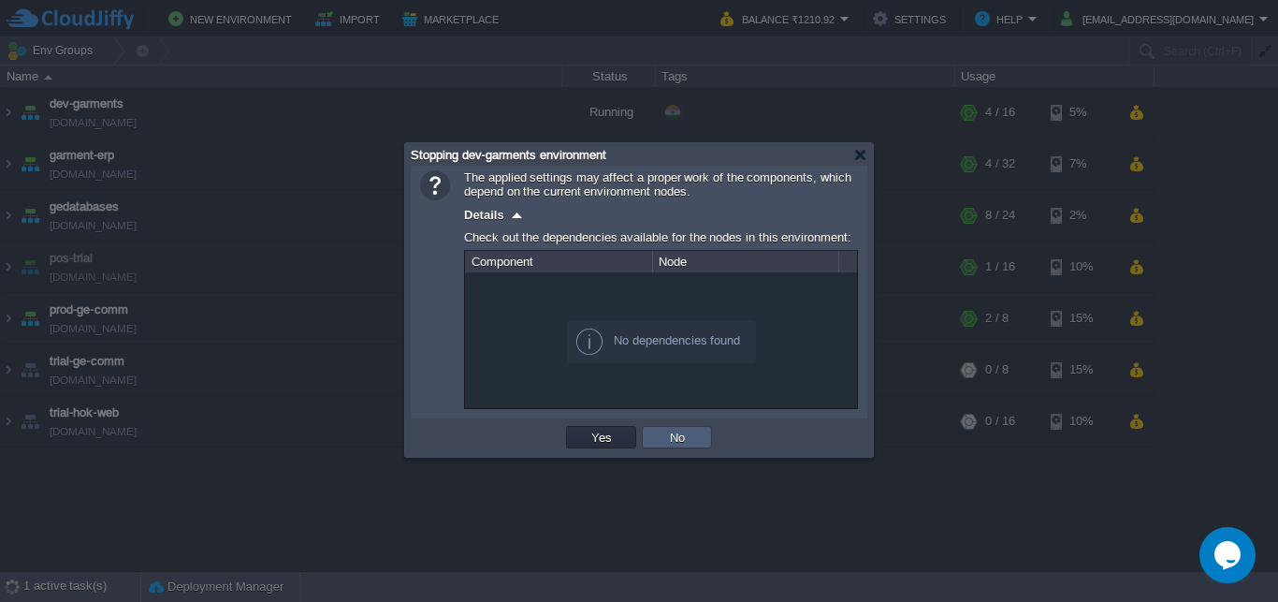
click at [683, 437] on button "No" at bounding box center [677, 437] width 26 height 17
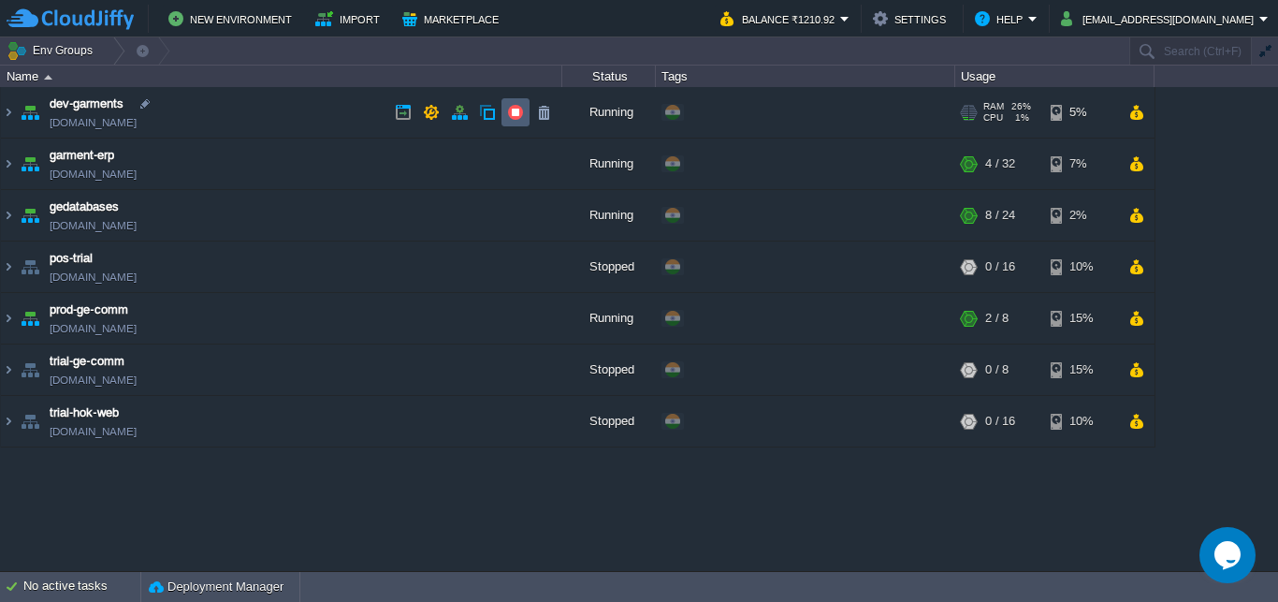
click at [512, 112] on button "button" at bounding box center [515, 112] width 17 height 17
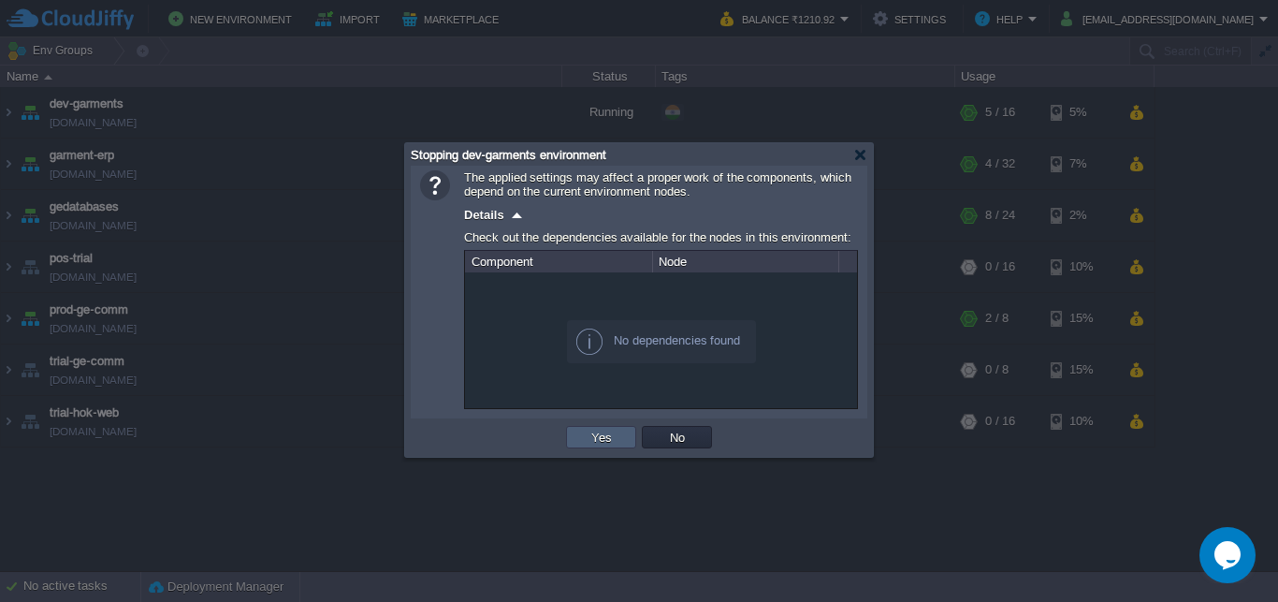
click at [608, 435] on button "Yes" at bounding box center [602, 437] width 32 height 17
